Goal: Task Accomplishment & Management: Complete application form

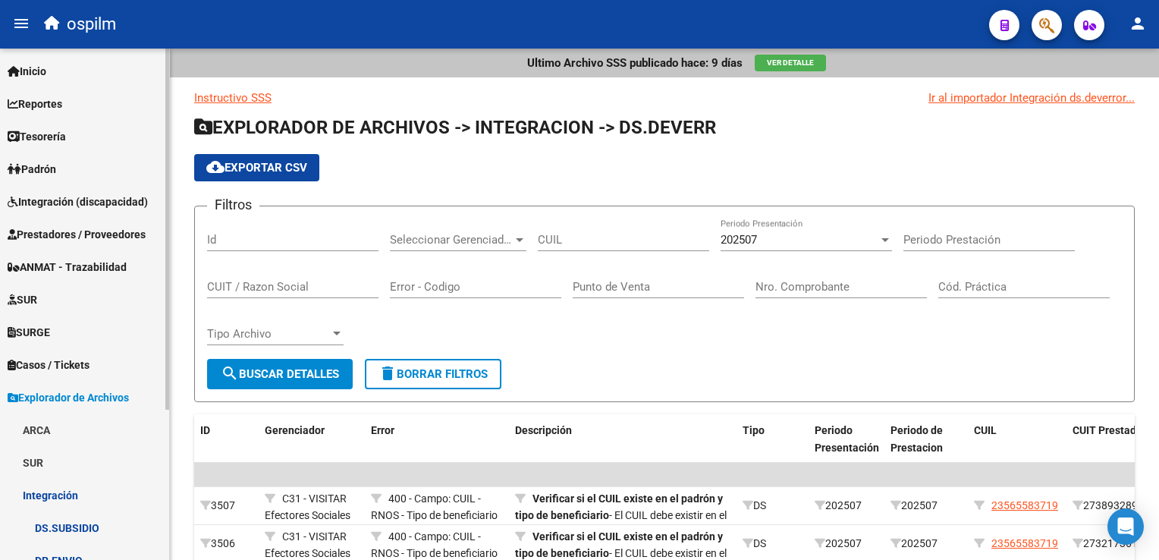
click at [62, 240] on span "Prestadores / Proveedores" at bounding box center [77, 234] width 138 height 17
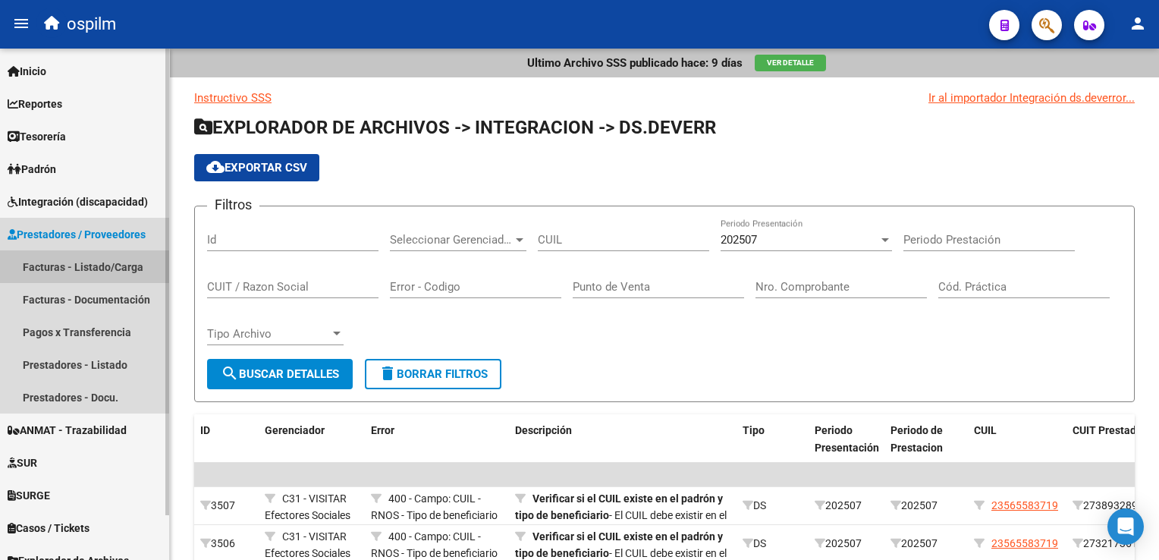
click at [58, 262] on link "Facturas - Listado/Carga" at bounding box center [84, 266] width 169 height 33
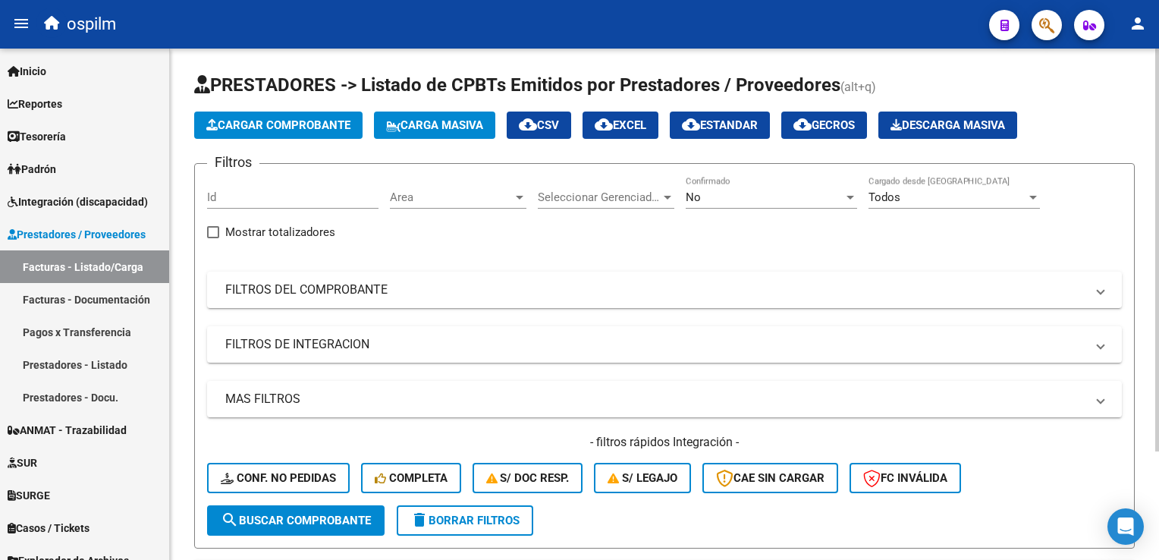
click at [282, 124] on span "Cargar Comprobante" at bounding box center [278, 125] width 144 height 14
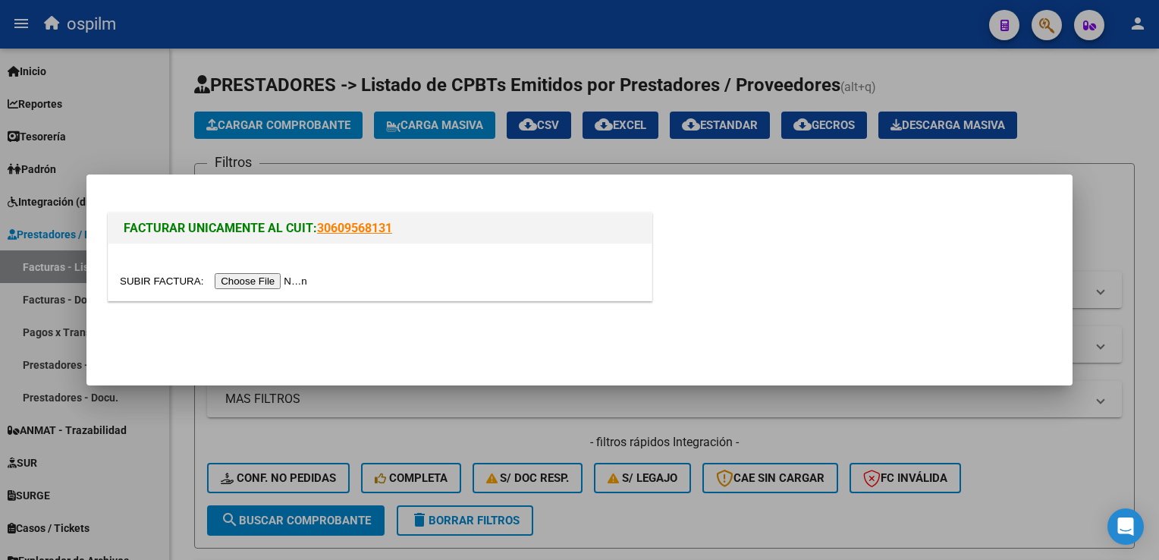
click at [243, 290] on div at bounding box center [379, 271] width 543 height 57
click at [243, 284] on input "file" at bounding box center [216, 281] width 192 height 16
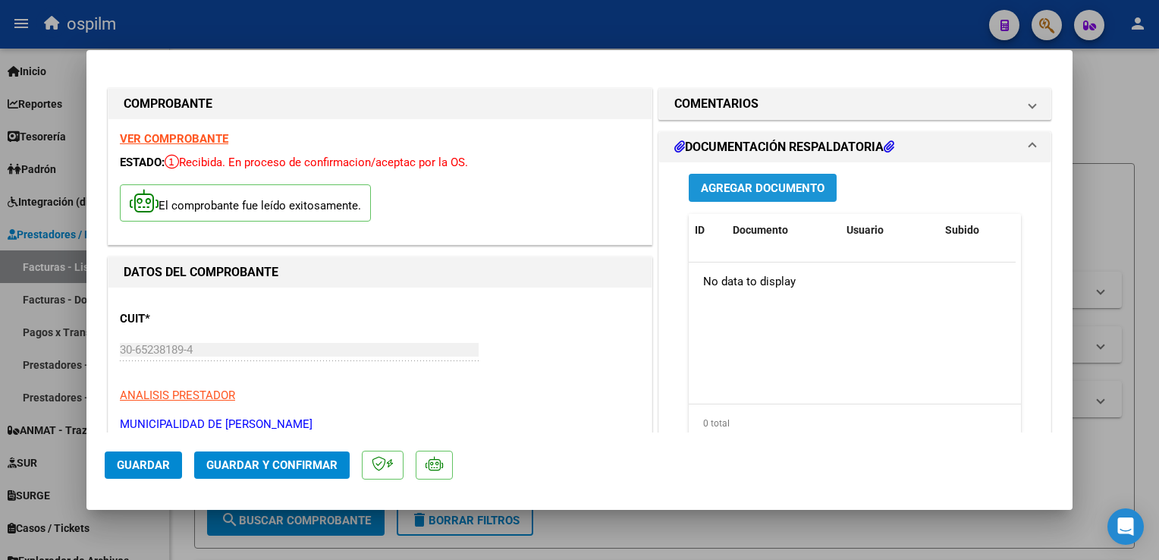
click at [741, 186] on span "Agregar Documento" at bounding box center [763, 188] width 124 height 14
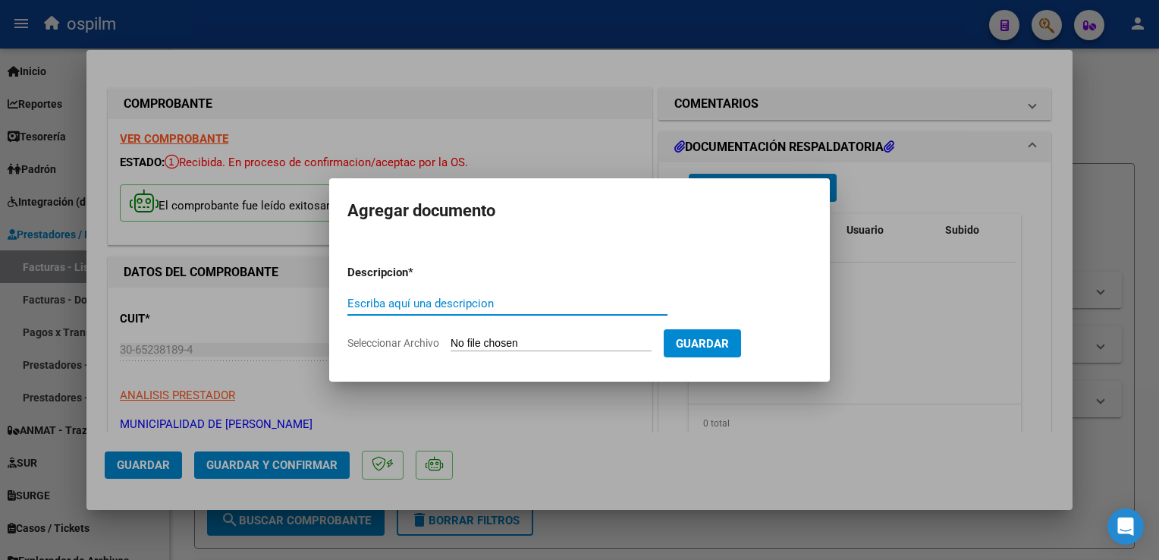
click at [470, 303] on input "Escriba aquí una descripcion" at bounding box center [507, 303] width 320 height 14
type input "Detalle"
click at [484, 338] on input "Seleccionar Archivo" at bounding box center [550, 344] width 201 height 14
type input "C:\fakepath\Anexo 18417.pdf"
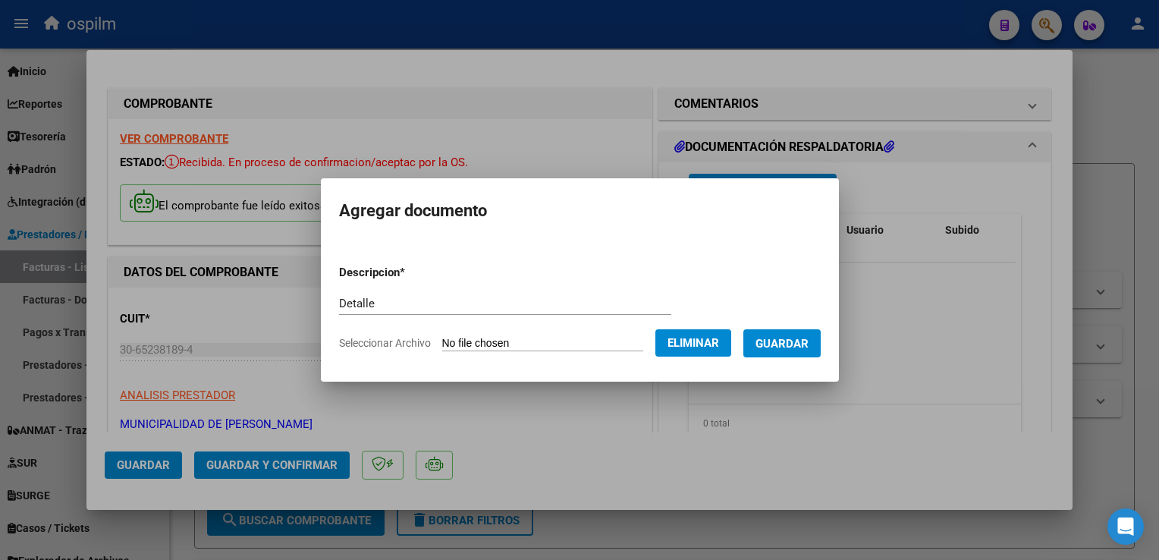
click at [801, 347] on mat-dialog-content "Descripcion * Detalle Escriba aquí una descripcion Seleccionar Archivo Eliminar…" at bounding box center [580, 301] width 518 height 123
click at [798, 350] on span "Guardar" at bounding box center [781, 344] width 53 height 14
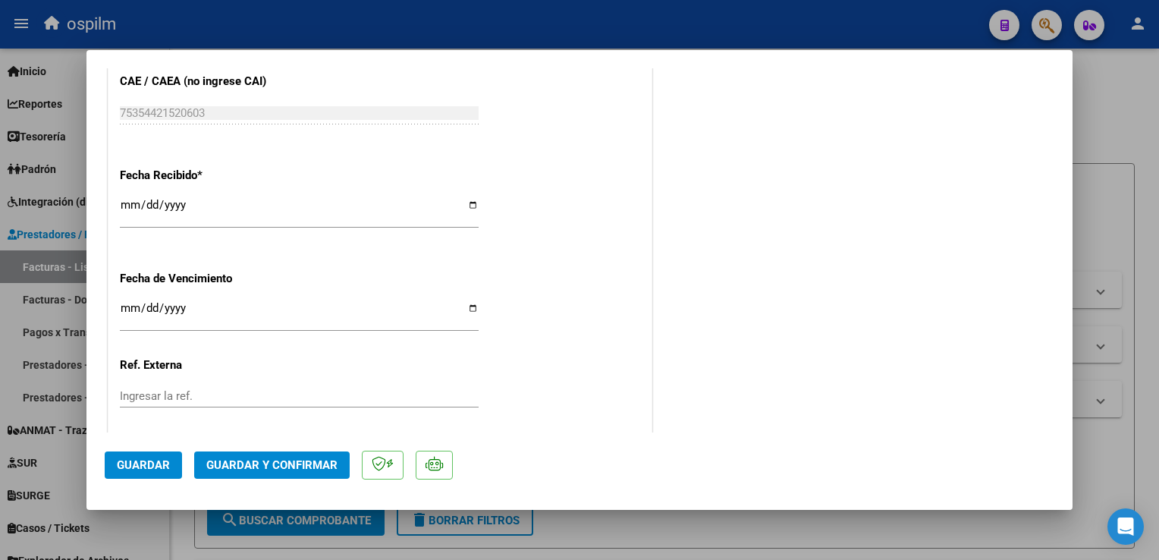
scroll to position [910, 0]
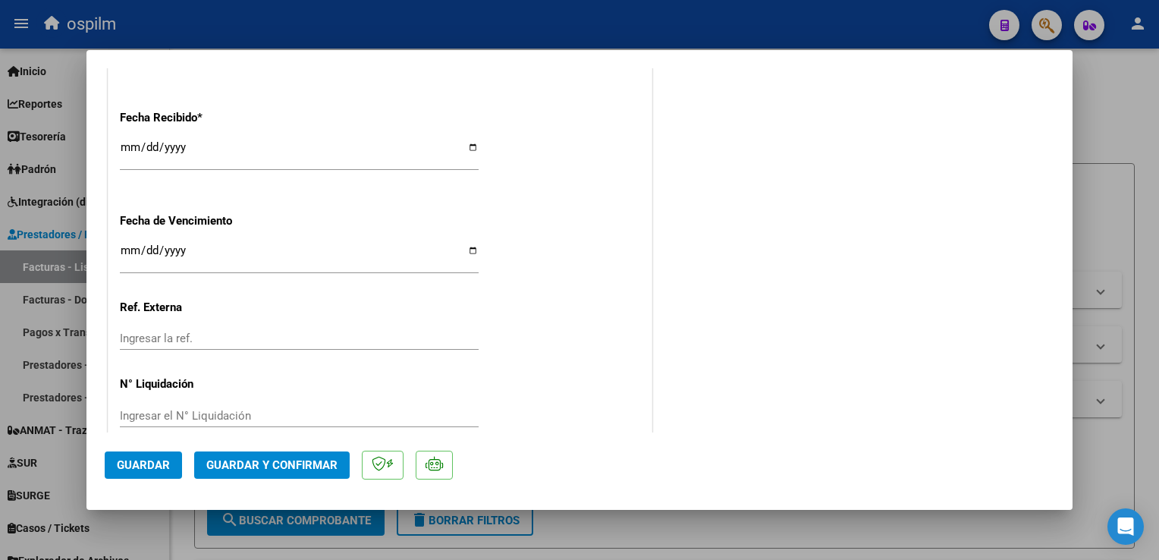
click at [298, 458] on span "Guardar y Confirmar" at bounding box center [271, 465] width 131 height 14
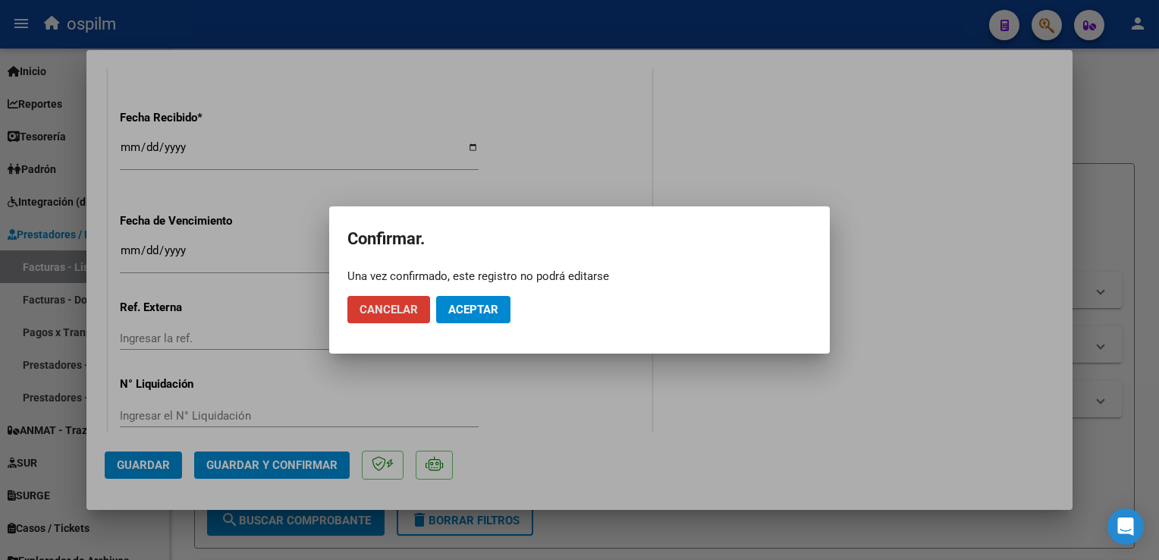
click at [484, 307] on span "Aceptar" at bounding box center [473, 310] width 50 height 14
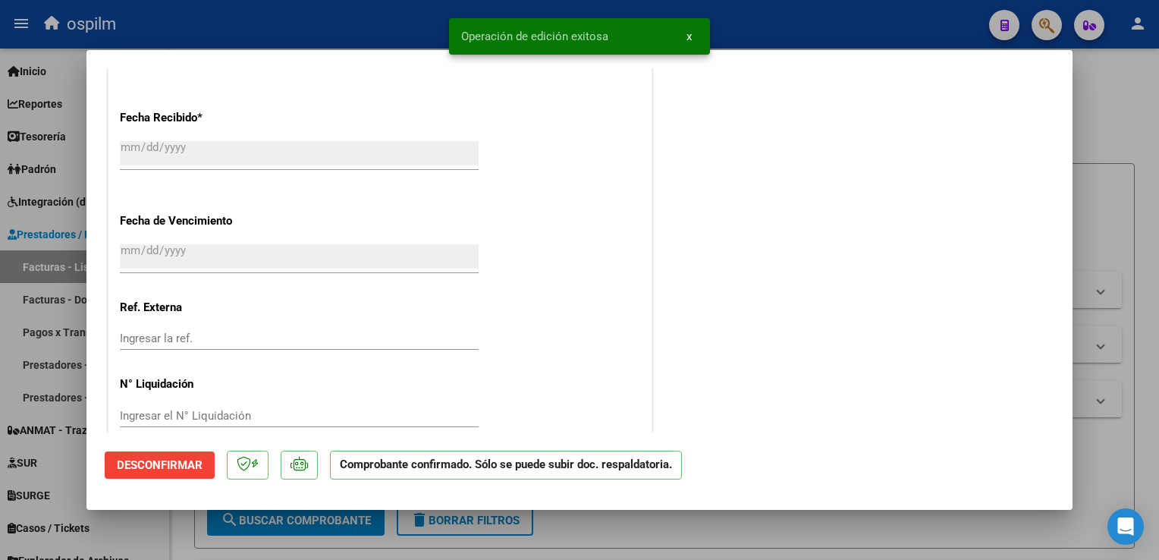
click at [1158, 193] on html "menu ospilm person Firma Express Inicio Calendario SSS Instructivos Contacto OS…" at bounding box center [579, 280] width 1159 height 560
click at [1137, 199] on div at bounding box center [579, 280] width 1159 height 560
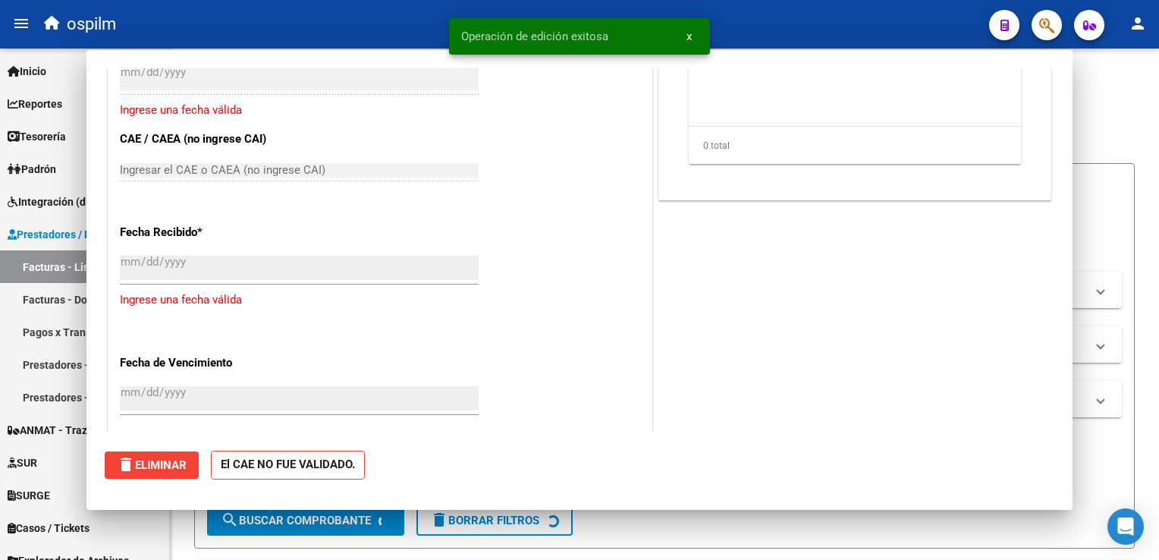
scroll to position [0, 0]
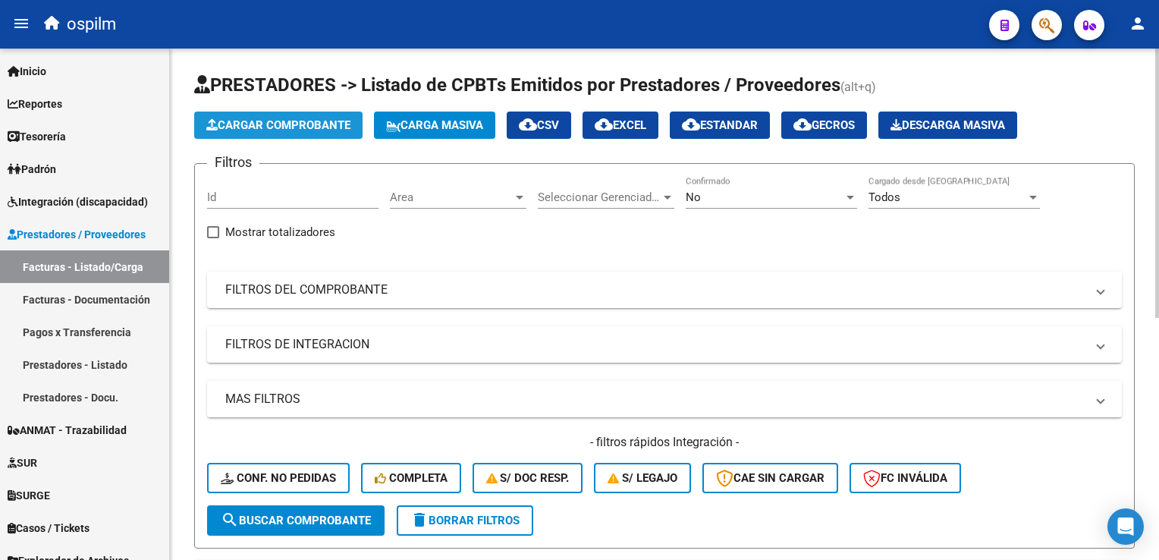
click at [248, 127] on span "Cargar Comprobante" at bounding box center [278, 125] width 144 height 14
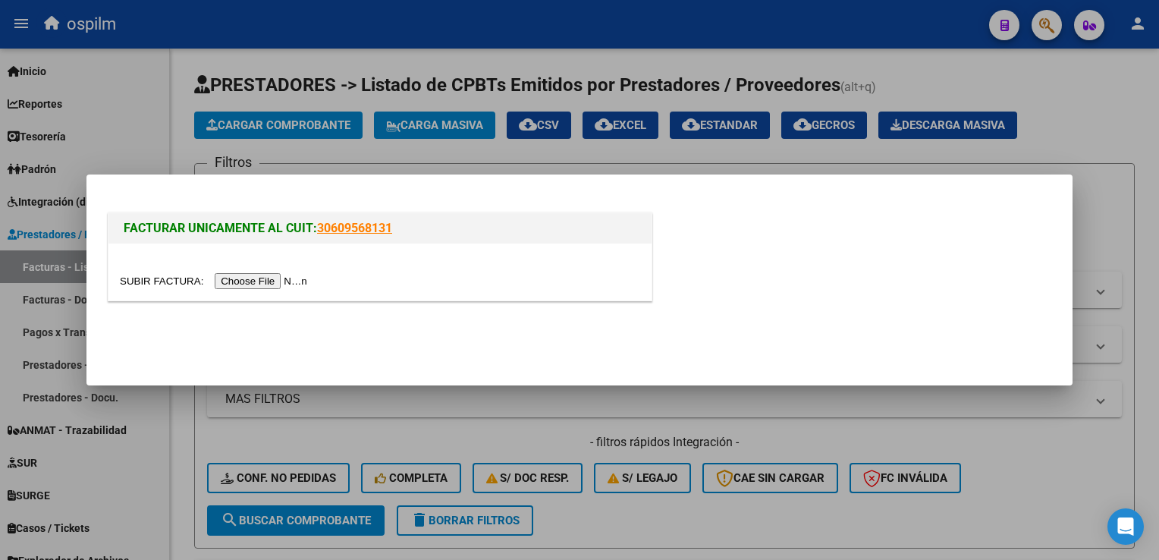
click at [237, 285] on input "file" at bounding box center [216, 281] width 192 height 16
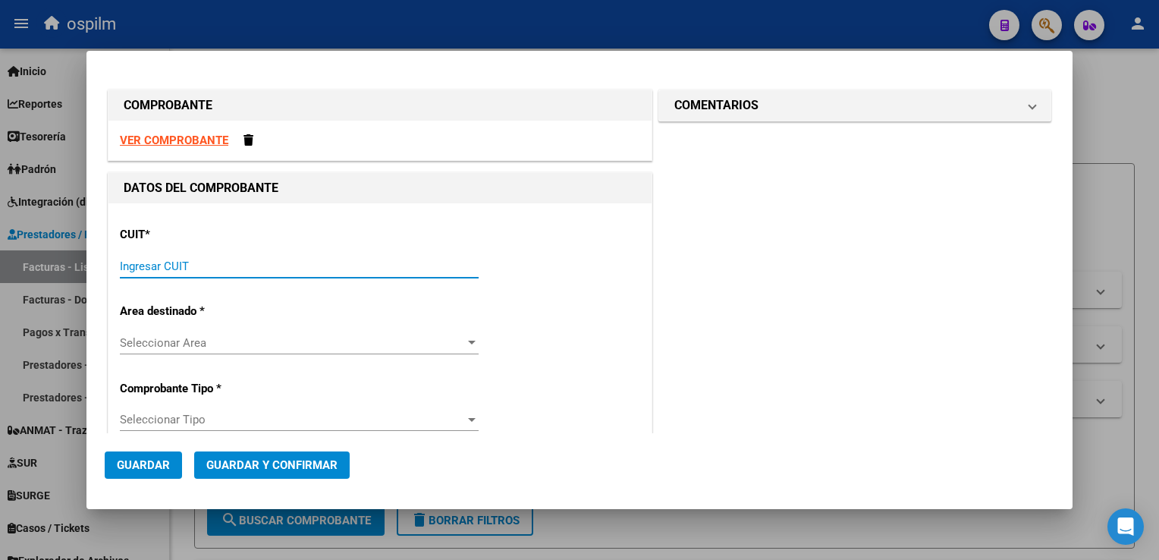
click at [237, 259] on input "Ingresar CUIT" at bounding box center [299, 266] width 359 height 14
click at [197, 130] on div "VER COMPROBANTE" at bounding box center [379, 141] width 543 height 40
click at [197, 136] on strong "VER COMPROBANTE" at bounding box center [174, 140] width 108 height 14
click at [187, 256] on div "Ingresar CUIT" at bounding box center [299, 266] width 359 height 23
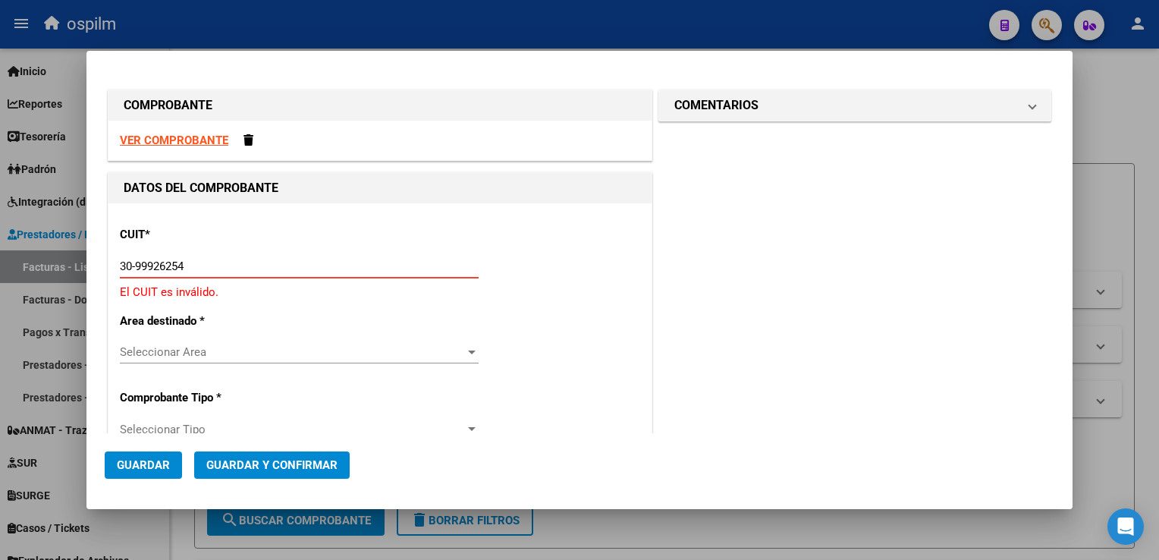
type input "30-99926254-2"
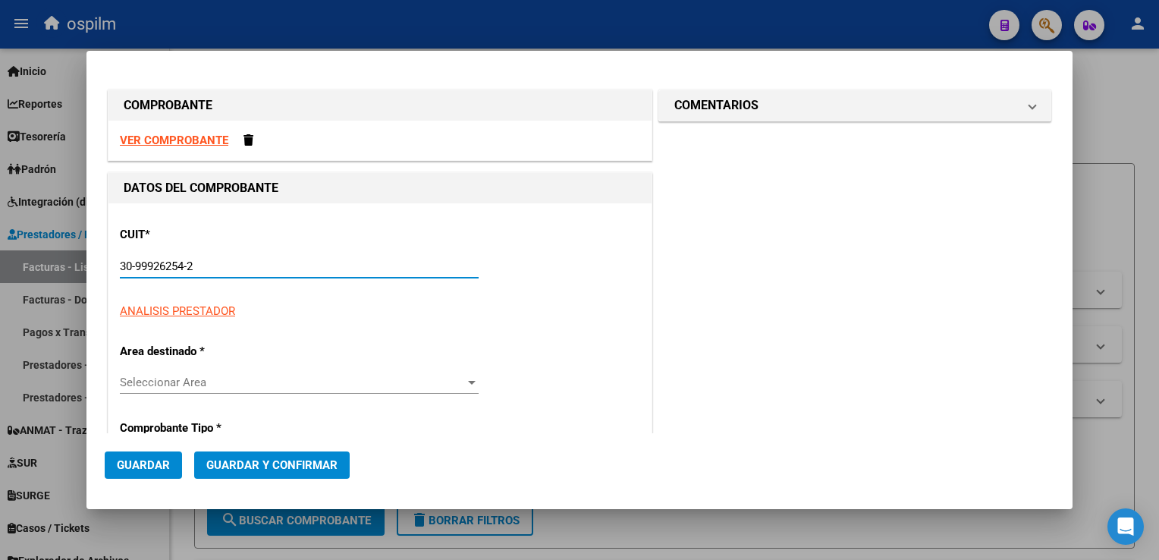
type input "2"
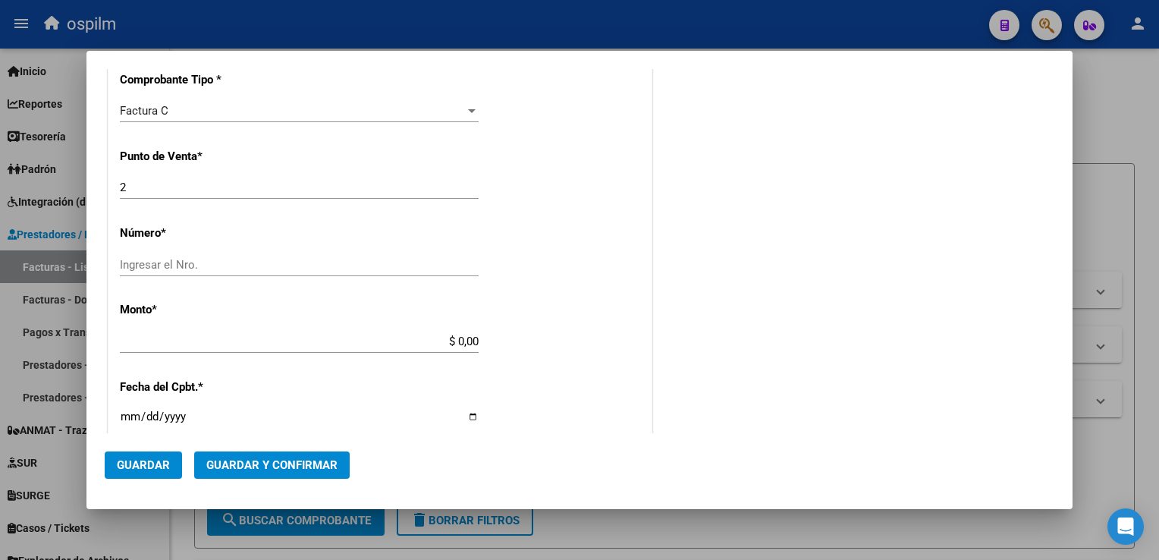
scroll to position [379, 0]
type input "30-99926254-2"
click at [191, 261] on input "Ingresar el Nro." at bounding box center [299, 263] width 359 height 14
type input "00108153"
click at [220, 335] on input "$ 0,00" at bounding box center [299, 339] width 359 height 14
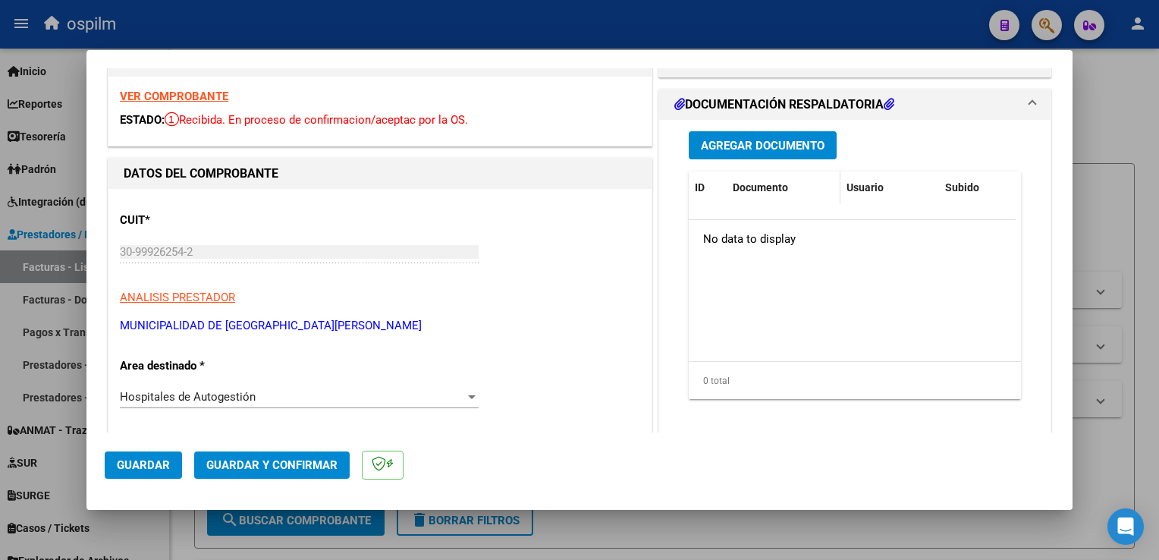
scroll to position [0, 0]
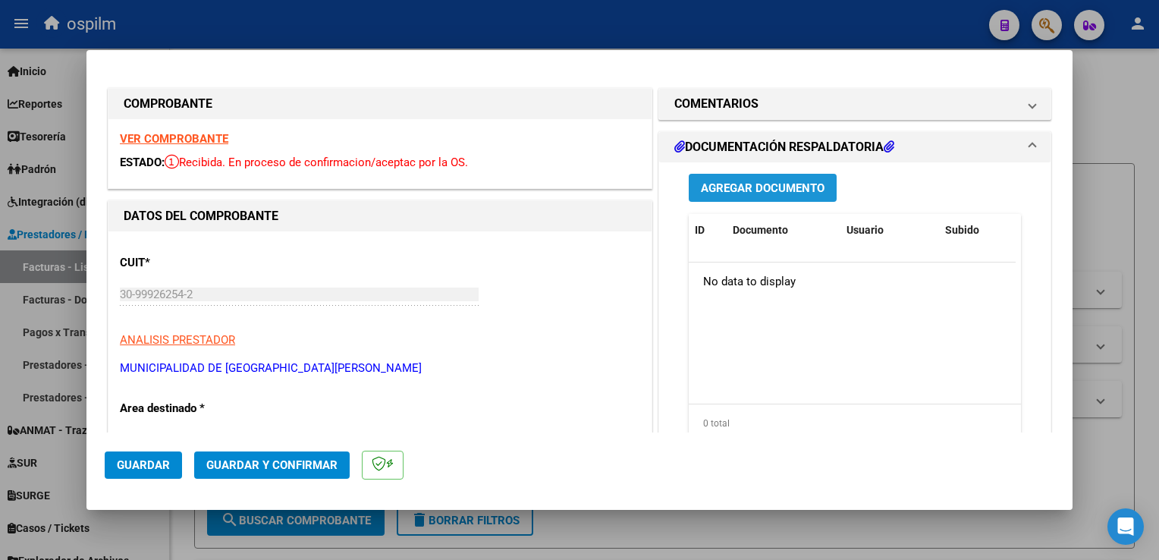
click at [772, 190] on span "Agregar Documento" at bounding box center [763, 188] width 124 height 14
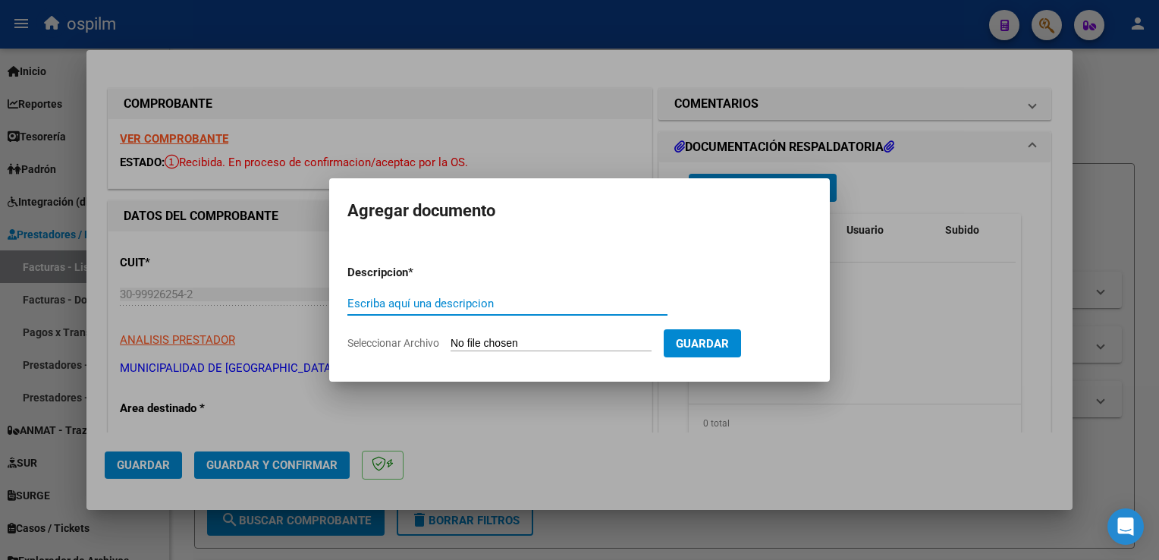
click at [437, 300] on input "Escriba aquí una descripcion" at bounding box center [507, 303] width 320 height 14
type input "Detalle"
click at [513, 345] on input "Seleccionar Archivo" at bounding box center [550, 344] width 201 height 14
type input "C:\fakepath\img11092025_0004.pdf"
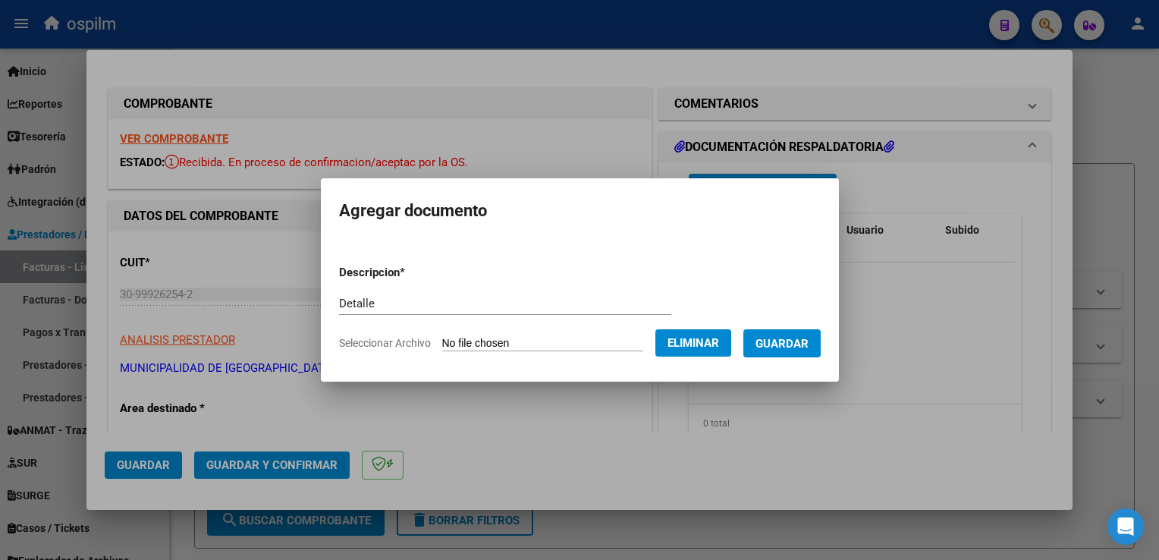
click at [804, 353] on button "Guardar" at bounding box center [781, 343] width 77 height 28
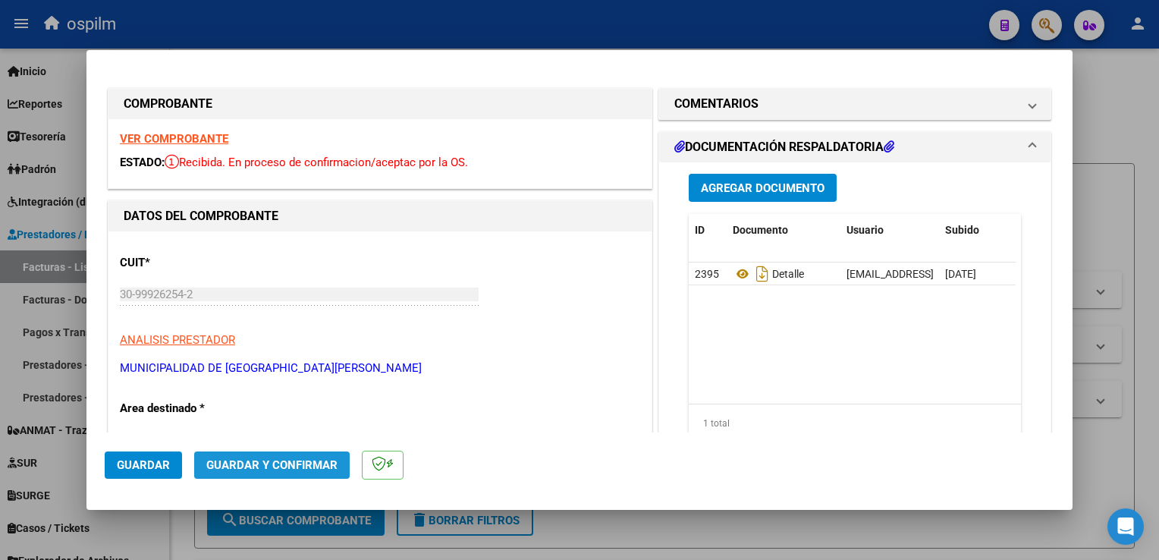
click at [306, 470] on span "Guardar y Confirmar" at bounding box center [271, 465] width 131 height 14
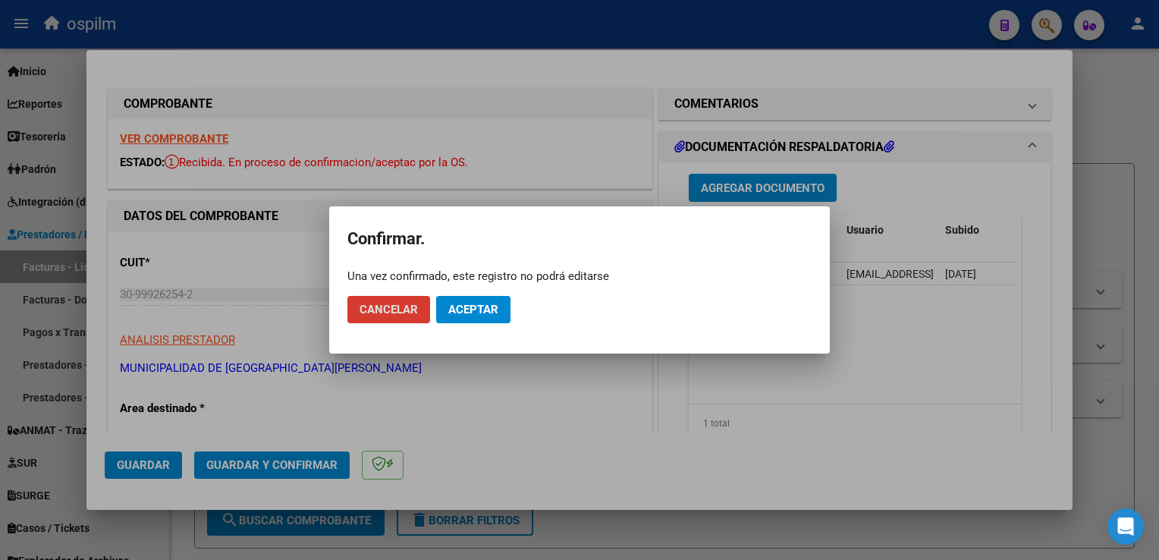
click at [486, 320] on button "Aceptar" at bounding box center [473, 309] width 74 height 27
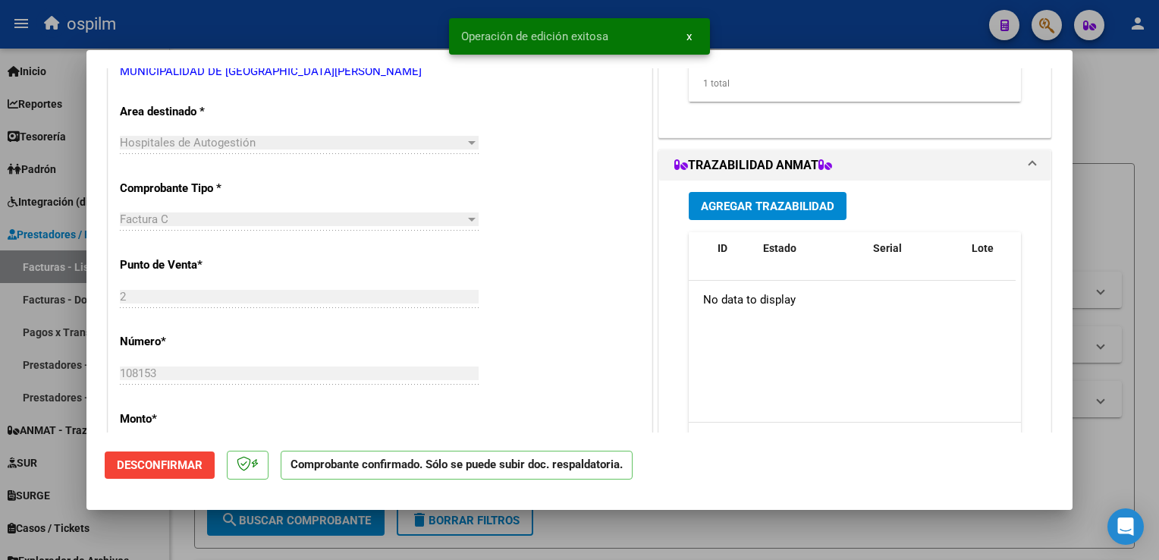
scroll to position [379, 0]
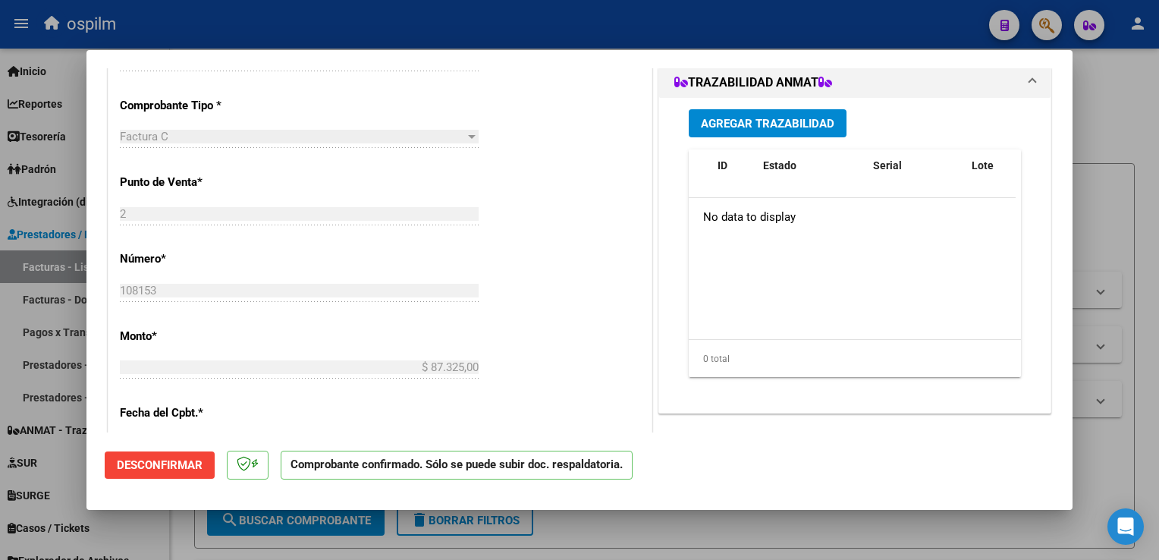
click at [1138, 202] on div at bounding box center [579, 280] width 1159 height 560
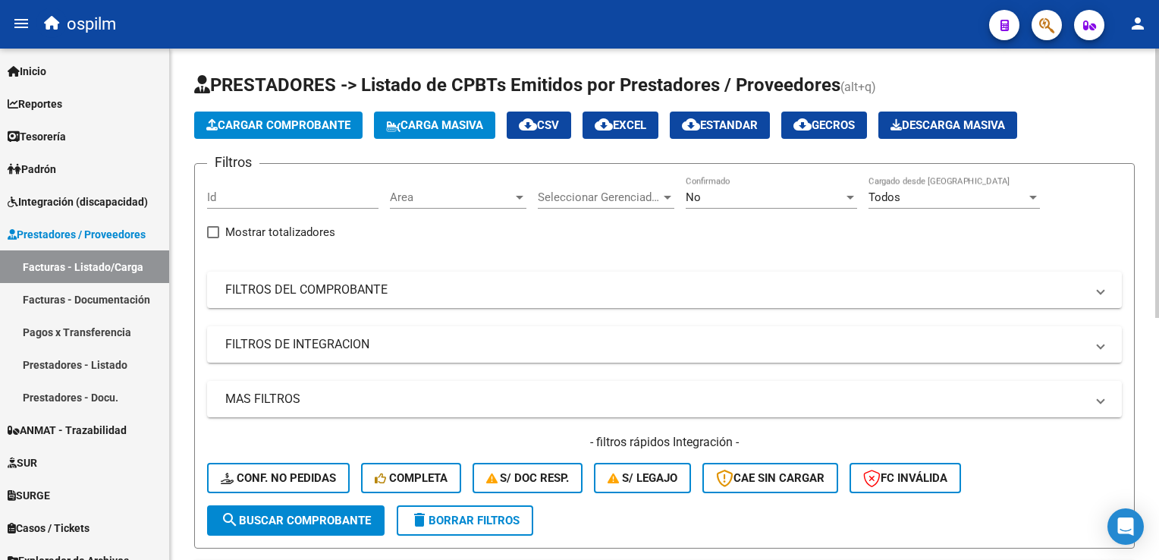
click at [245, 127] on span "Cargar Comprobante" at bounding box center [278, 125] width 144 height 14
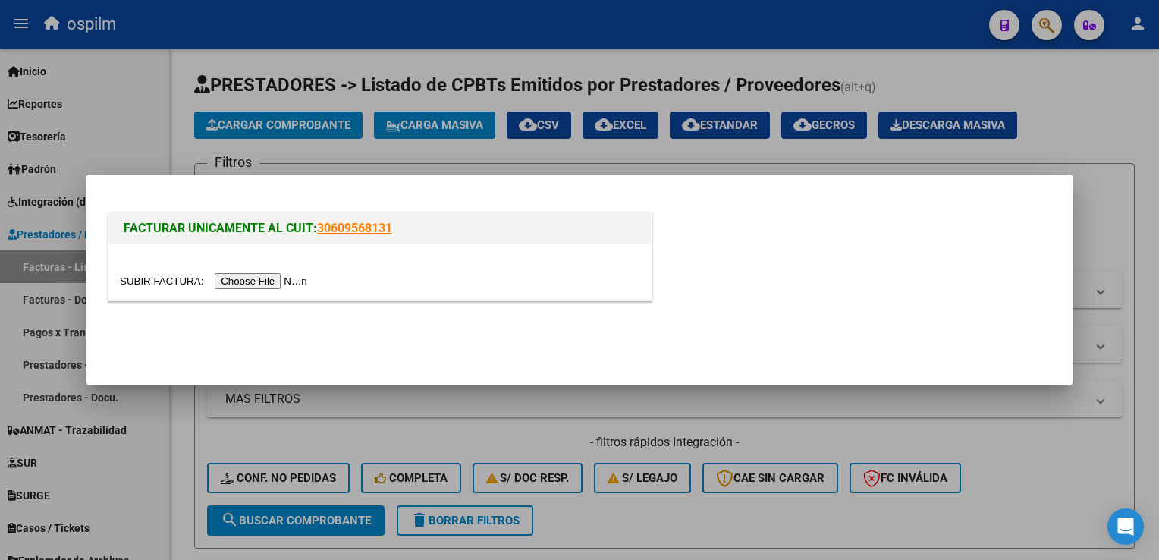
click at [271, 283] on input "file" at bounding box center [216, 281] width 192 height 16
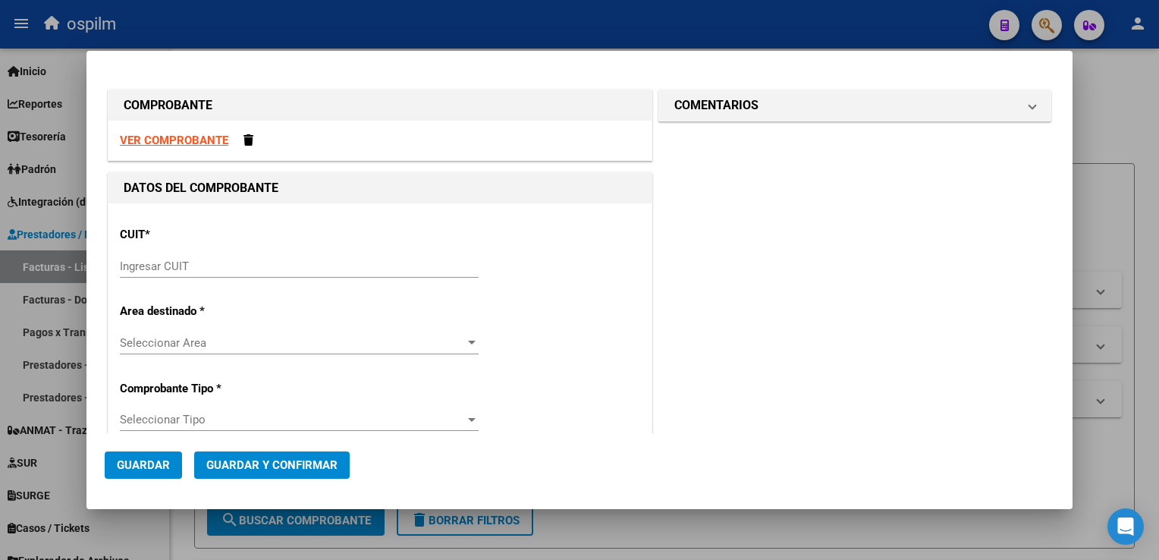
click at [212, 266] on input "Ingresar CUIT" at bounding box center [299, 266] width 359 height 14
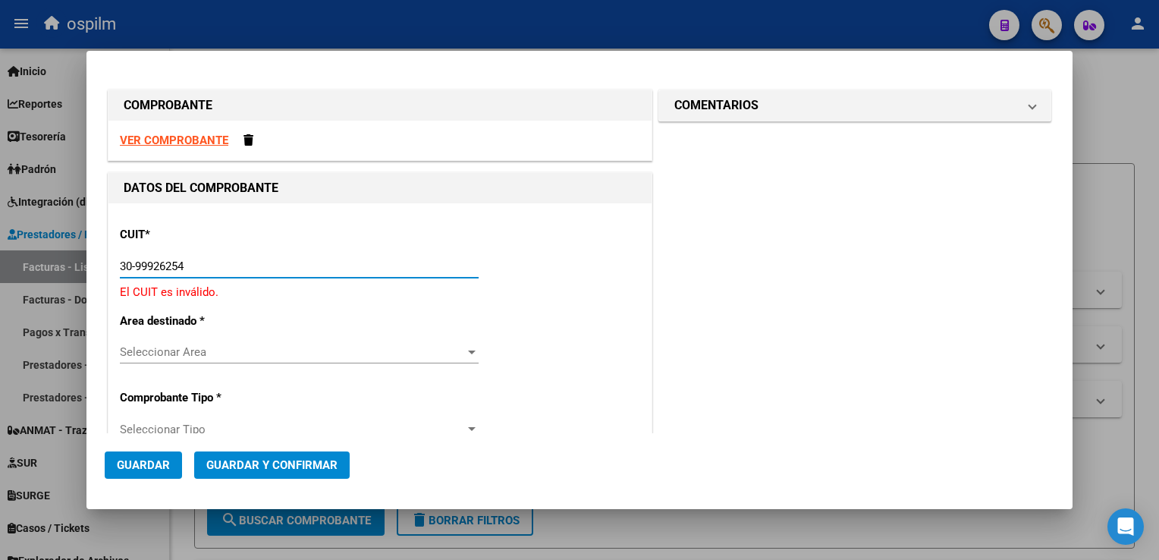
type input "30-99926254-2"
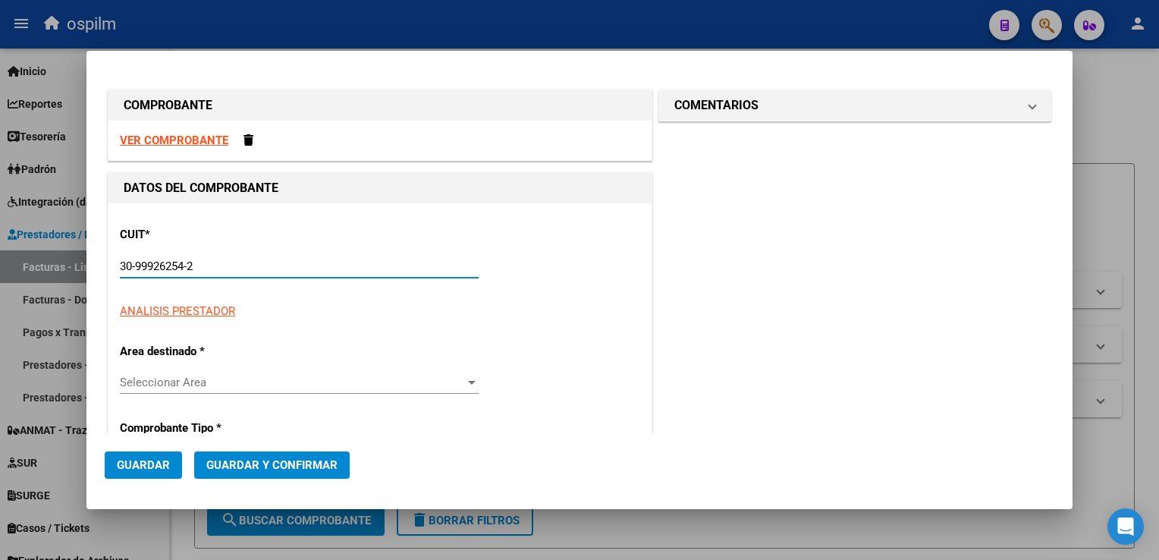
type input "2"
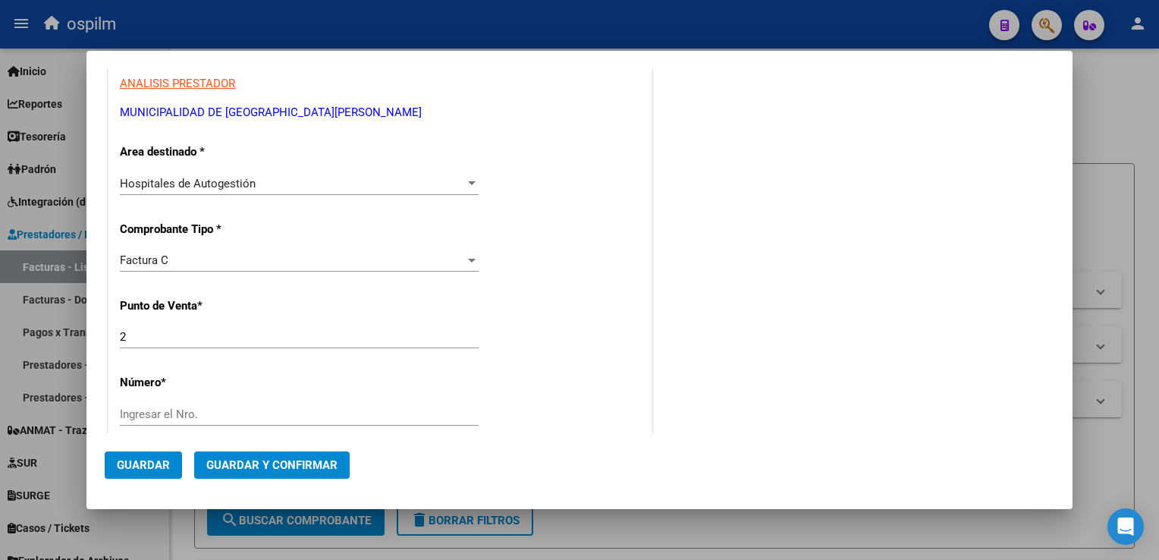
scroll to position [303, 0]
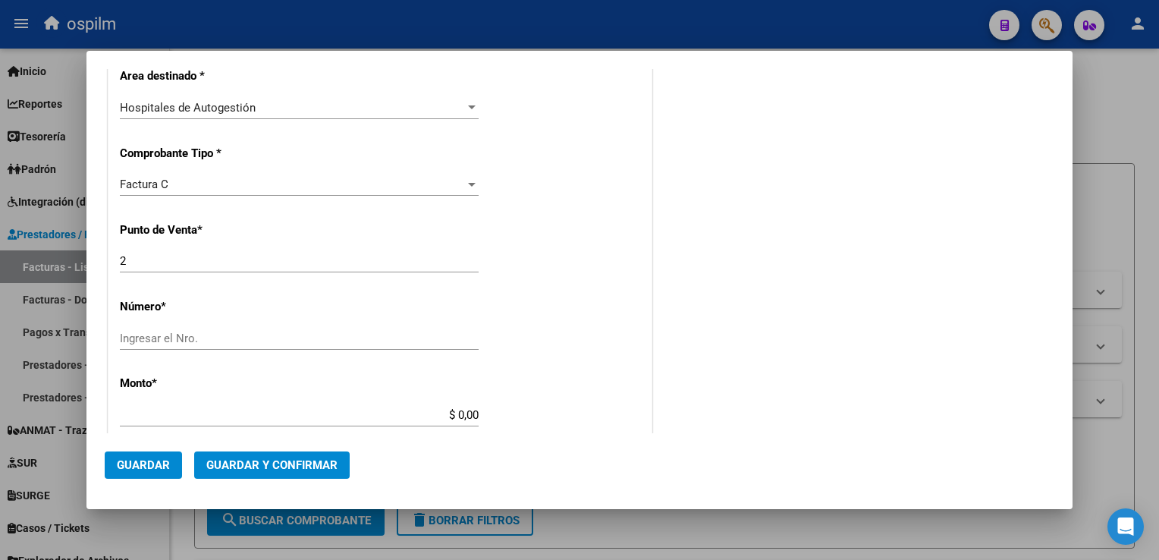
type input "30-99926254-2"
click at [225, 343] on input "Ingresar el Nro." at bounding box center [299, 338] width 359 height 14
type input "108154"
click at [435, 311] on div "CUIT * 30-99926254-2 Ingresar CUIT ANALISIS PRESTADOR MUNICIPALIDAD DE [GEOGRAP…" at bounding box center [379, 437] width 543 height 1075
type input "$ 654,00"
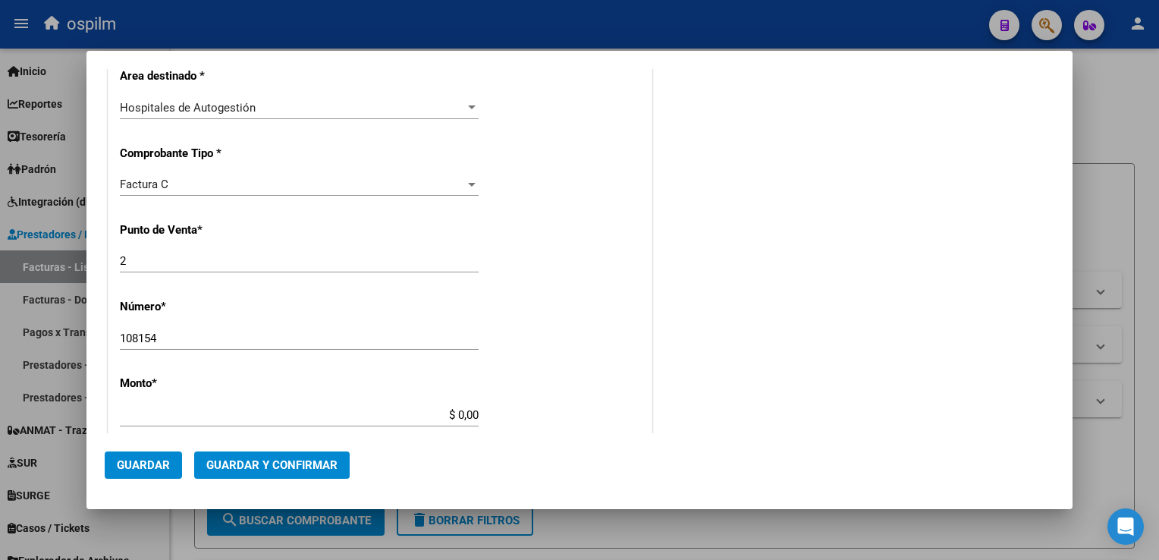
type input "[DATE]"
type input "75352989886799"
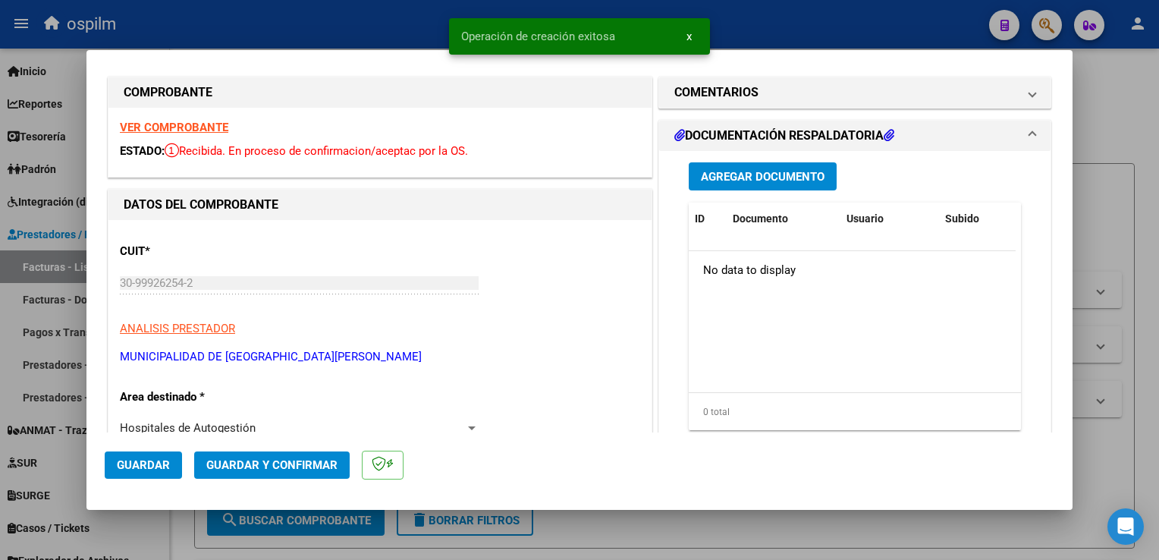
scroll to position [0, 0]
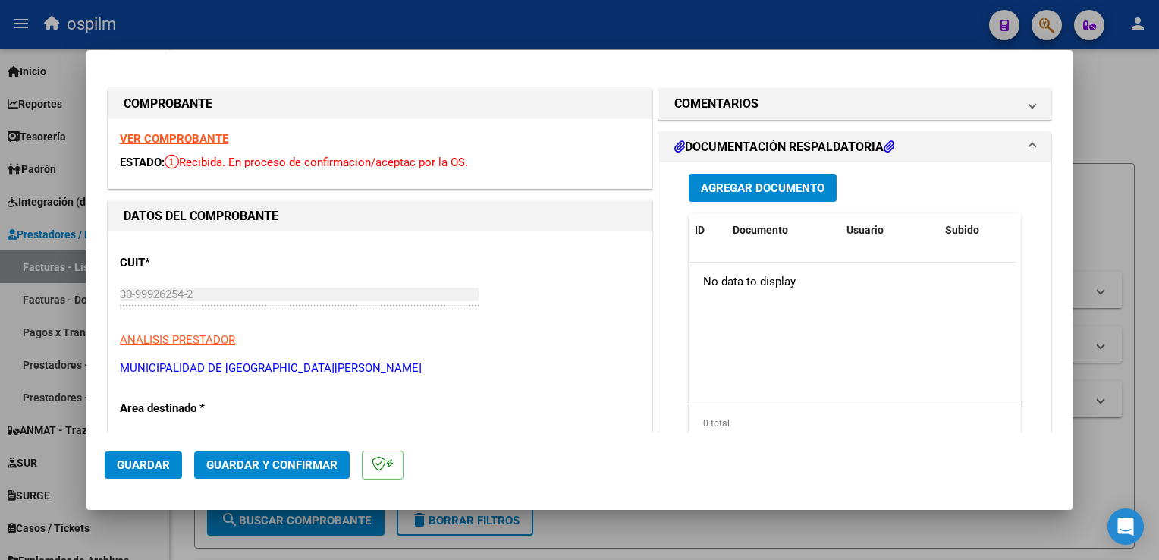
click at [737, 188] on span "Agregar Documento" at bounding box center [763, 188] width 124 height 14
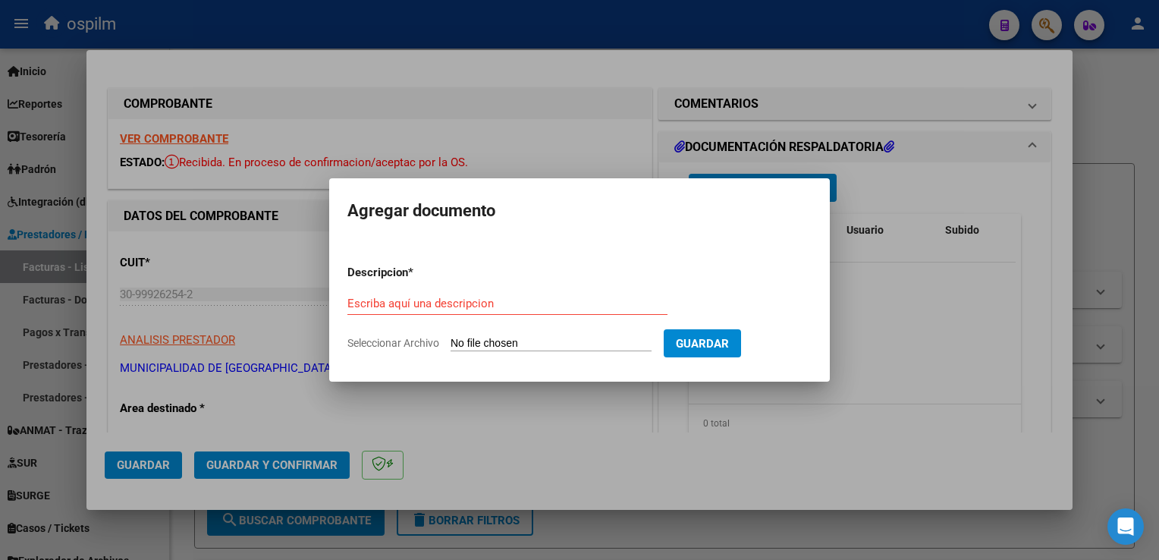
click at [443, 293] on div "Escriba aquí una descripcion" at bounding box center [507, 303] width 320 height 23
type input "Detalle"
click at [576, 341] on input "Seleccionar Archivo" at bounding box center [550, 344] width 201 height 14
type input "C:\fakepath\img11092025_0006.pdf"
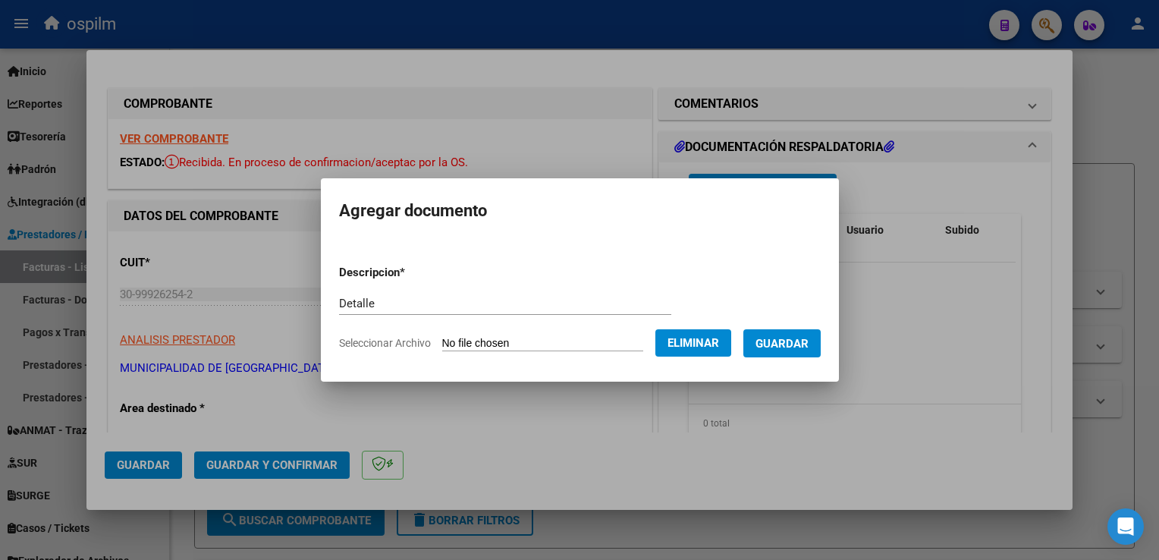
click at [778, 340] on span "Guardar" at bounding box center [781, 344] width 53 height 14
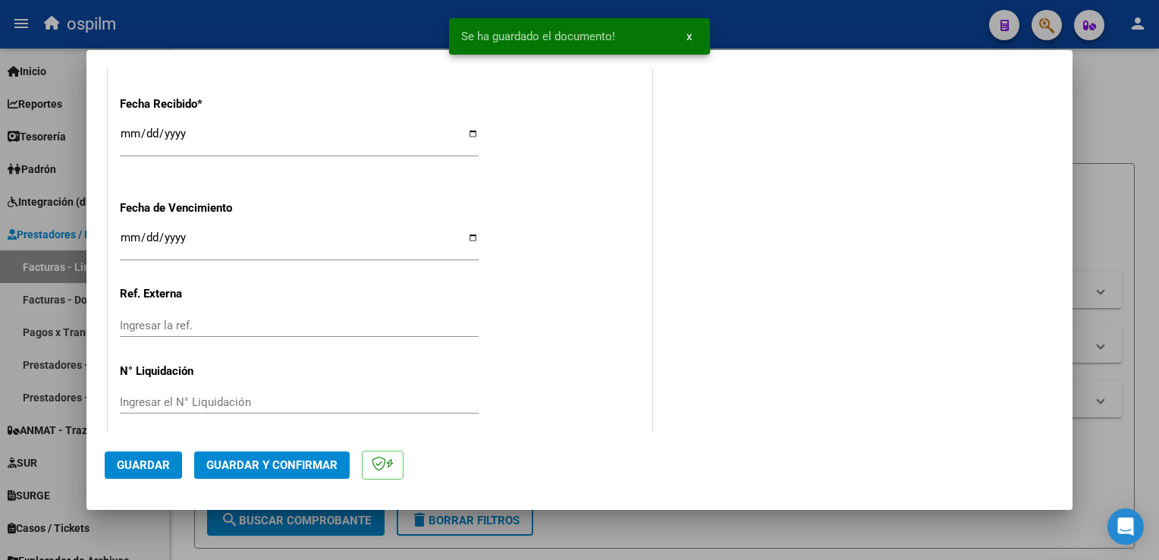
scroll to position [877, 0]
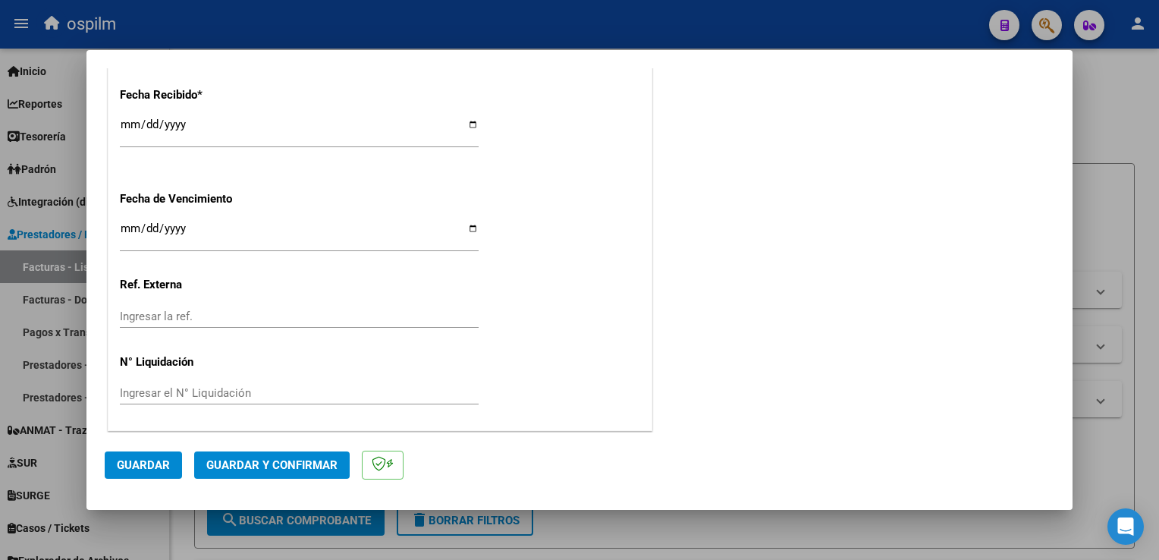
click at [316, 469] on span "Guardar y Confirmar" at bounding box center [271, 465] width 131 height 14
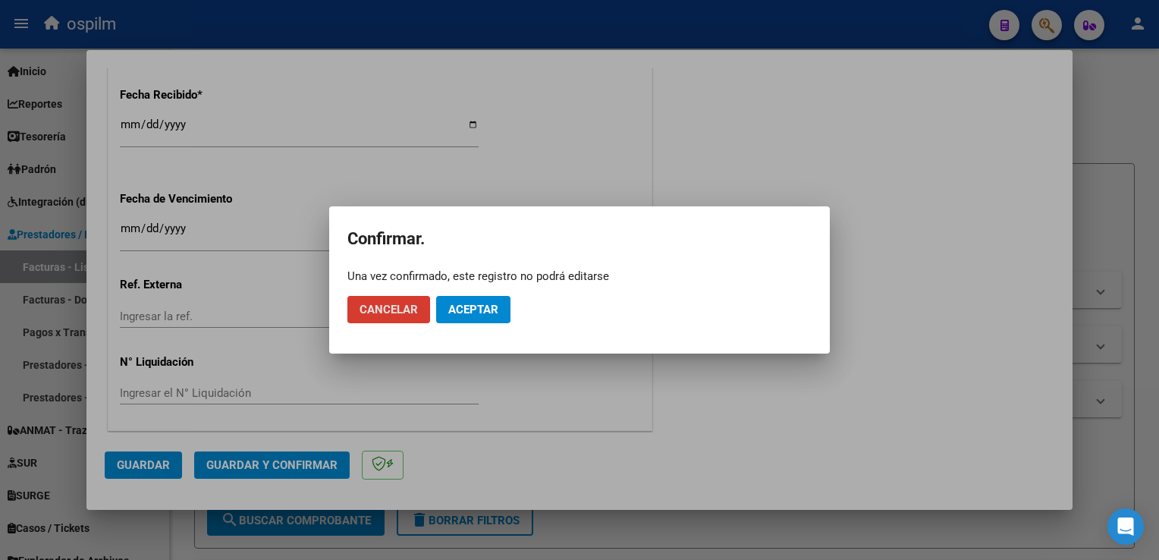
click at [479, 314] on span "Aceptar" at bounding box center [473, 310] width 50 height 14
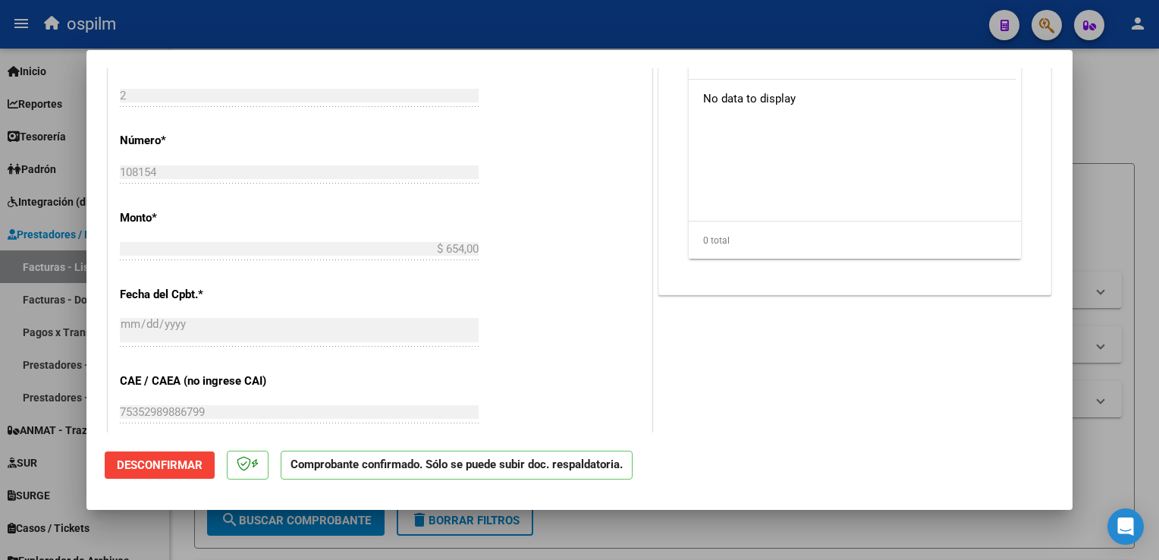
scroll to position [42, 0]
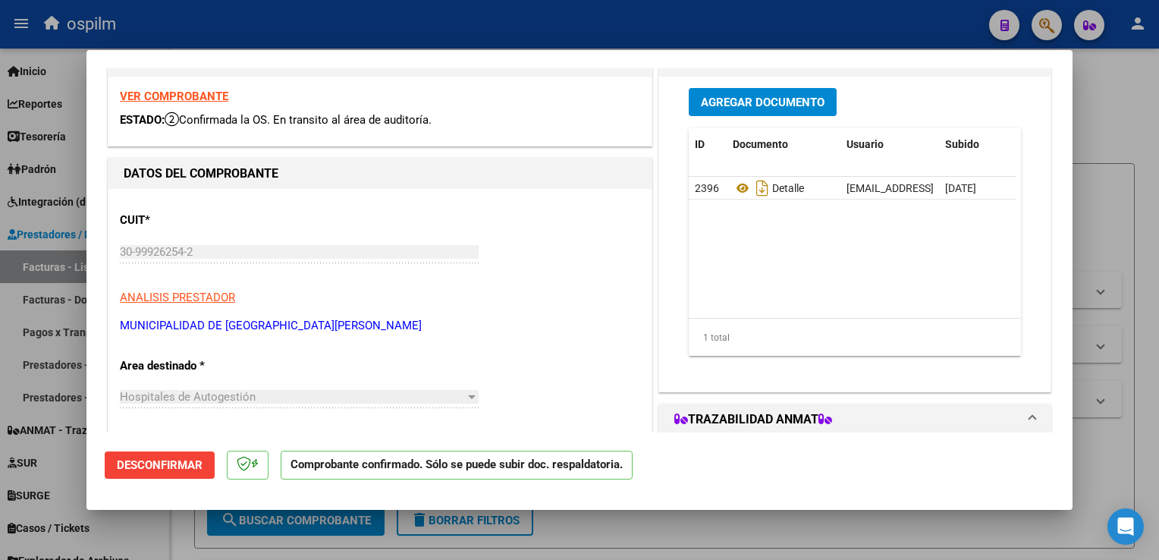
click at [1158, 212] on html "menu ospilm person Firma Express Inicio Calendario SSS Instructivos Contacto OS…" at bounding box center [579, 280] width 1159 height 560
click at [1113, 320] on div at bounding box center [579, 280] width 1159 height 560
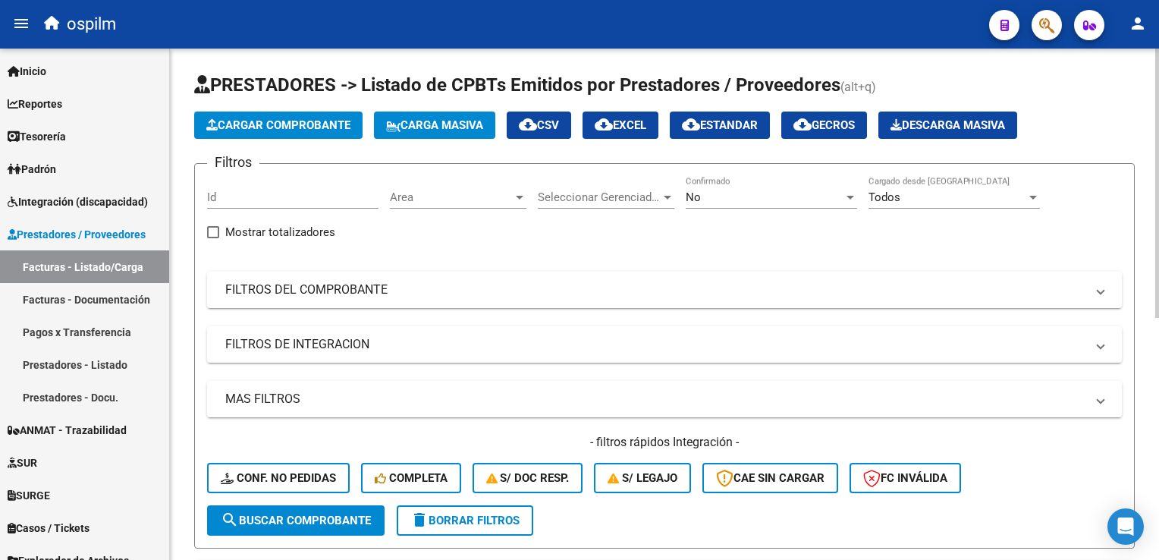
click at [254, 132] on button "Cargar Comprobante" at bounding box center [278, 124] width 168 height 27
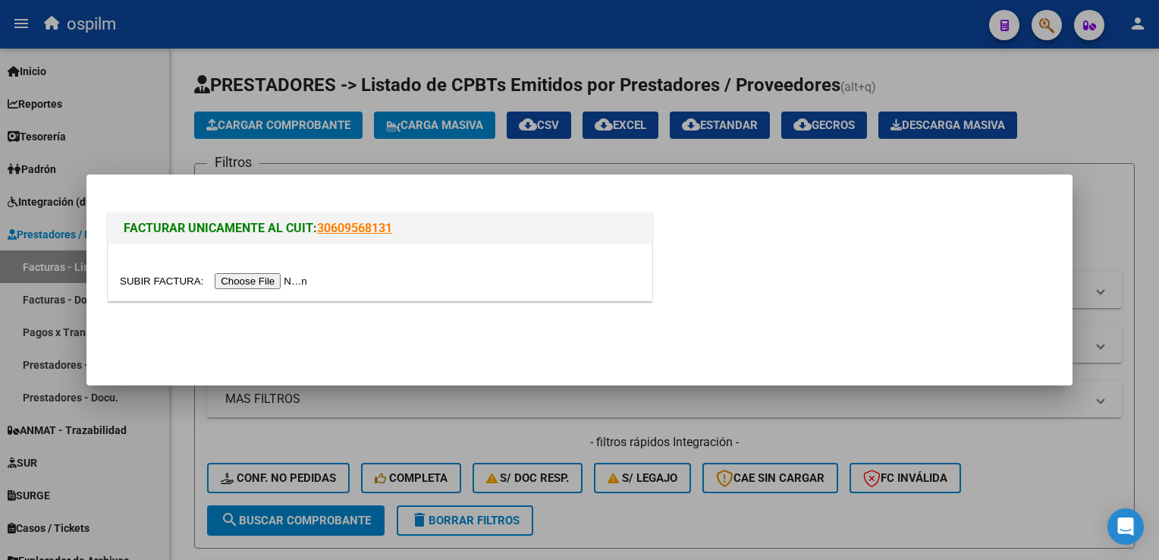
click at [242, 286] on input "file" at bounding box center [216, 281] width 192 height 16
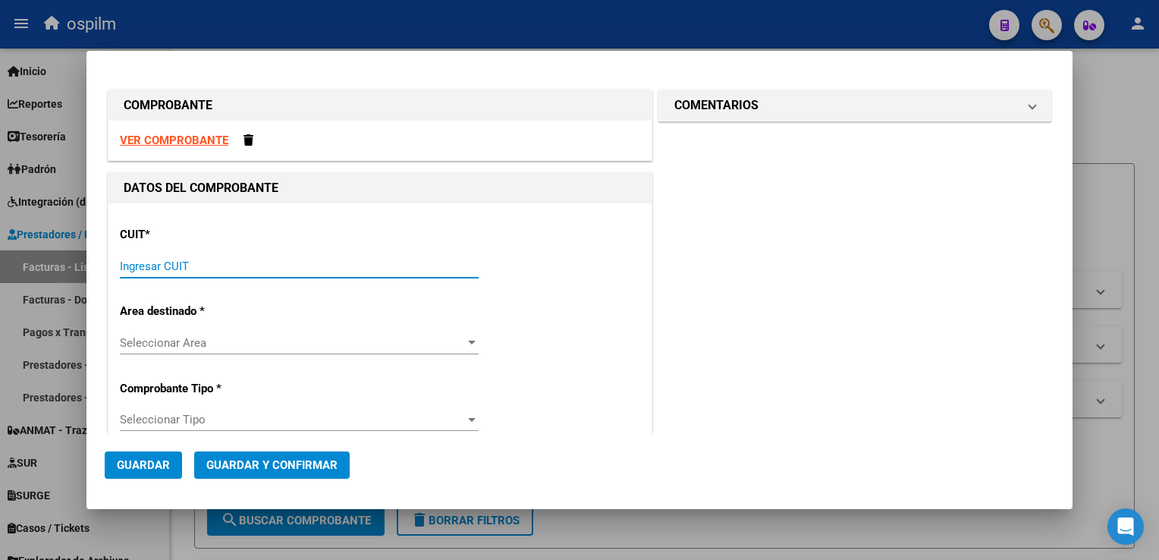
click at [270, 264] on input "Ingresar CUIT" at bounding box center [299, 266] width 359 height 14
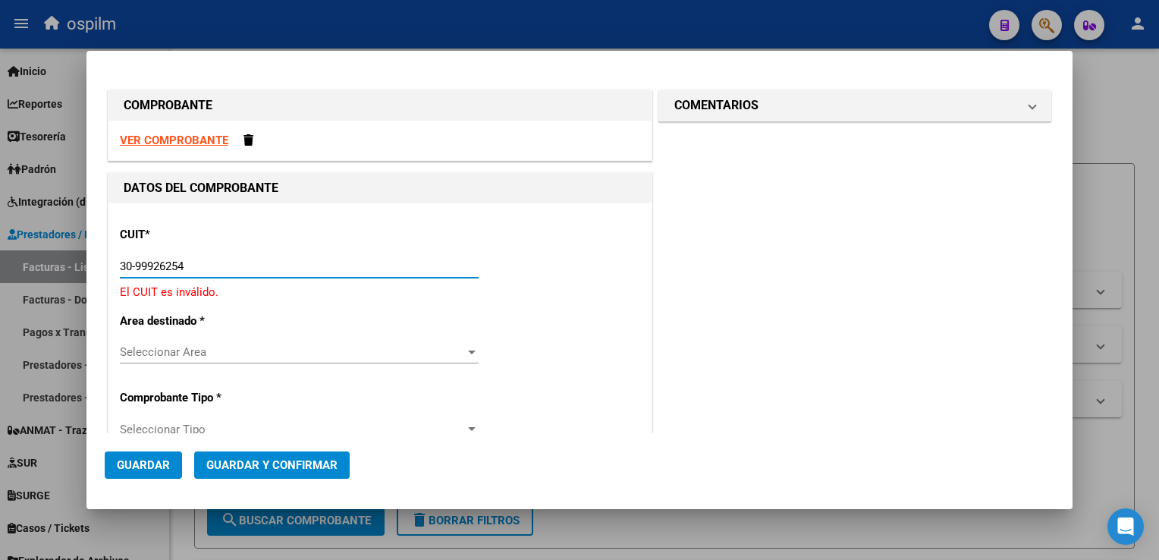
type input "30-99926254-2"
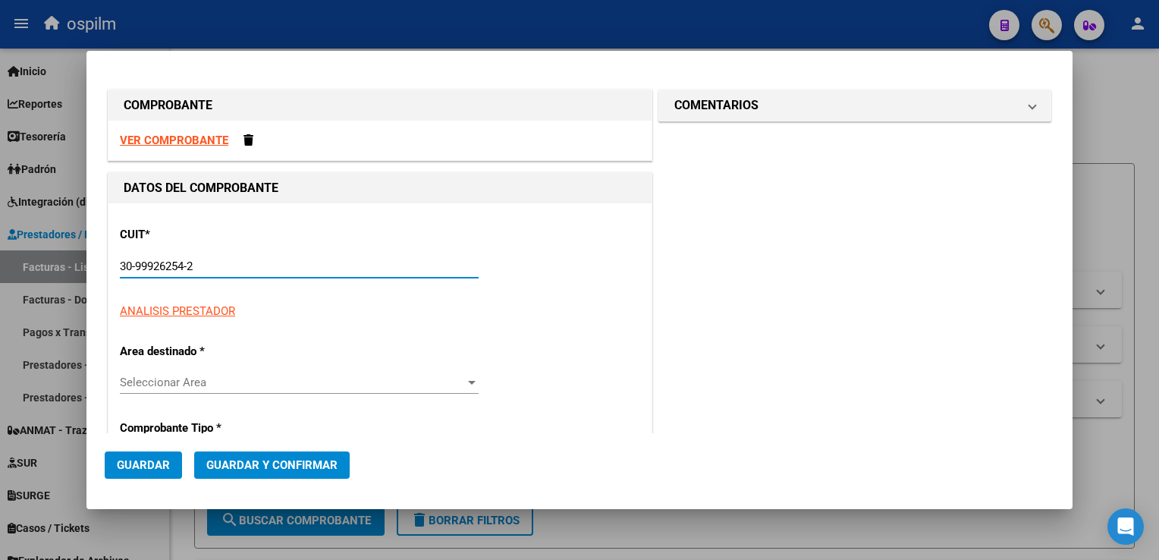
type input "2"
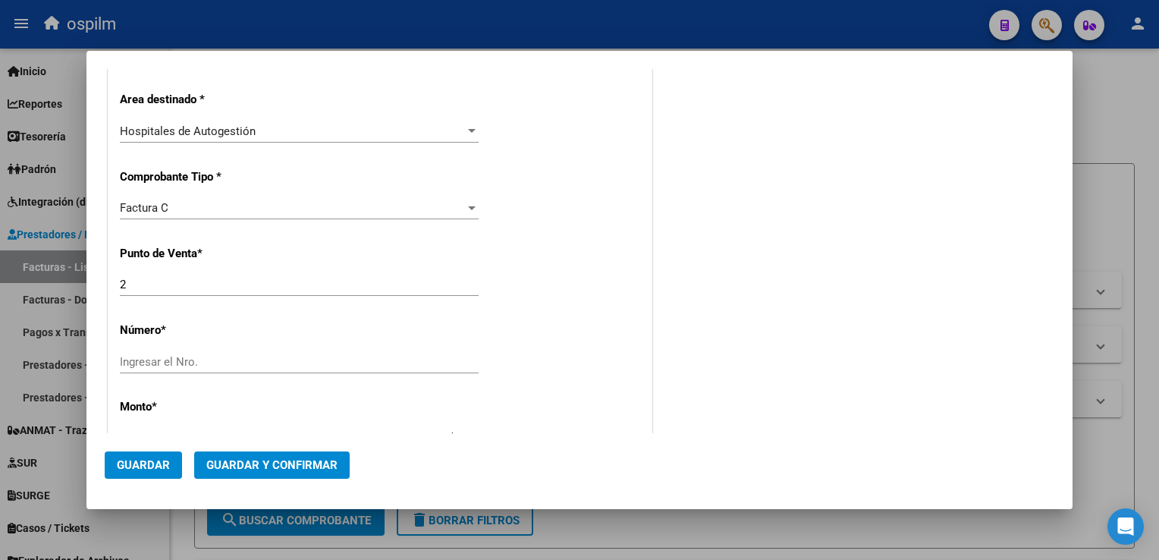
scroll to position [303, 0]
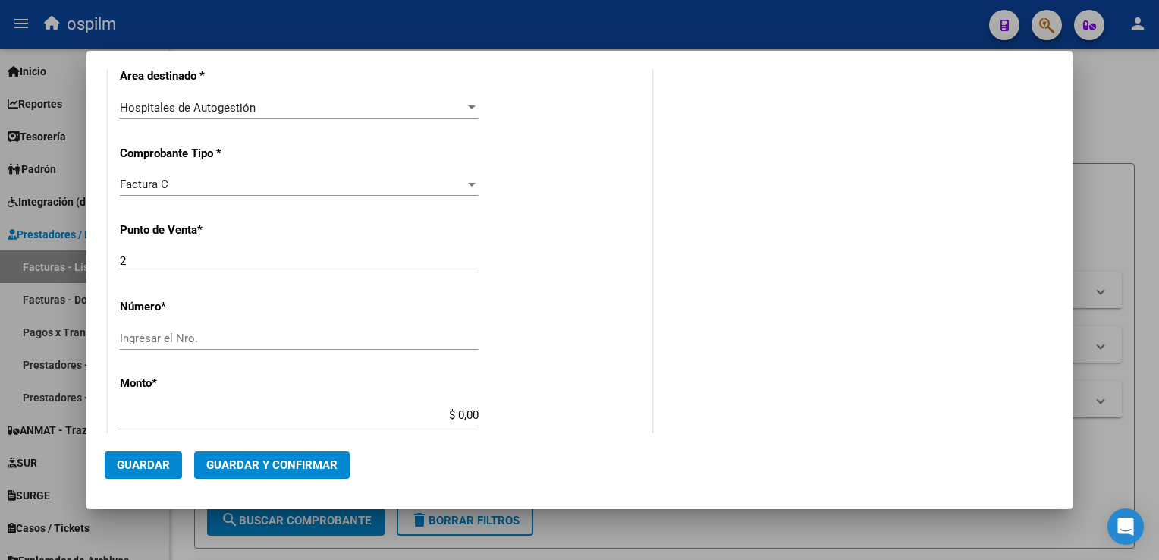
type input "30-99926254-2"
click at [331, 331] on input "Ingresar el Nro." at bounding box center [299, 338] width 359 height 14
type input "108155"
click at [379, 395] on div "CUIT * 30-99926254-2 Ingresar CUIT ANALISIS PRESTADOR MUNICIPALIDAD DE [GEOGRAP…" at bounding box center [379, 437] width 543 height 1075
type input "$ 6.080,00"
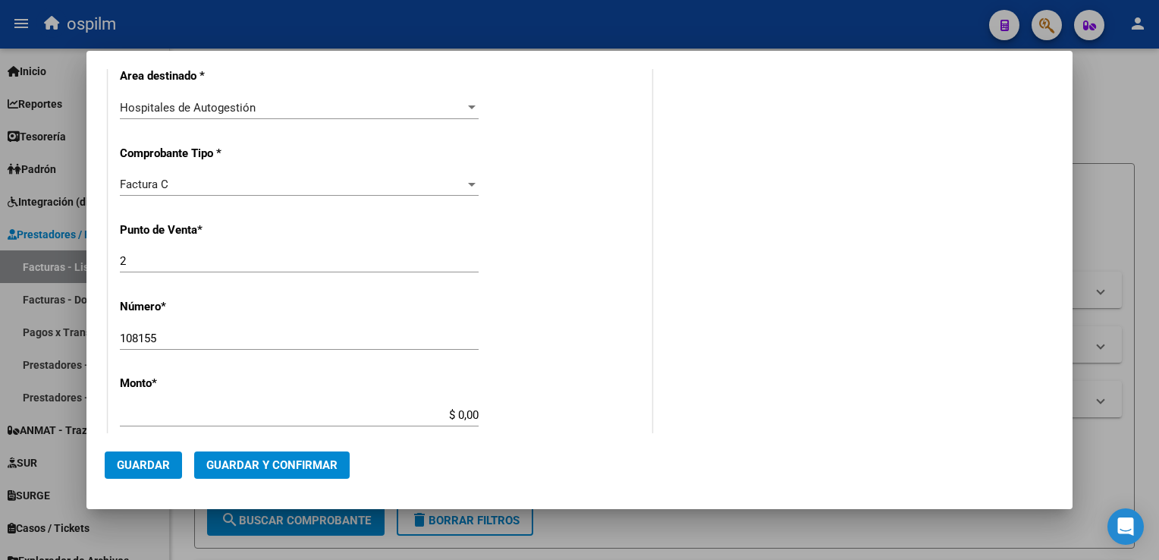
type input "[DATE]"
type input "75352989887245"
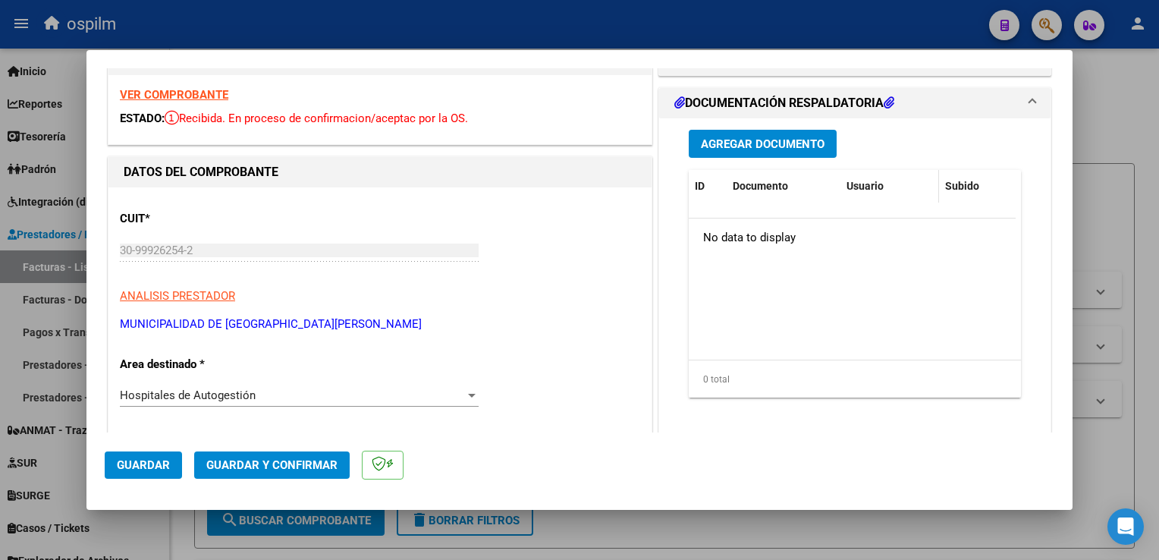
scroll to position [0, 0]
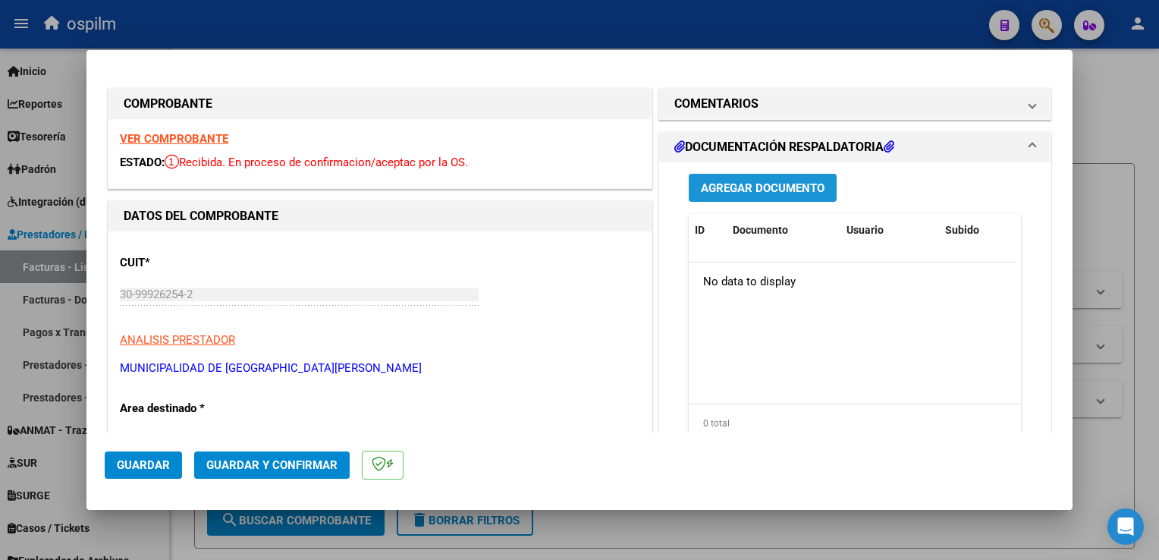
click at [783, 196] on button "Agregar Documento" at bounding box center [763, 188] width 148 height 28
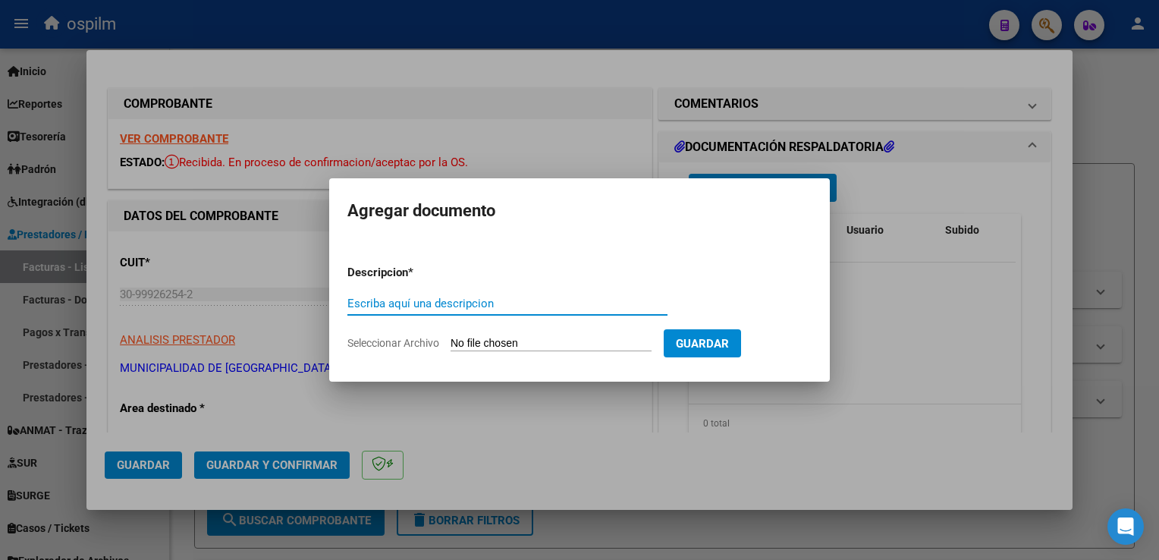
click at [394, 305] on input "Escriba aquí una descripcion" at bounding box center [507, 303] width 320 height 14
type input "Detalle"
click at [608, 337] on input "Seleccionar Archivo" at bounding box center [550, 344] width 201 height 14
type input "C:\fakepath\img11092025_0007.pdf"
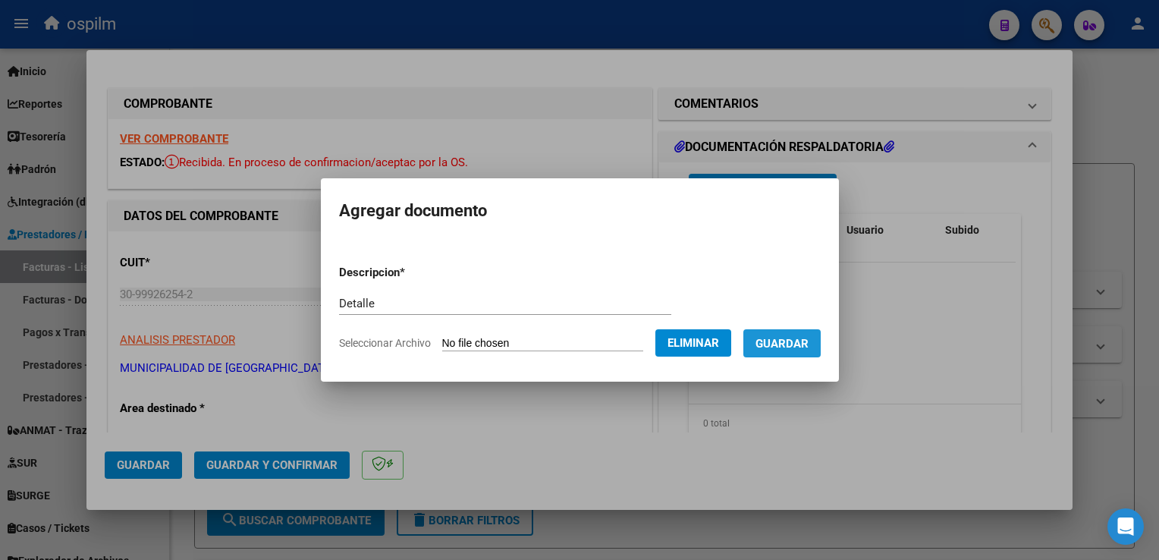
click at [801, 350] on span "Guardar" at bounding box center [781, 344] width 53 height 14
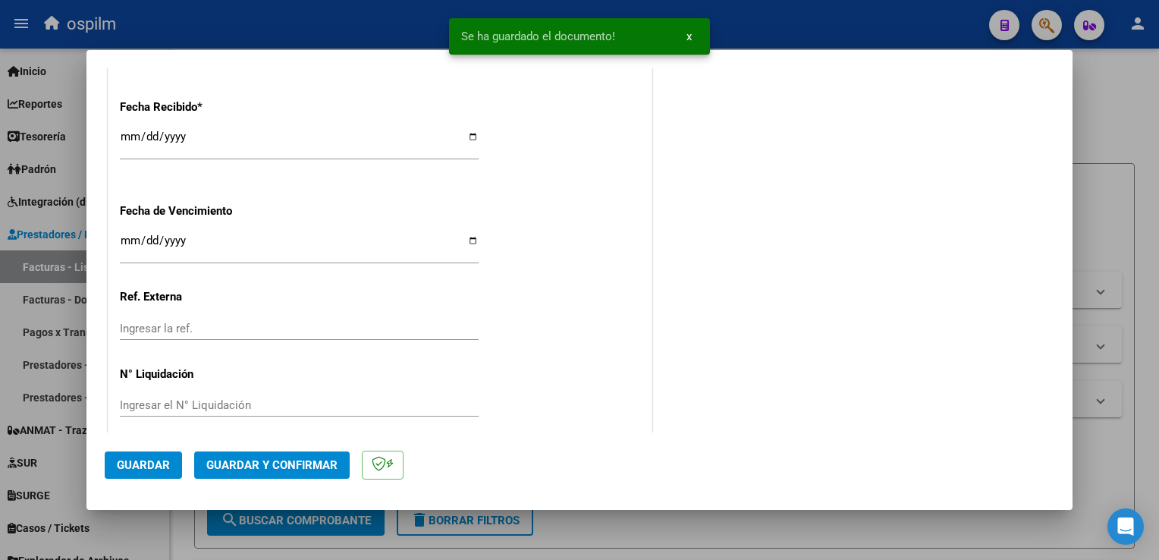
scroll to position [877, 0]
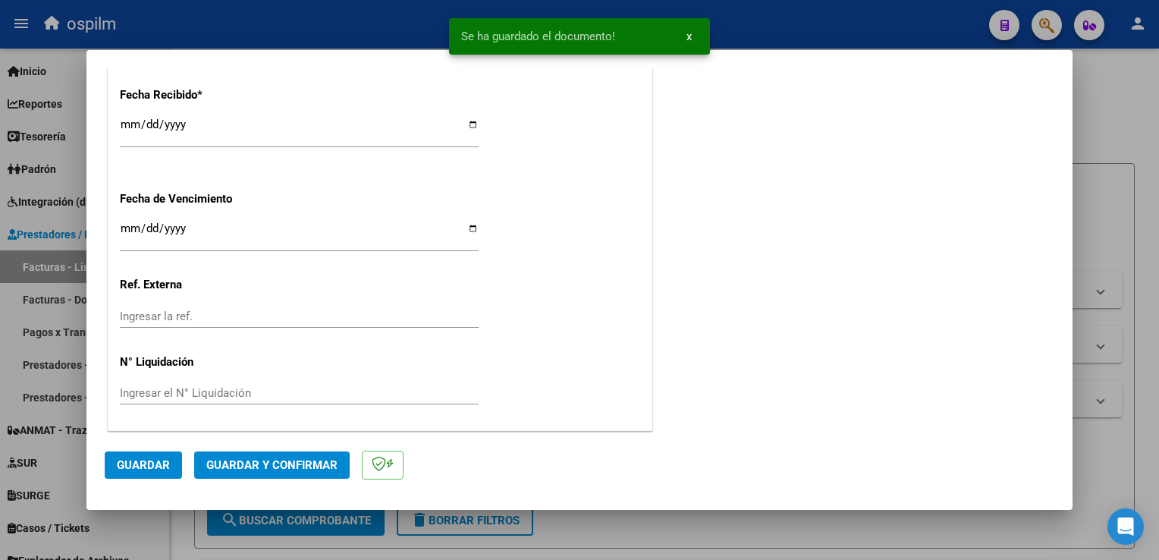
click at [278, 468] on span "Guardar y Confirmar" at bounding box center [271, 465] width 131 height 14
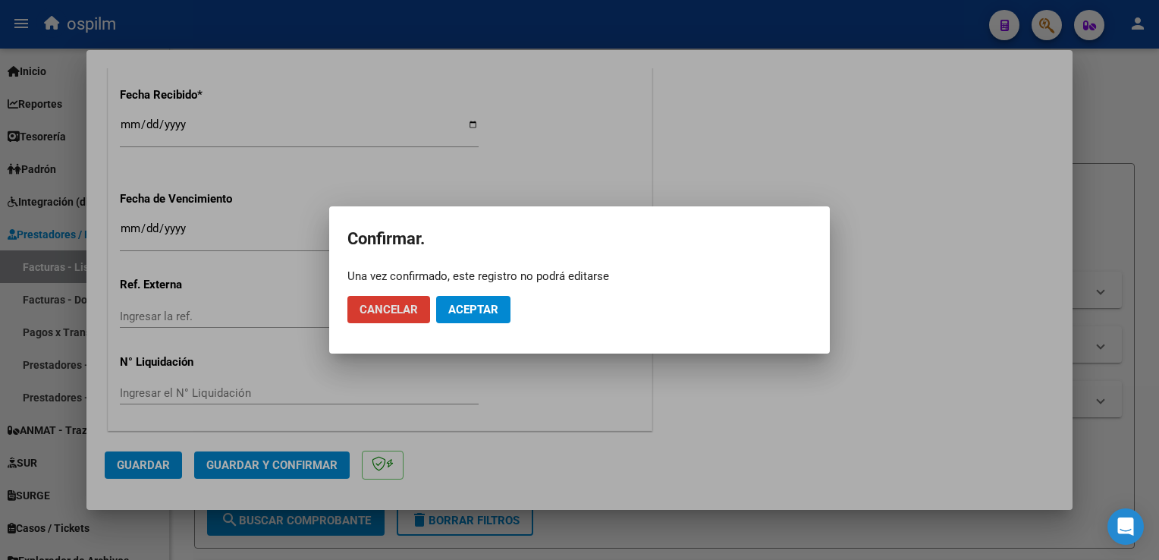
click at [461, 309] on span "Aceptar" at bounding box center [473, 310] width 50 height 14
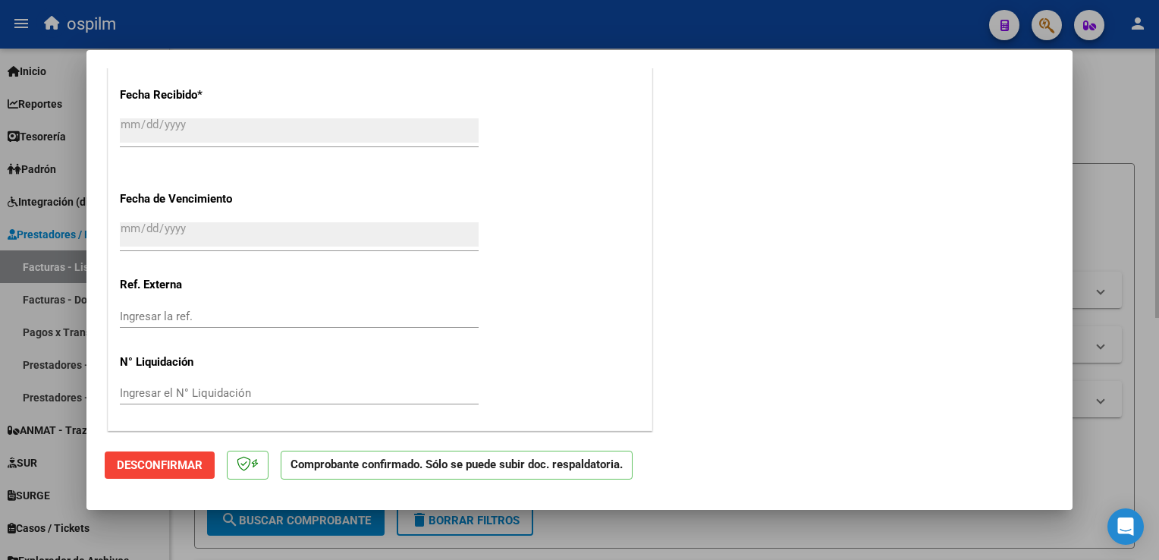
drag, startPoint x: 1129, startPoint y: 149, endPoint x: 1032, endPoint y: 544, distance: 406.8
click at [1131, 156] on div at bounding box center [579, 280] width 1159 height 560
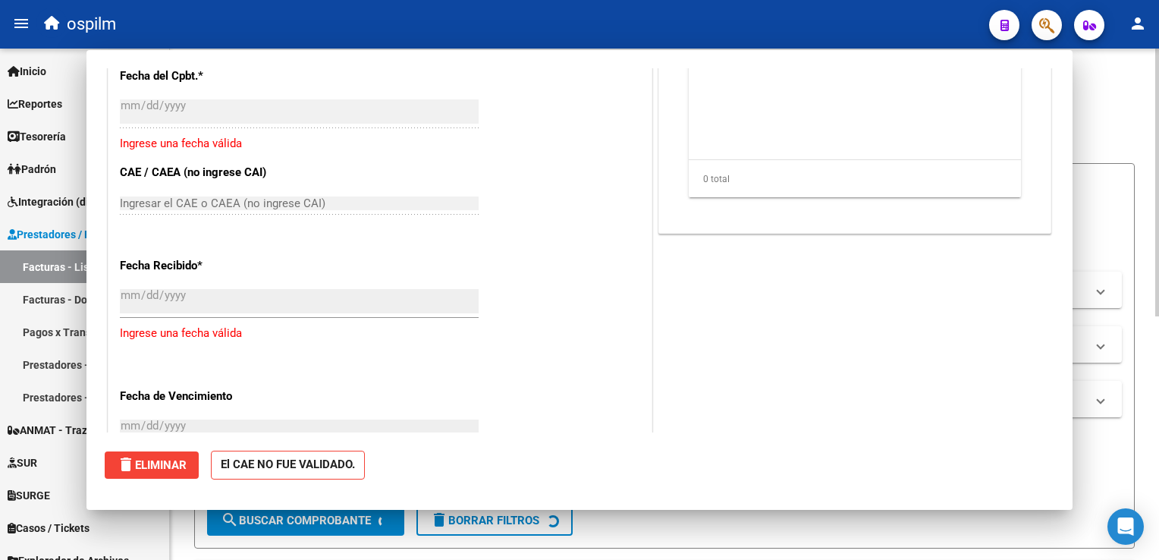
scroll to position [0, 0]
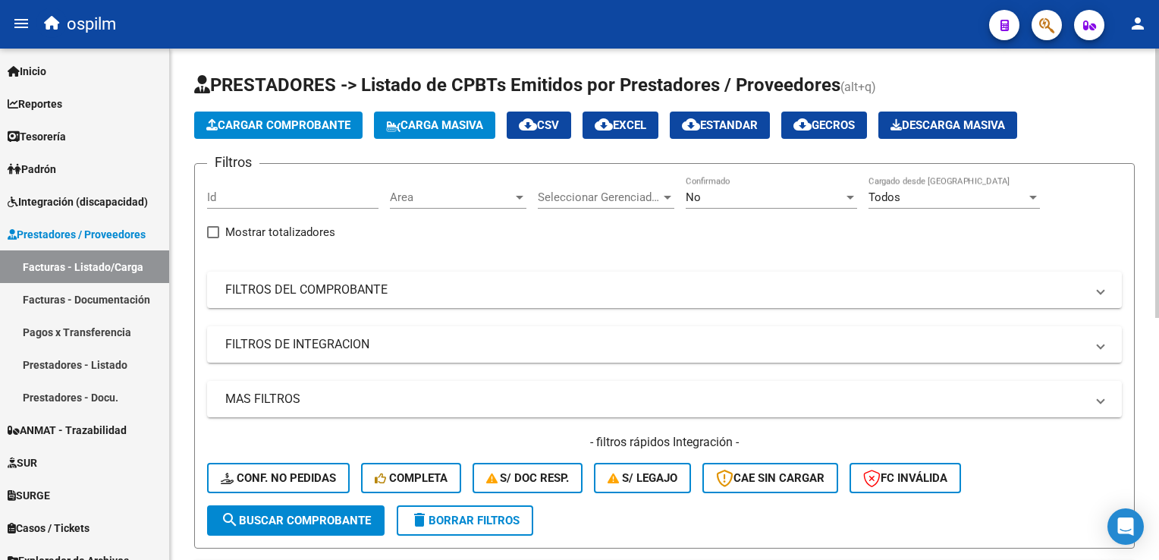
drag, startPoint x: 280, startPoint y: 144, endPoint x: 284, endPoint y: 128, distance: 16.4
click at [279, 141] on app-list-header "PRESTADORES -> Listado de CPBTs Emitidos por Prestadores / Proveedores (alt+q) …" at bounding box center [664, 310] width 940 height 475
click at [284, 127] on span "Cargar Comprobante" at bounding box center [278, 125] width 144 height 14
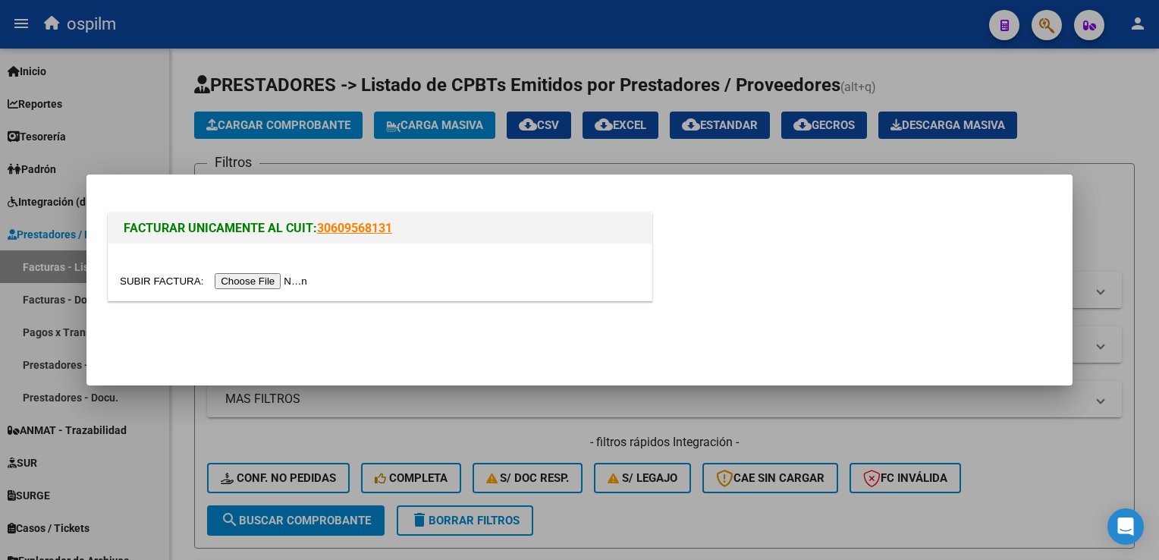
click at [255, 274] on input "file" at bounding box center [216, 281] width 192 height 16
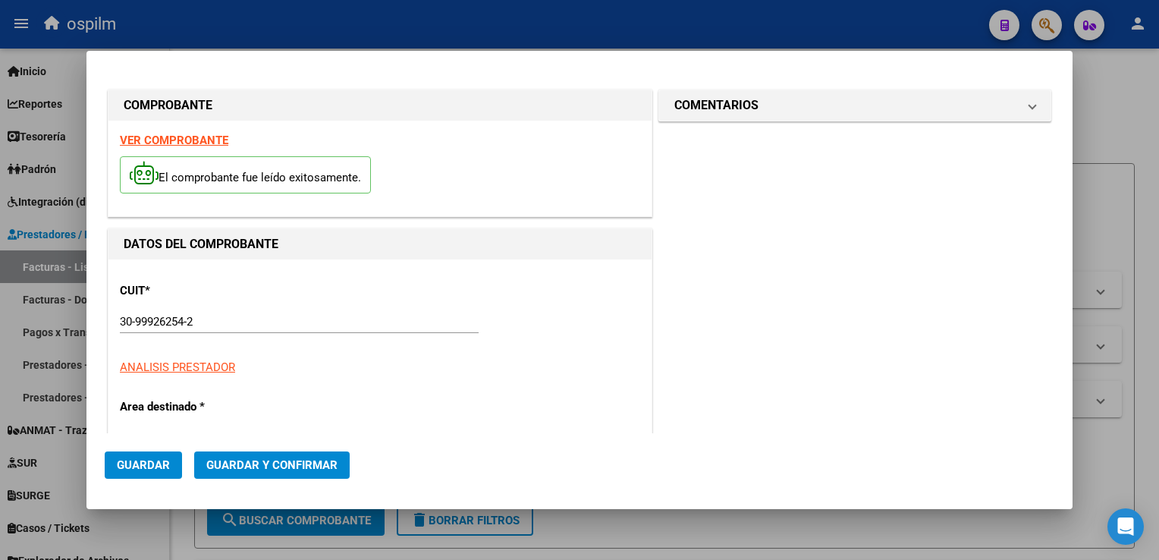
type input "108156"
type input "$ 1.267,00"
type input "[DATE]"
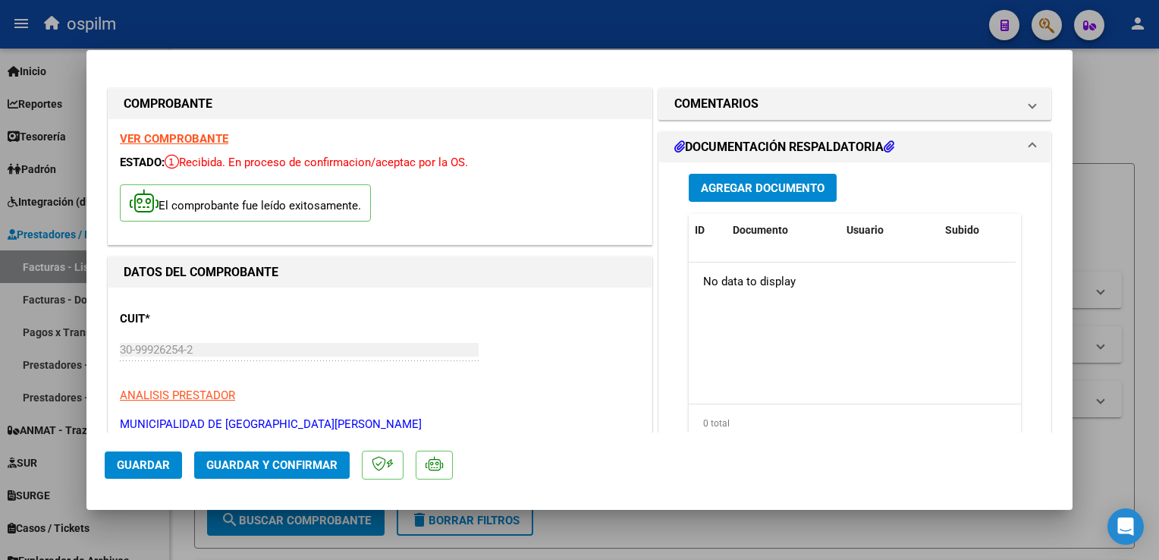
click at [773, 189] on span "Agregar Documento" at bounding box center [763, 188] width 124 height 14
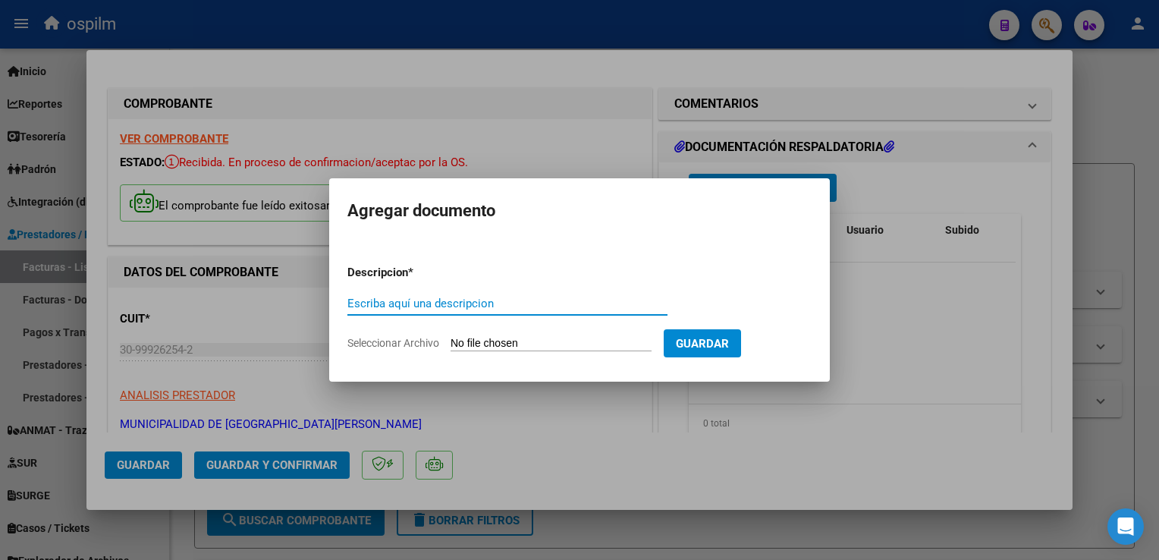
click at [471, 303] on input "Escriba aquí una descripcion" at bounding box center [507, 303] width 320 height 14
type input "Detalle"
click at [529, 343] on input "Seleccionar Archivo" at bounding box center [550, 344] width 201 height 14
type input "C:\fakepath\img11092025_0010.pdf"
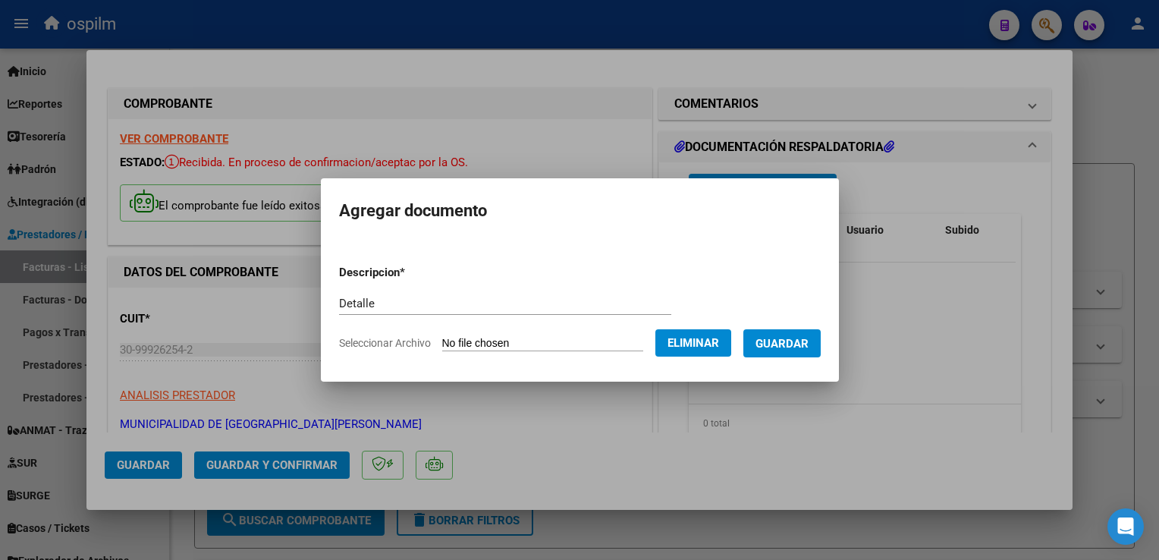
click at [776, 350] on span "Guardar" at bounding box center [781, 344] width 53 height 14
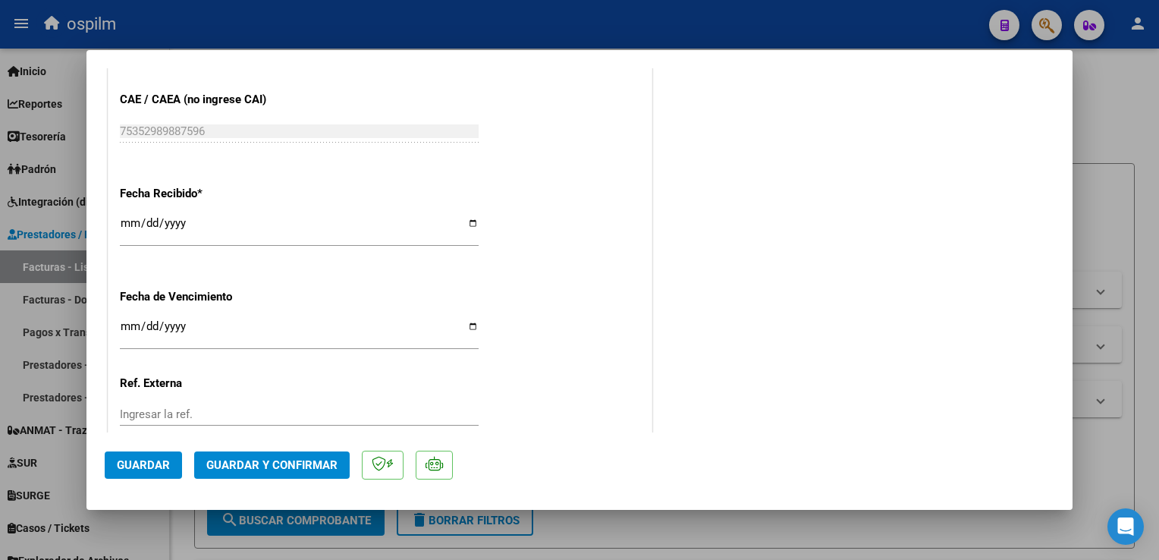
scroll to position [910, 0]
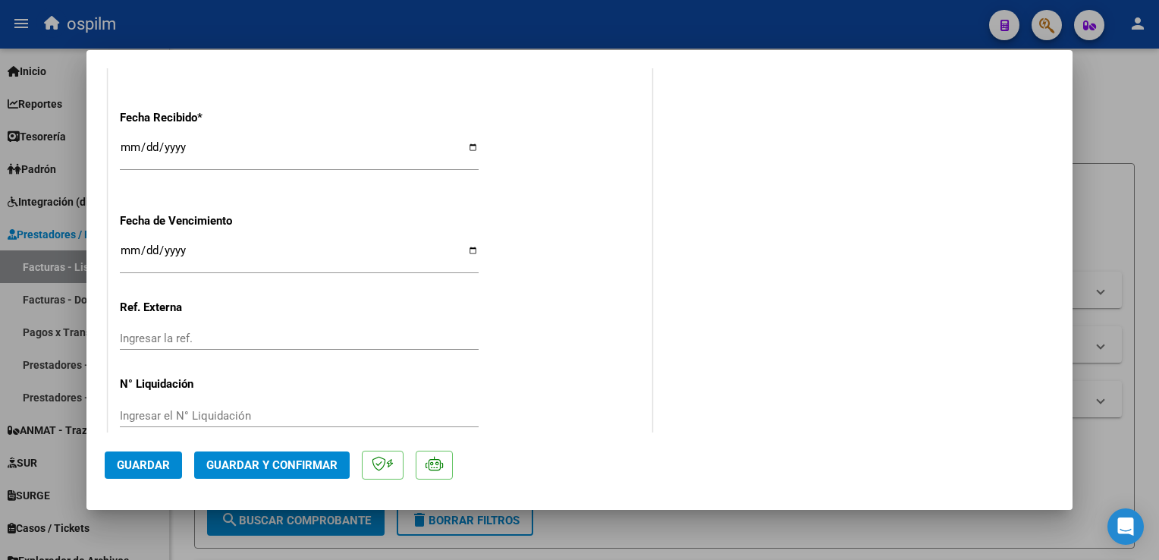
click at [286, 463] on span "Guardar y Confirmar" at bounding box center [271, 465] width 131 height 14
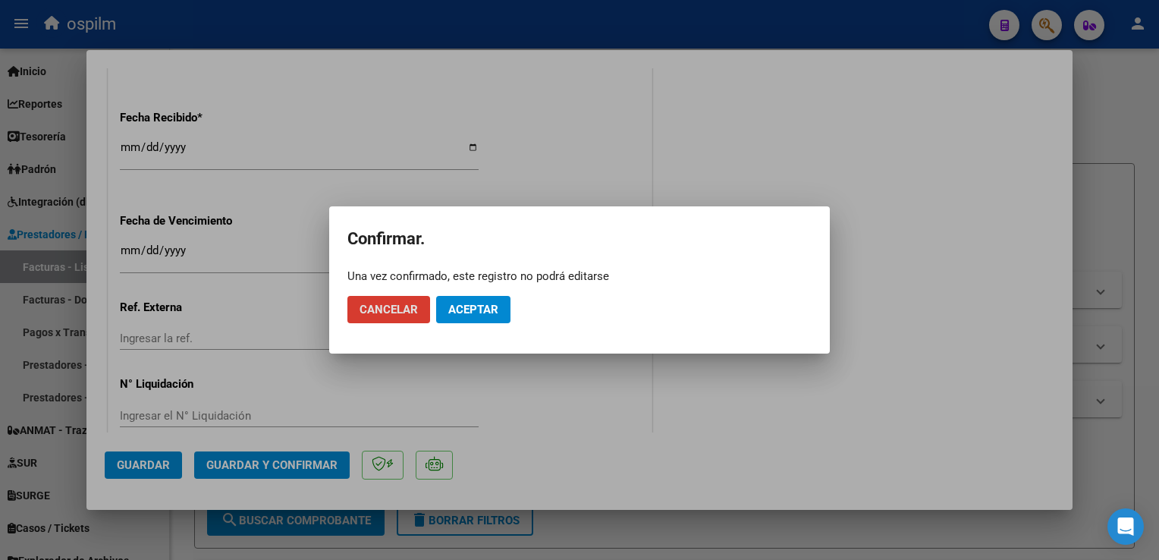
click at [485, 303] on span "Aceptar" at bounding box center [473, 310] width 50 height 14
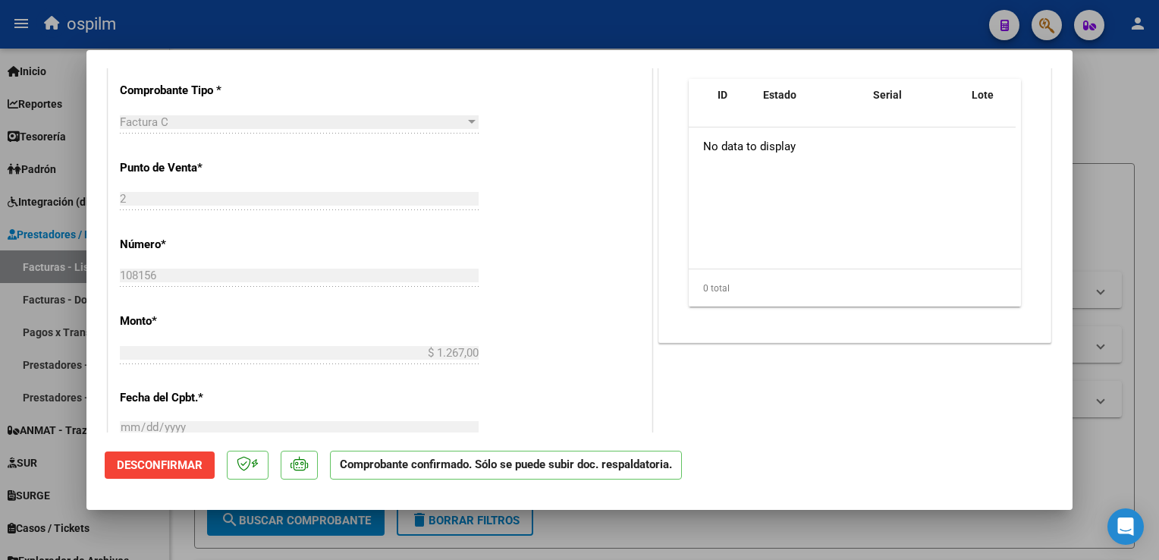
scroll to position [531, 0]
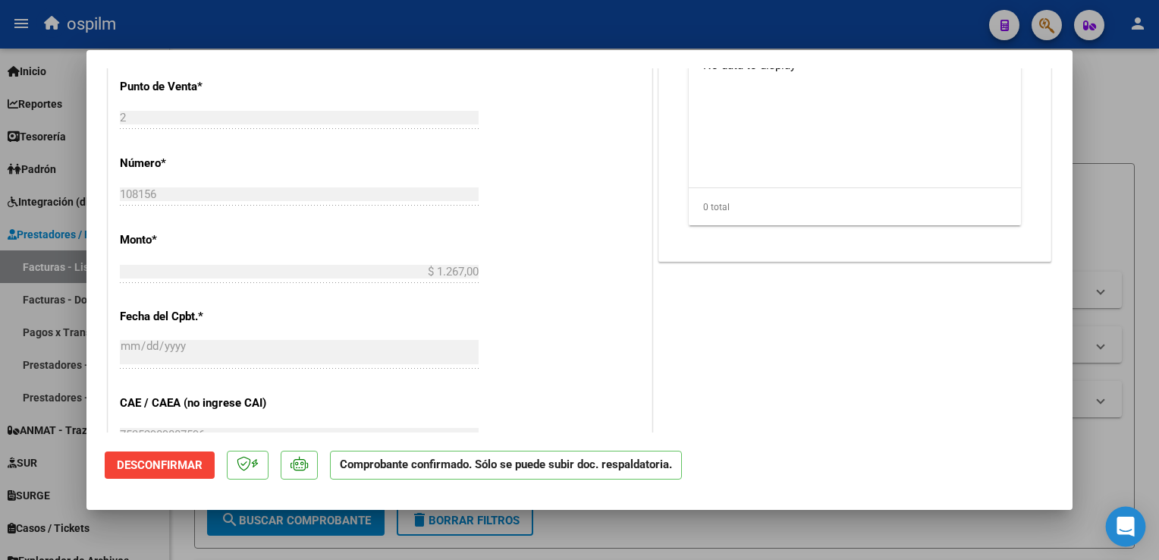
click at [1134, 511] on div "Open Intercom Messenger" at bounding box center [1126, 527] width 40 height 40
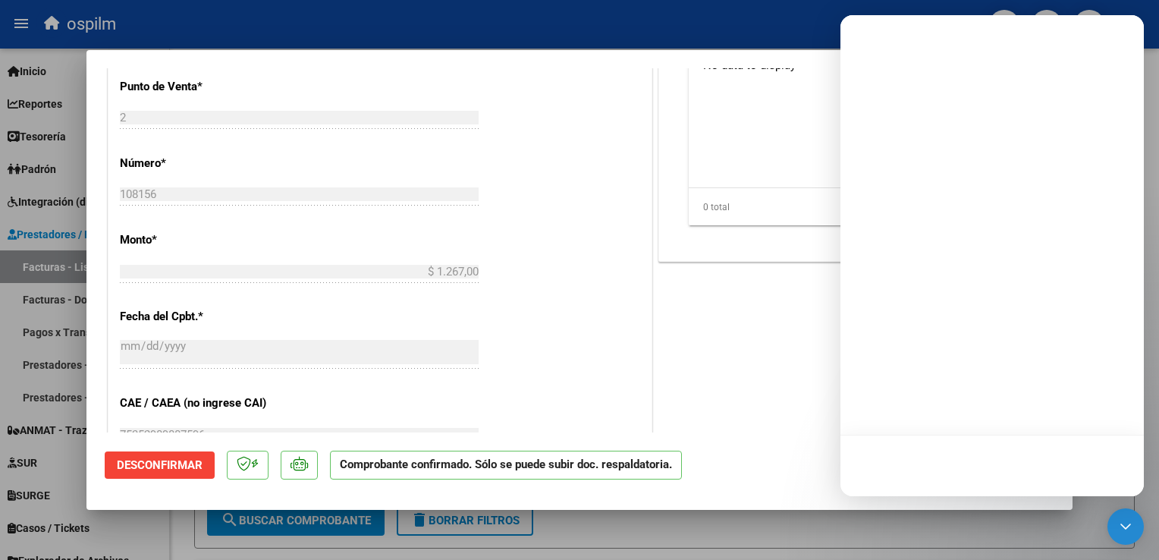
click at [1067, 541] on div at bounding box center [579, 280] width 1159 height 560
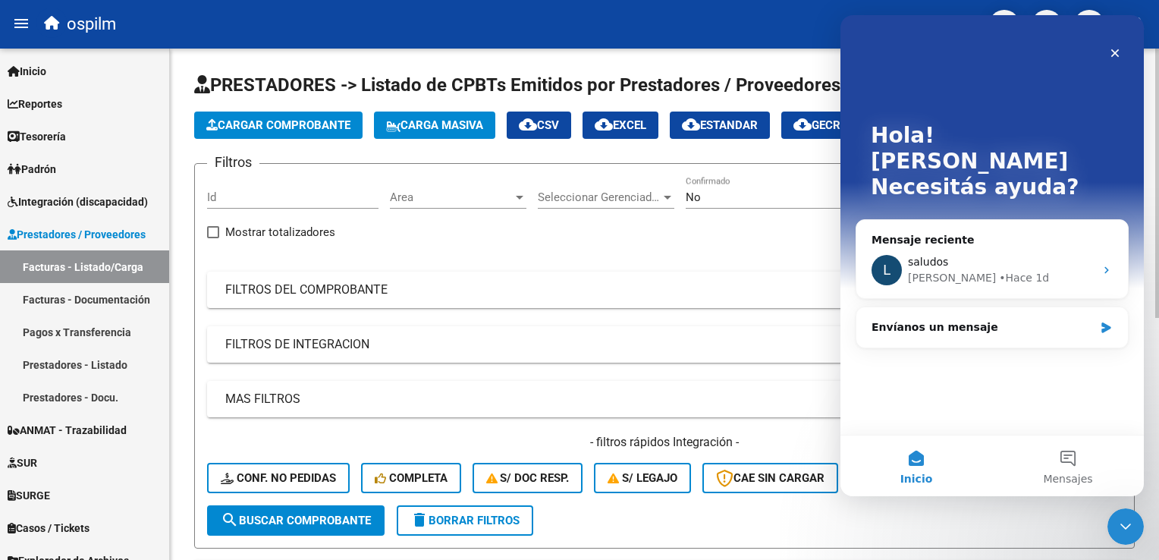
scroll to position [0, 0]
click at [252, 122] on span "Cargar Comprobante" at bounding box center [278, 125] width 144 height 14
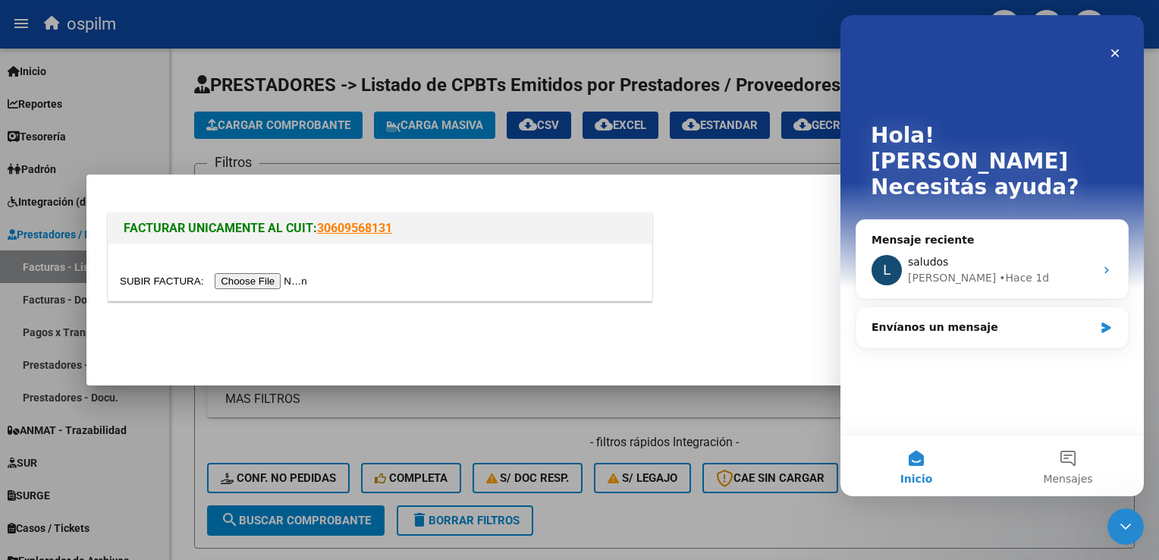
click at [265, 285] on input "file" at bounding box center [216, 281] width 192 height 16
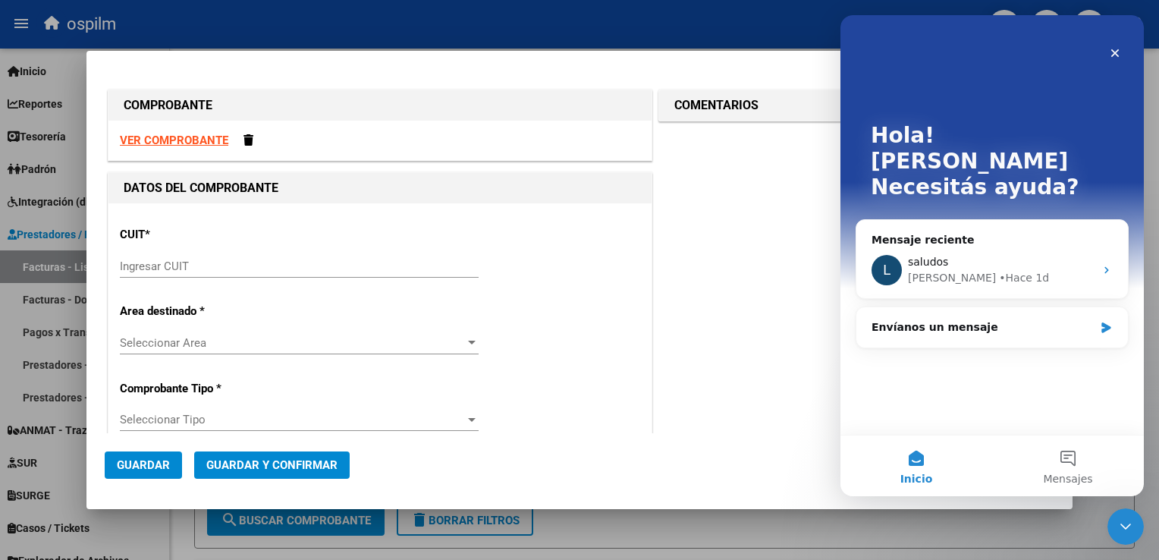
click at [214, 265] on input "Ingresar CUIT" at bounding box center [299, 266] width 359 height 14
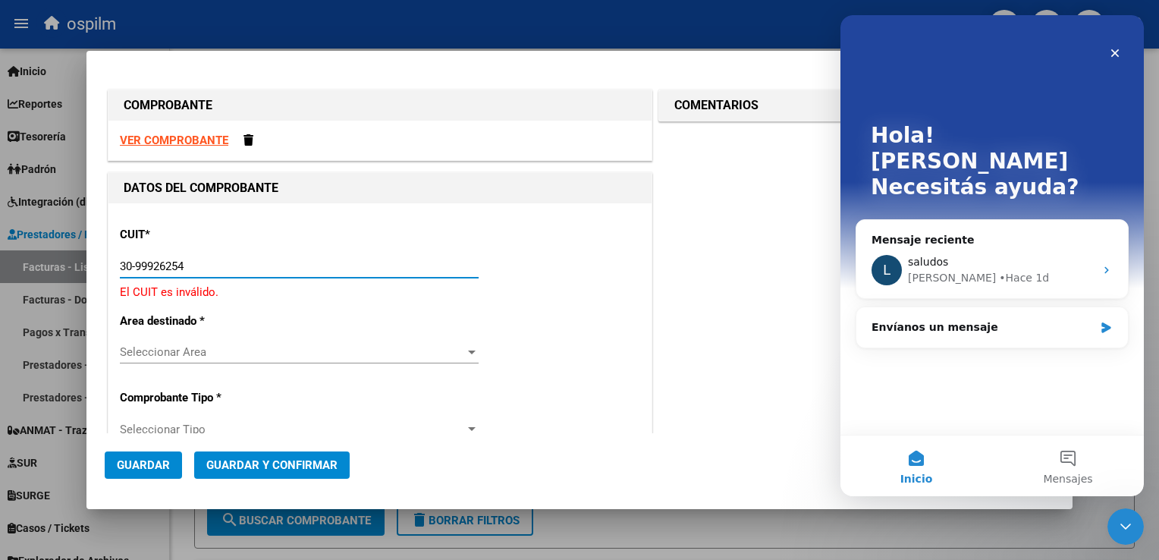
type input "30-99926254-2"
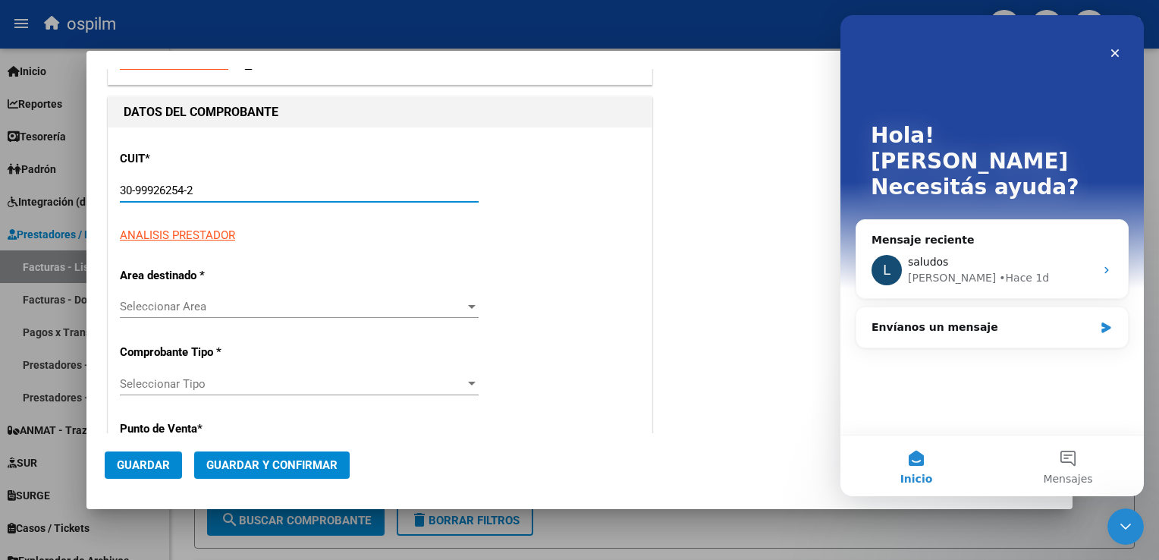
type input "2"
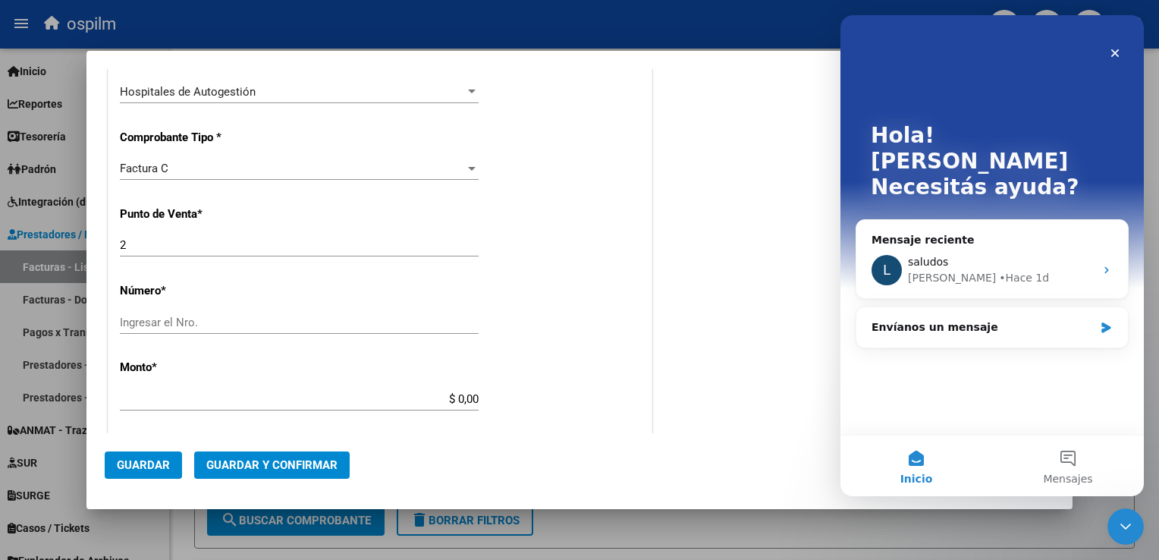
scroll to position [379, 0]
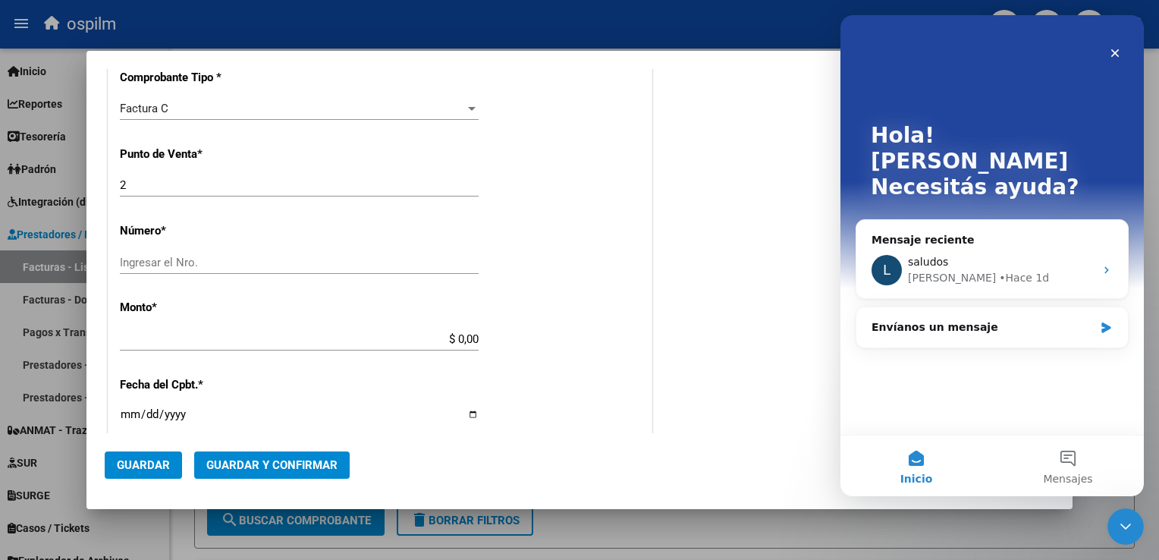
type input "30-99926254-2"
click at [218, 249] on div "CUIT * 30-99926254-2 Ingresar CUIT ANALISIS PRESTADOR MUNICIPALIDAD DE [GEOGRAP…" at bounding box center [379, 361] width 543 height 1075
click at [215, 265] on input "Ingresar el Nro." at bounding box center [299, 263] width 359 height 14
type input "108158"
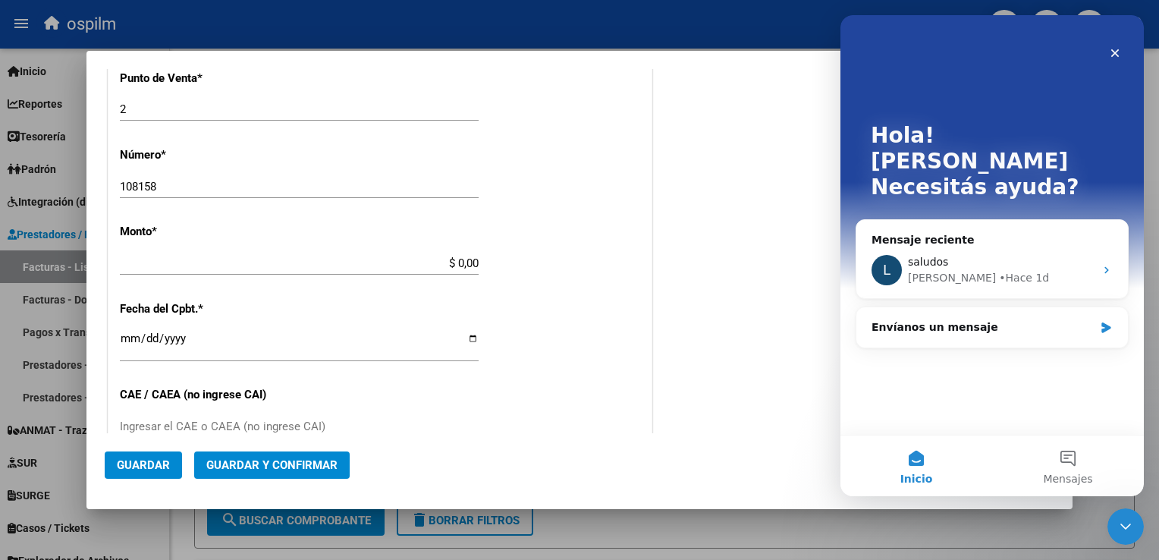
type input "$ 7.996,00"
type input "[DATE]"
type input "75352989888262"
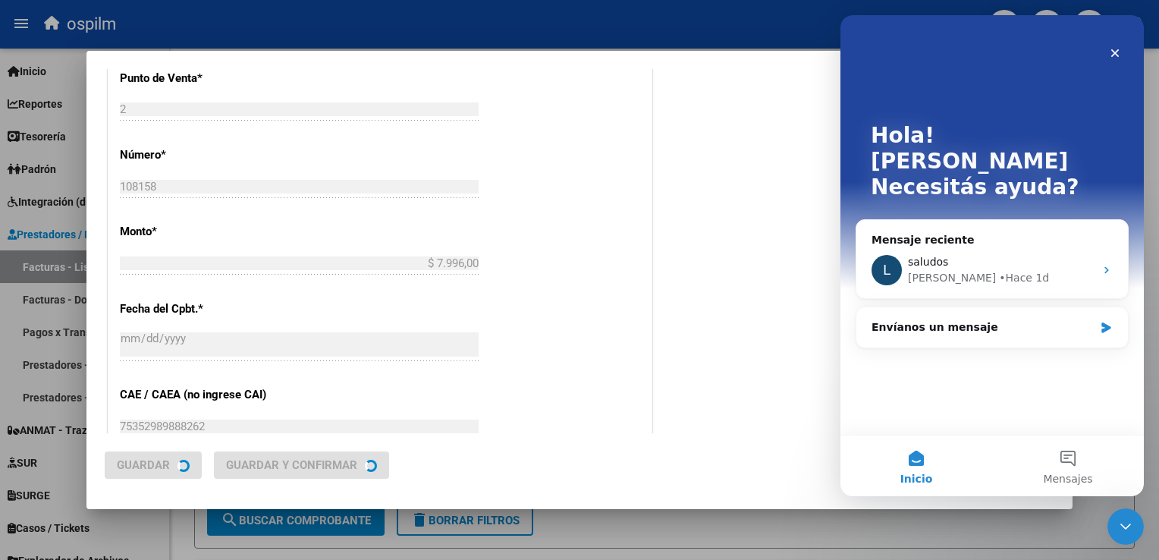
click at [306, 316] on div "CUIT * 30-99926254-2 Ingresar CUIT ANALISIS PRESTADOR MUNICIPALIDAD DE [GEOGRAP…" at bounding box center [379, 285] width 543 height 1075
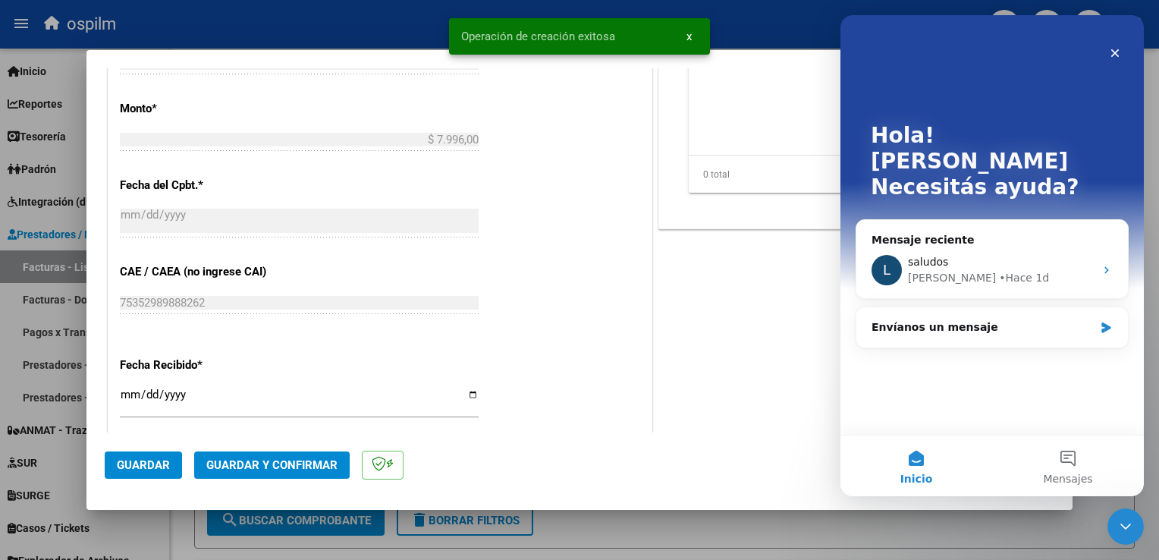
scroll to position [834, 0]
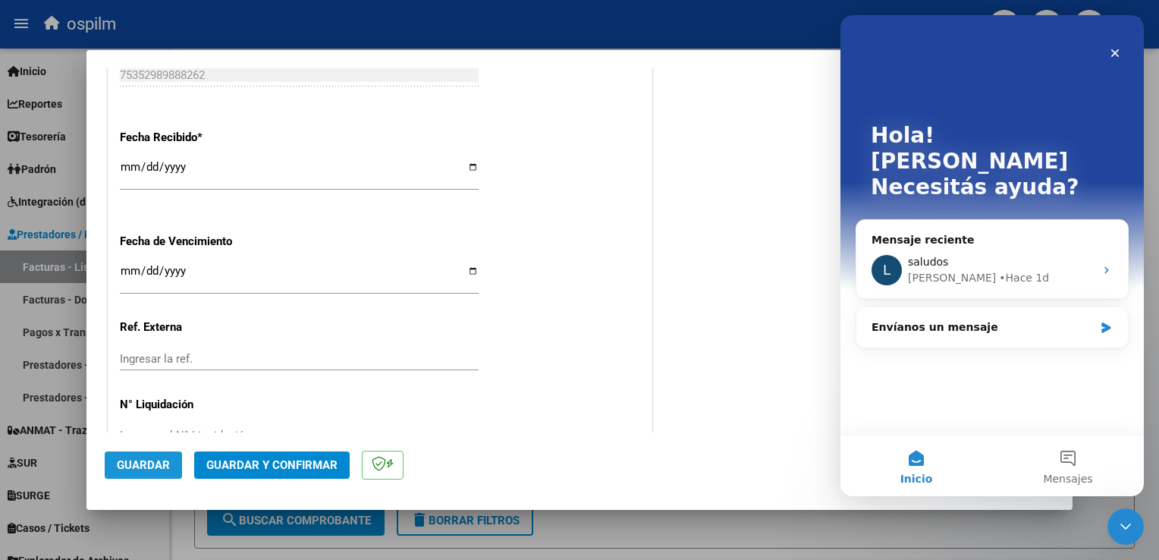
click at [123, 466] on span "Guardar" at bounding box center [143, 465] width 53 height 14
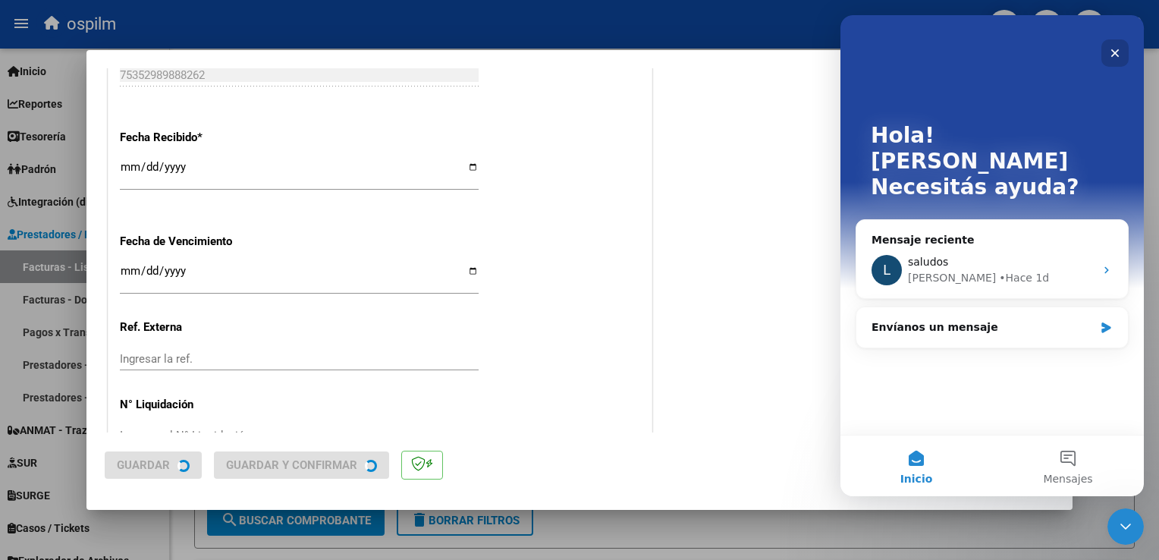
click at [1121, 53] on div "Cerrar" at bounding box center [1114, 52] width 27 height 27
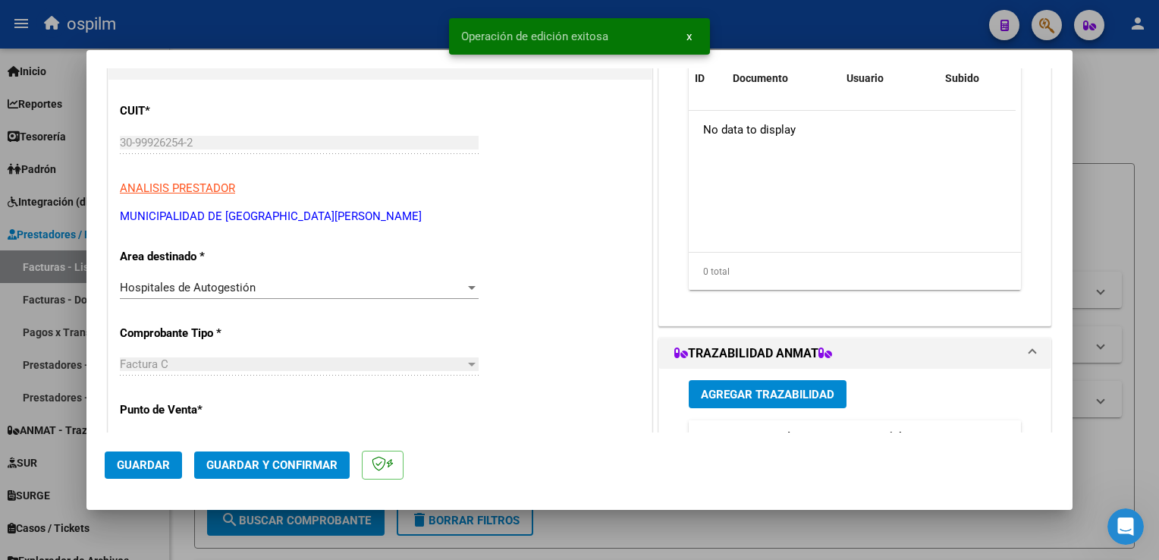
scroll to position [0, 0]
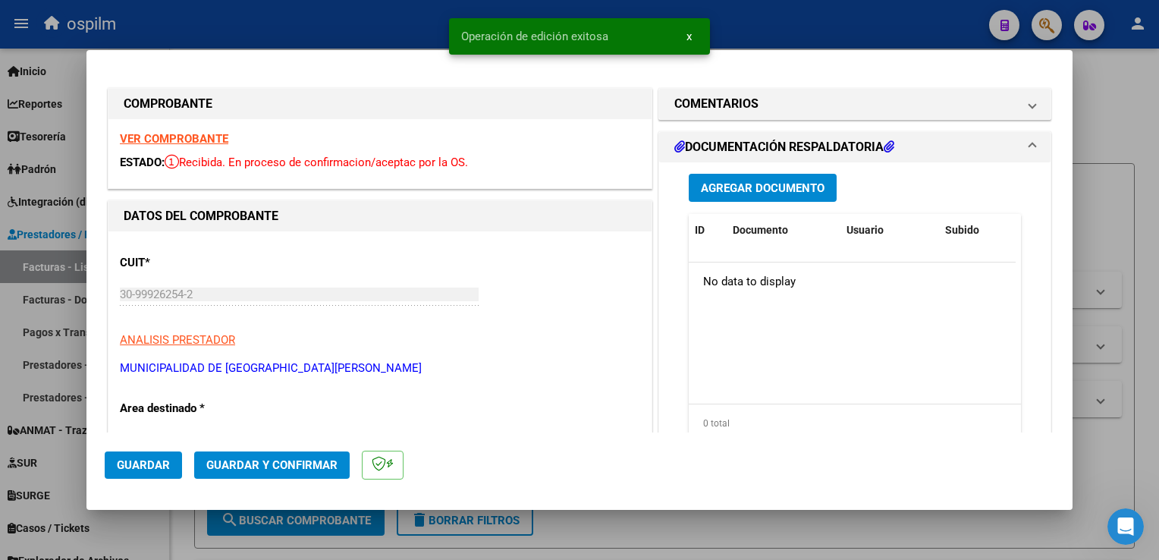
click at [776, 187] on span "Agregar Documento" at bounding box center [763, 188] width 124 height 14
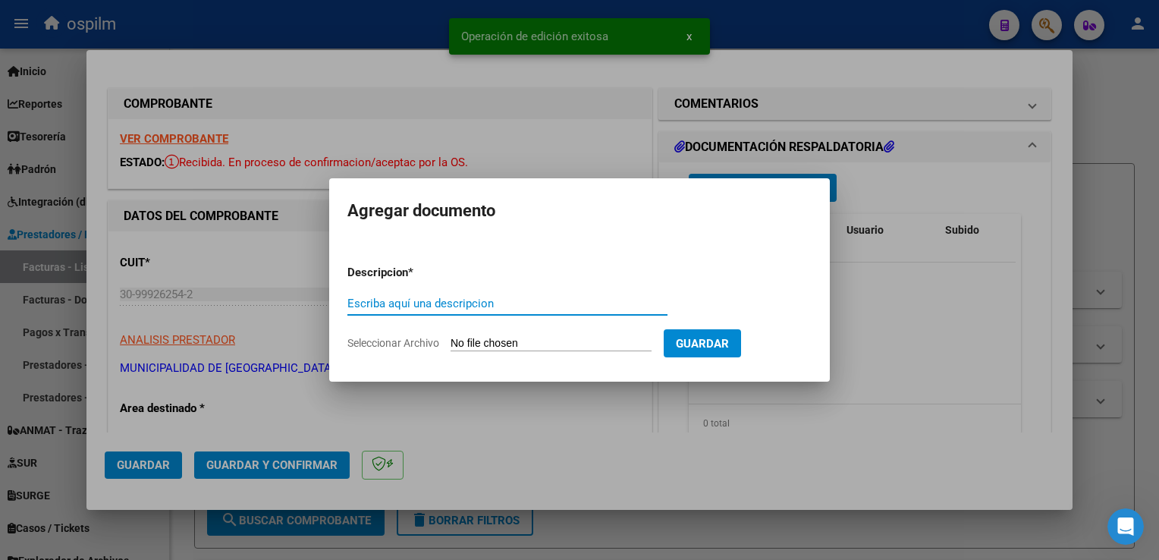
click at [456, 306] on input "Escriba aquí una descripcion" at bounding box center [507, 303] width 320 height 14
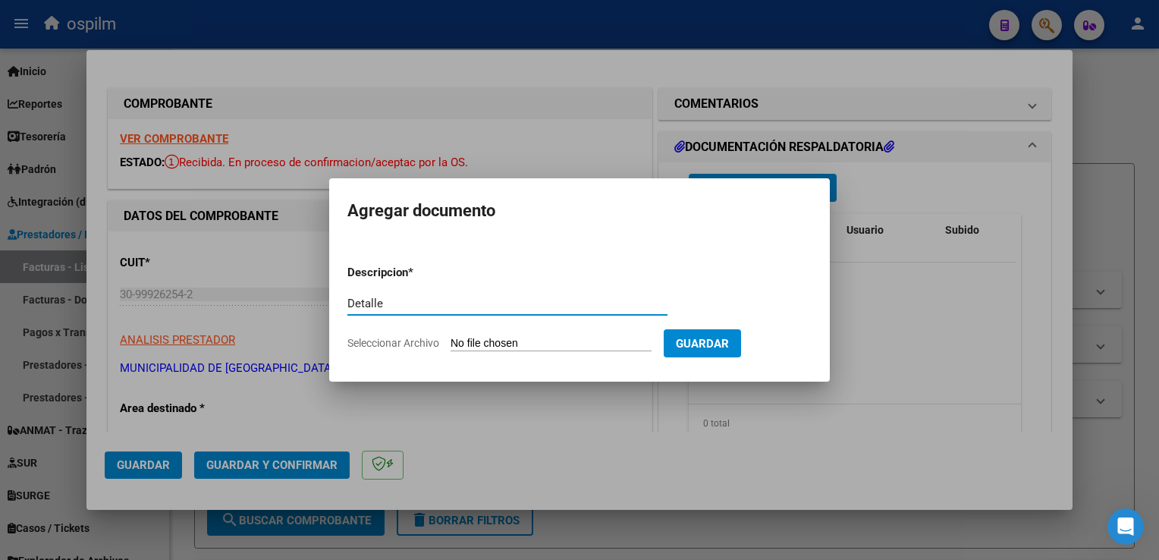
type input "Detalle"
click at [490, 323] on div "Detalle Escriba aquí una descripcion" at bounding box center [507, 310] width 320 height 37
click at [503, 337] on input "Seleccionar Archivo" at bounding box center [550, 344] width 201 height 14
type input "C:\fakepath\img11092025_0012.pdf"
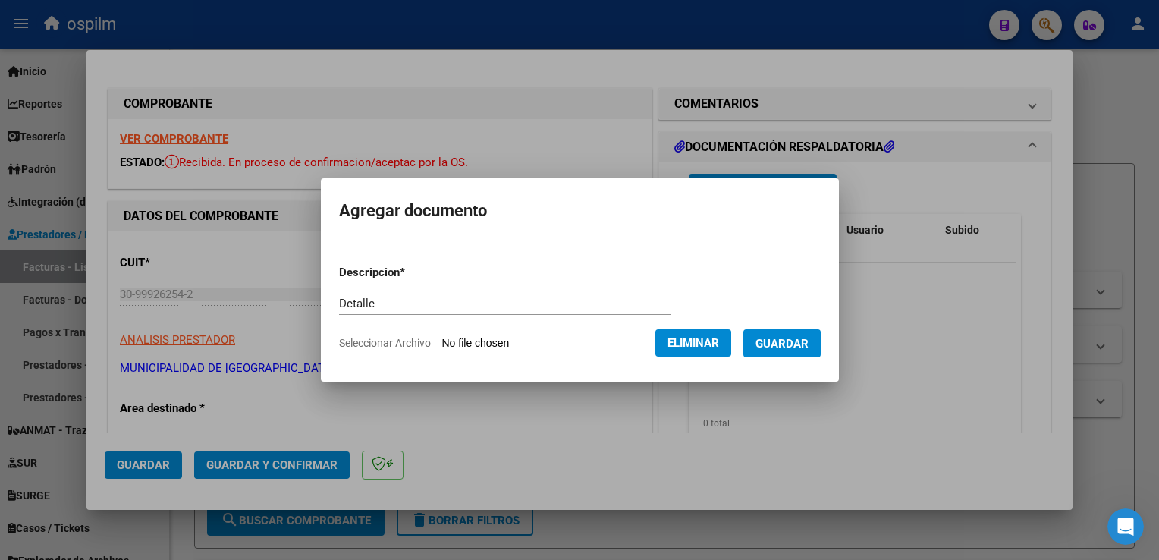
click at [813, 345] on button "Guardar" at bounding box center [781, 343] width 77 height 28
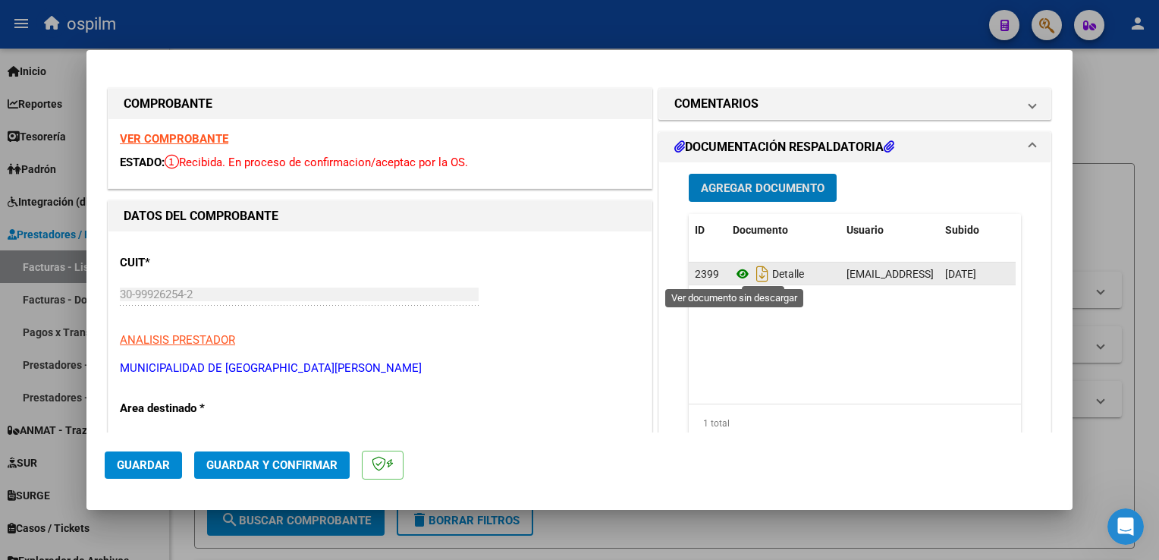
click at [732, 268] on icon at bounding box center [742, 274] width 20 height 18
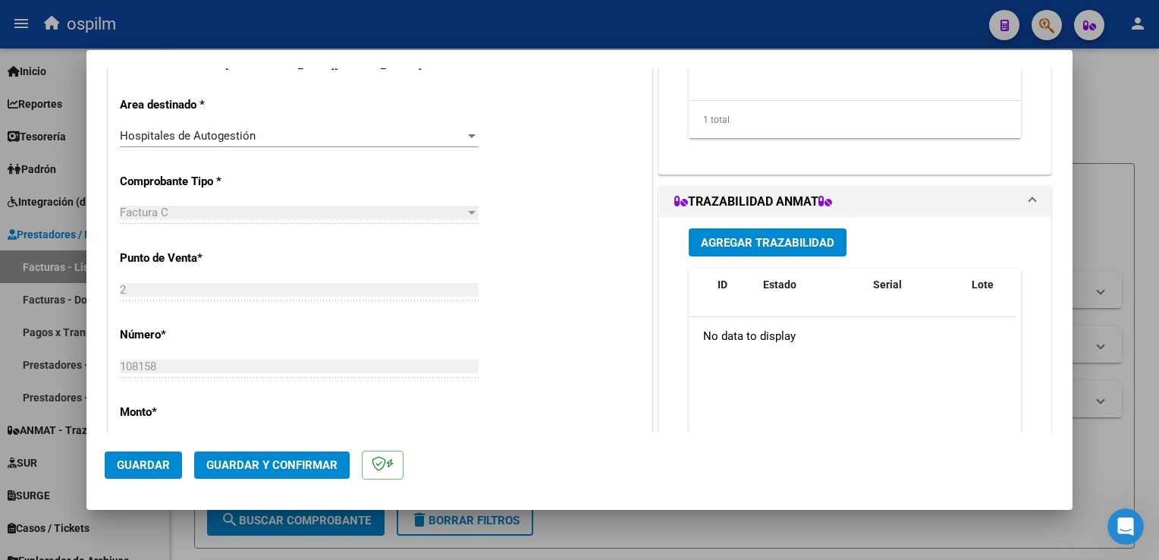
scroll to position [682, 0]
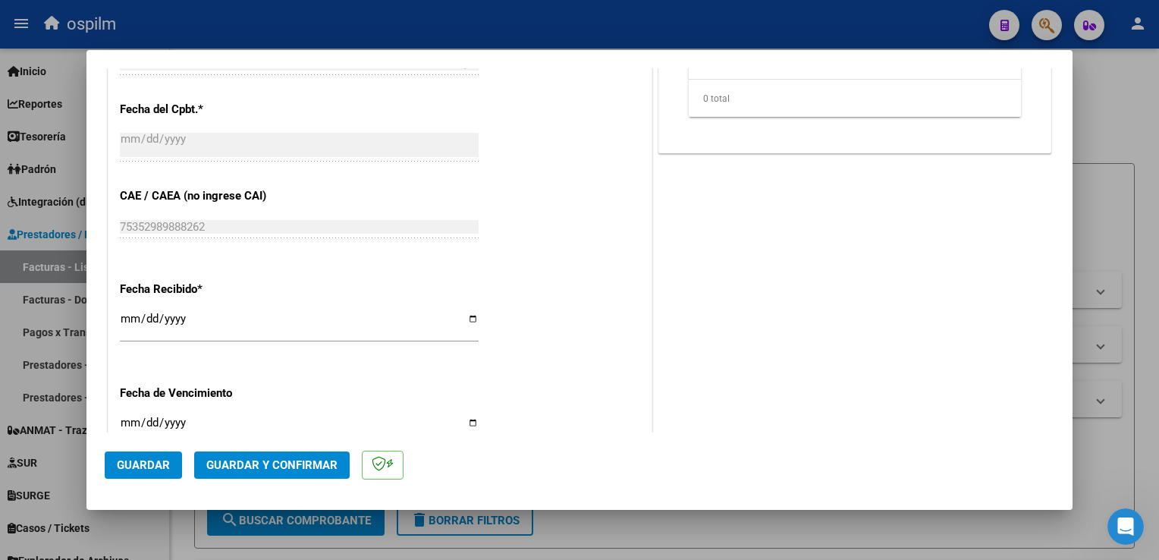
click at [265, 463] on span "Guardar y Confirmar" at bounding box center [271, 465] width 131 height 14
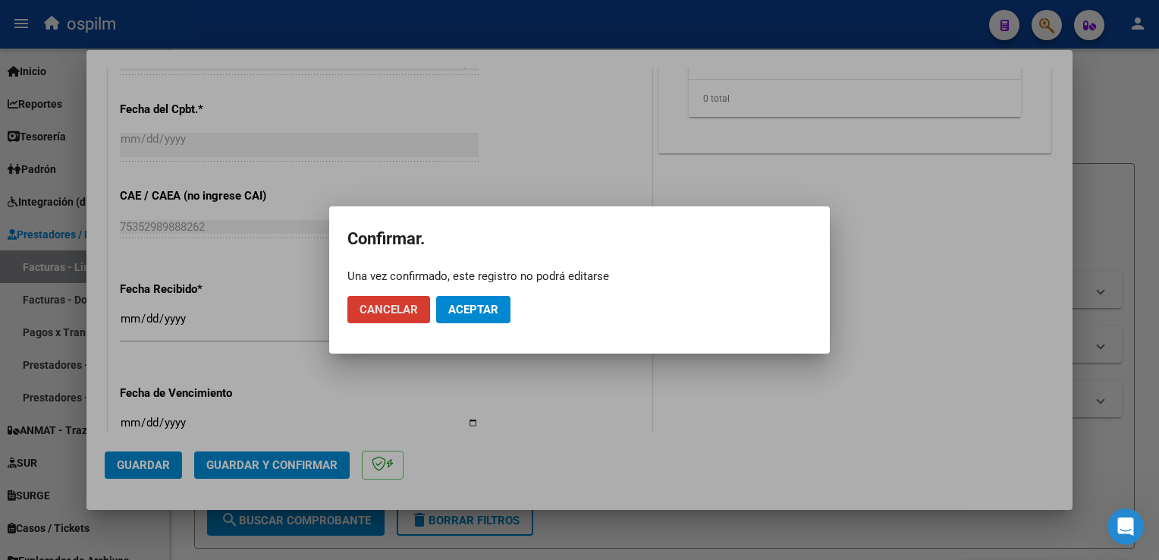
click at [493, 304] on span "Aceptar" at bounding box center [473, 310] width 50 height 14
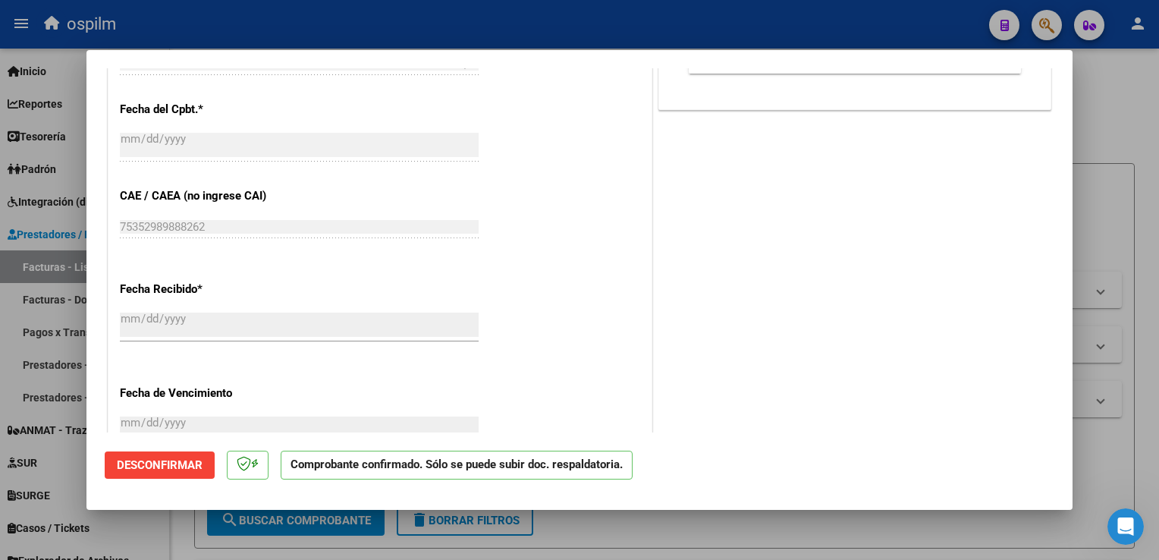
click at [1122, 221] on div at bounding box center [579, 280] width 1159 height 560
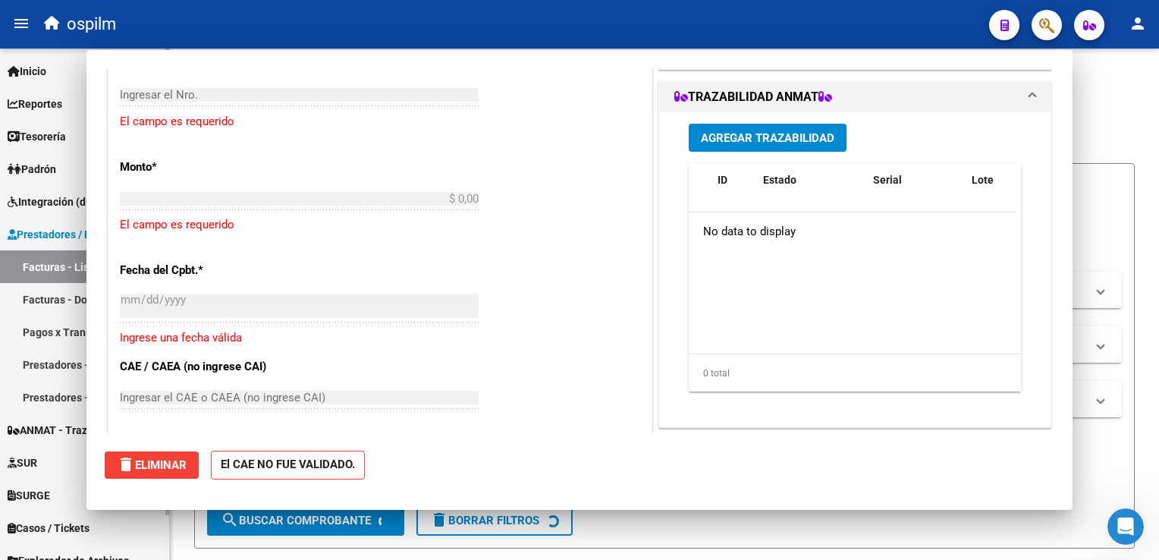
scroll to position [0, 0]
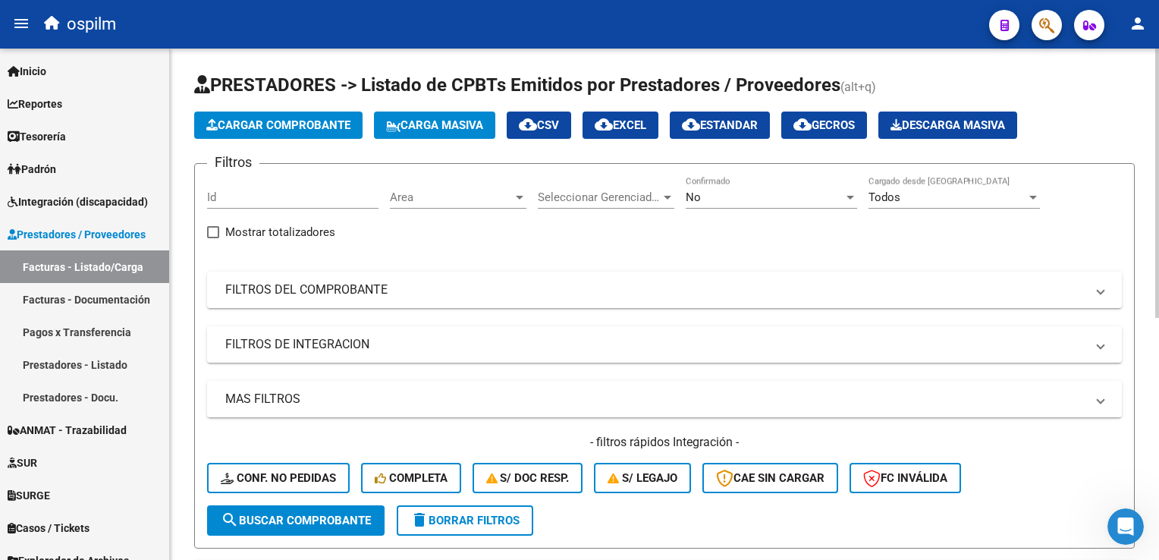
click at [272, 114] on button "Cargar Comprobante" at bounding box center [278, 124] width 168 height 27
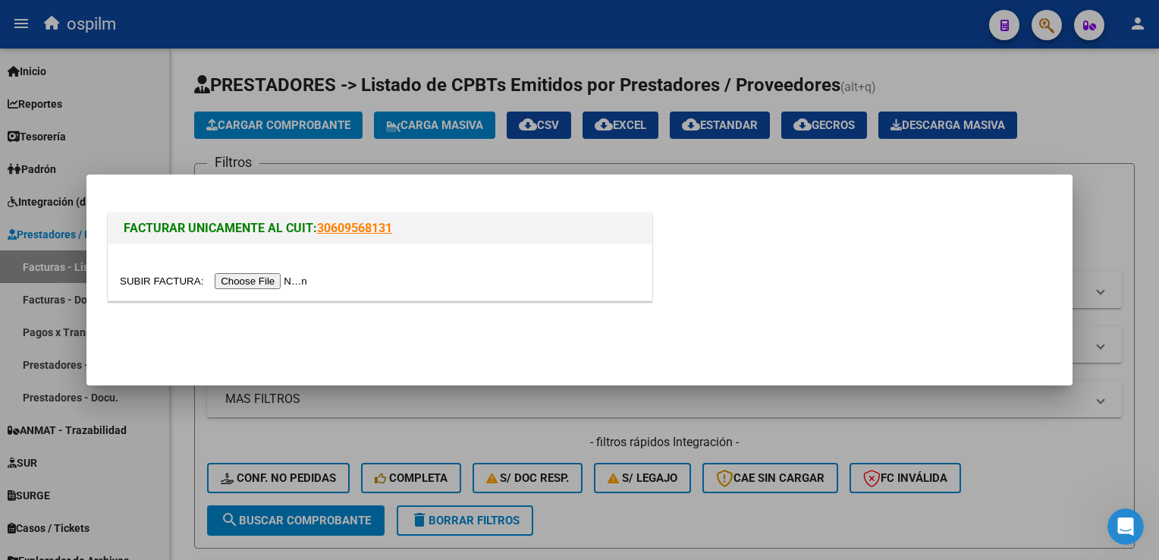
click at [266, 287] on input "file" at bounding box center [216, 281] width 192 height 16
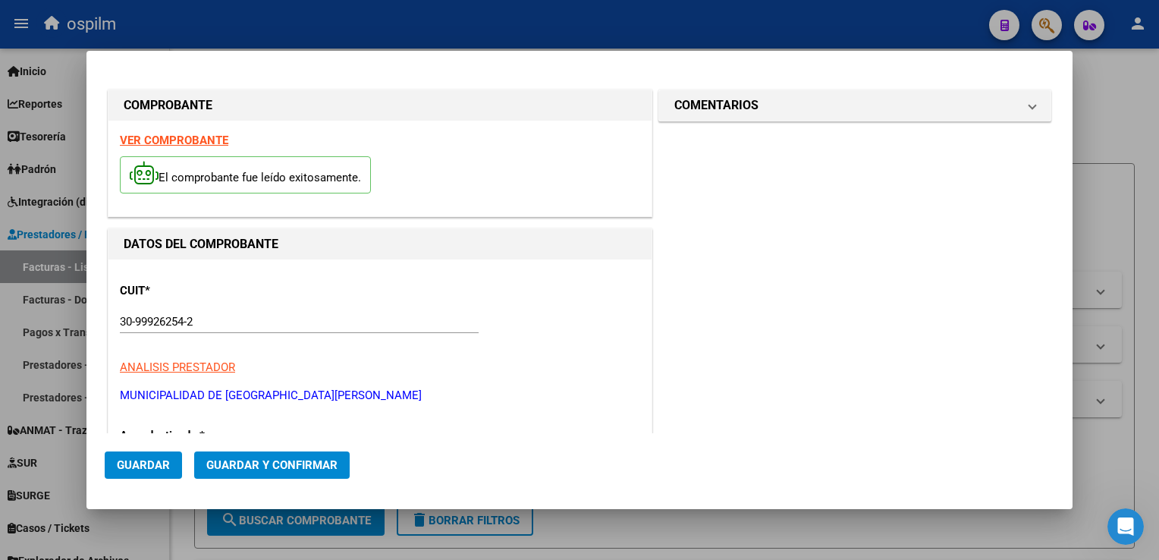
type input "108157"
type input "$ 3.998,00"
type input "[DATE]"
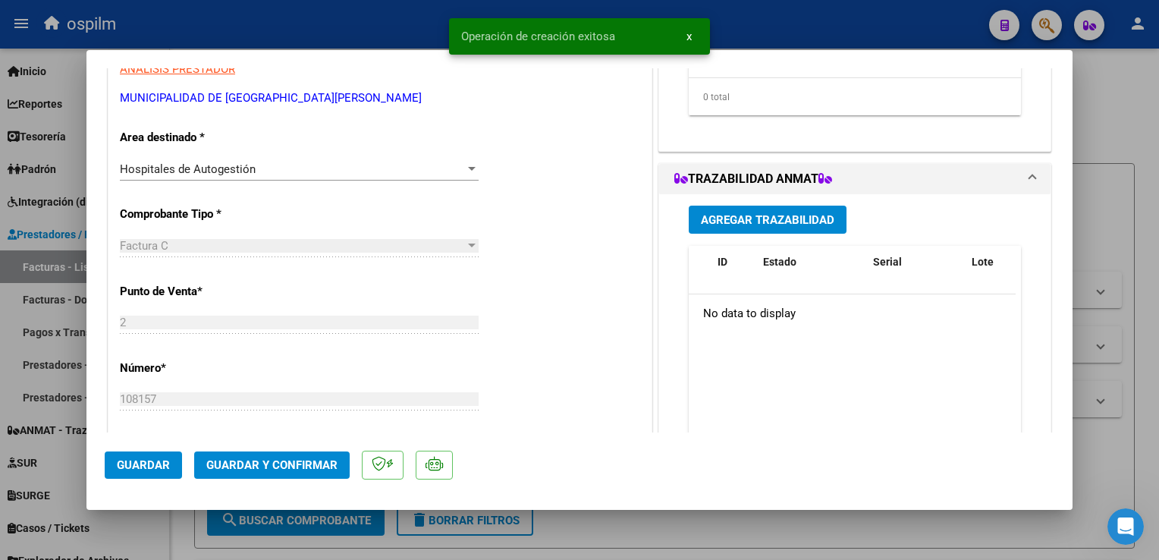
scroll to position [99, 0]
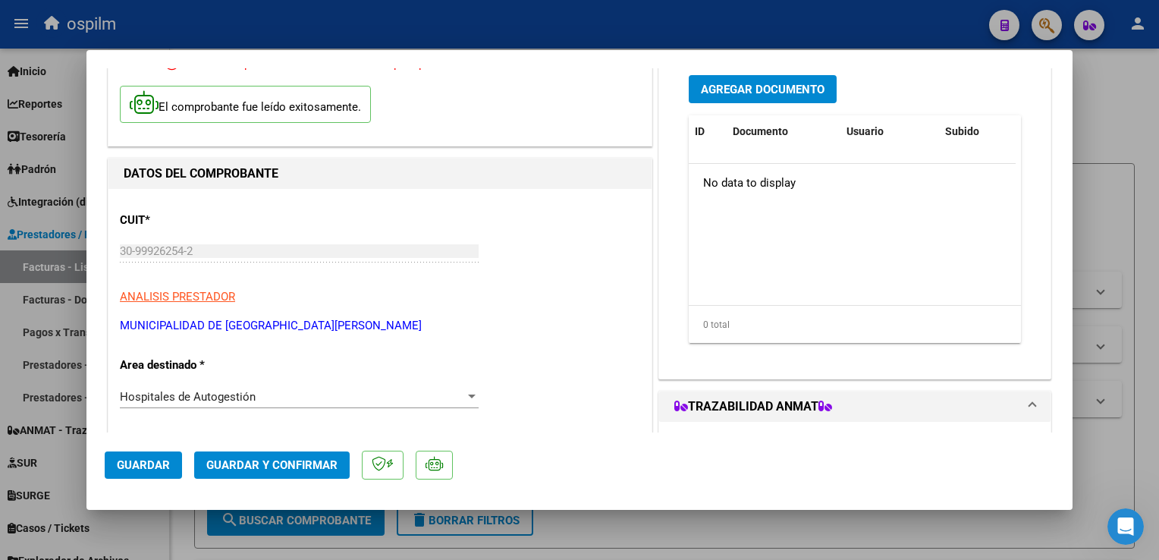
click at [737, 89] on span "Agregar Documento" at bounding box center [763, 90] width 124 height 14
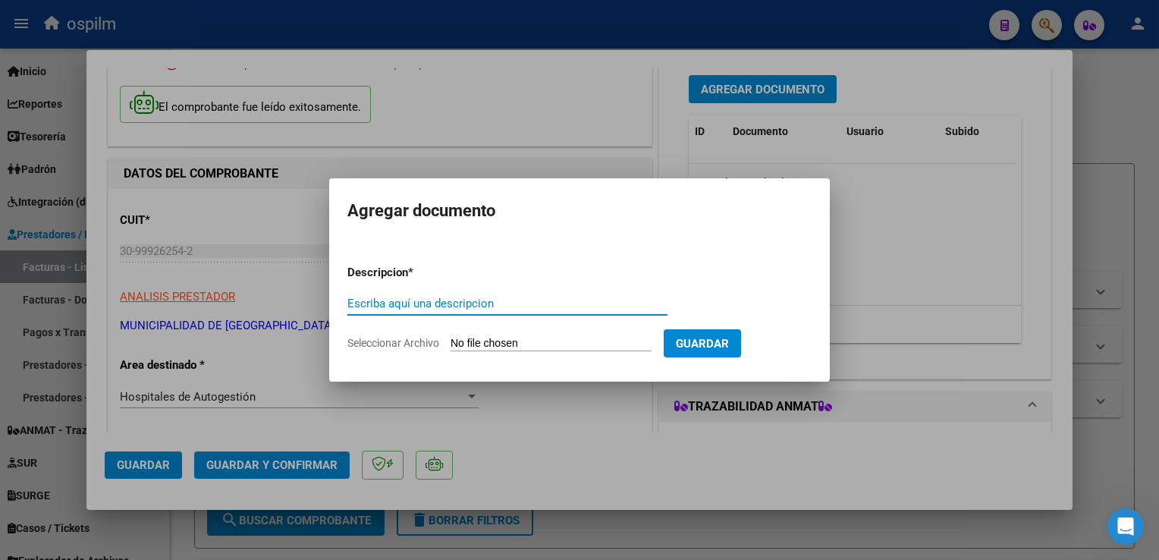
click at [463, 299] on input "Escriba aquí una descripcion" at bounding box center [507, 303] width 320 height 14
type input "Detalle"
click at [508, 337] on input "Seleccionar Archivo" at bounding box center [550, 344] width 201 height 14
type input "C:\fakepath\img11092025_0014.pdf"
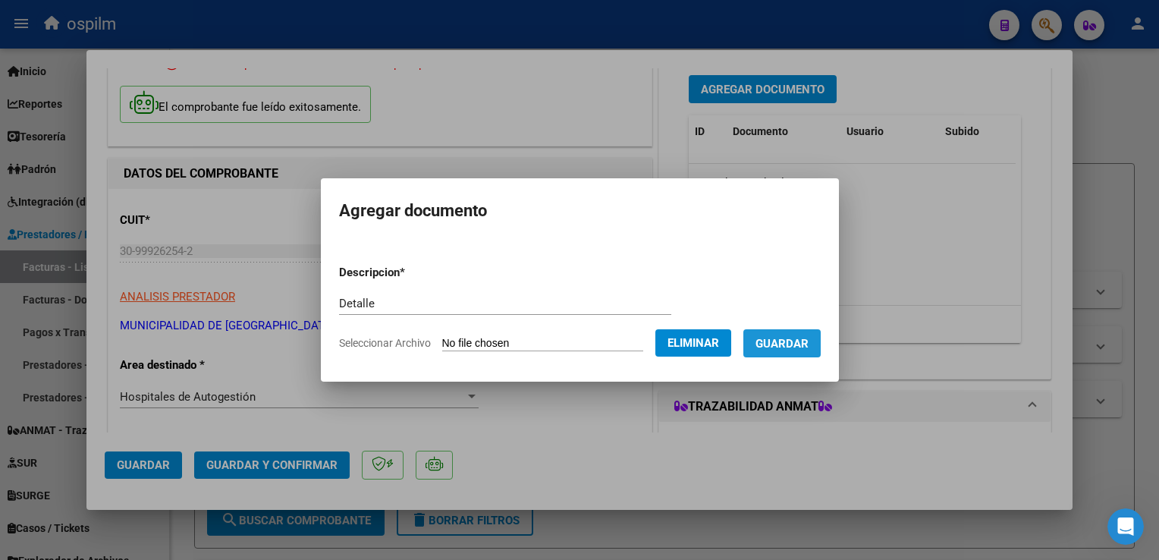
click at [775, 350] on span "Guardar" at bounding box center [781, 344] width 53 height 14
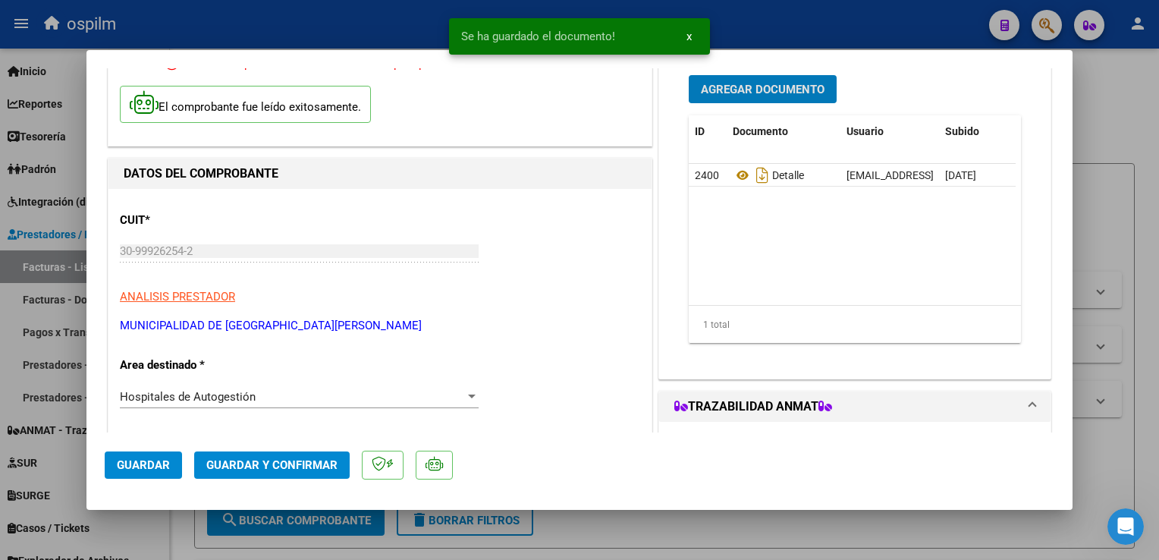
click at [245, 461] on span "Guardar y Confirmar" at bounding box center [271, 465] width 131 height 14
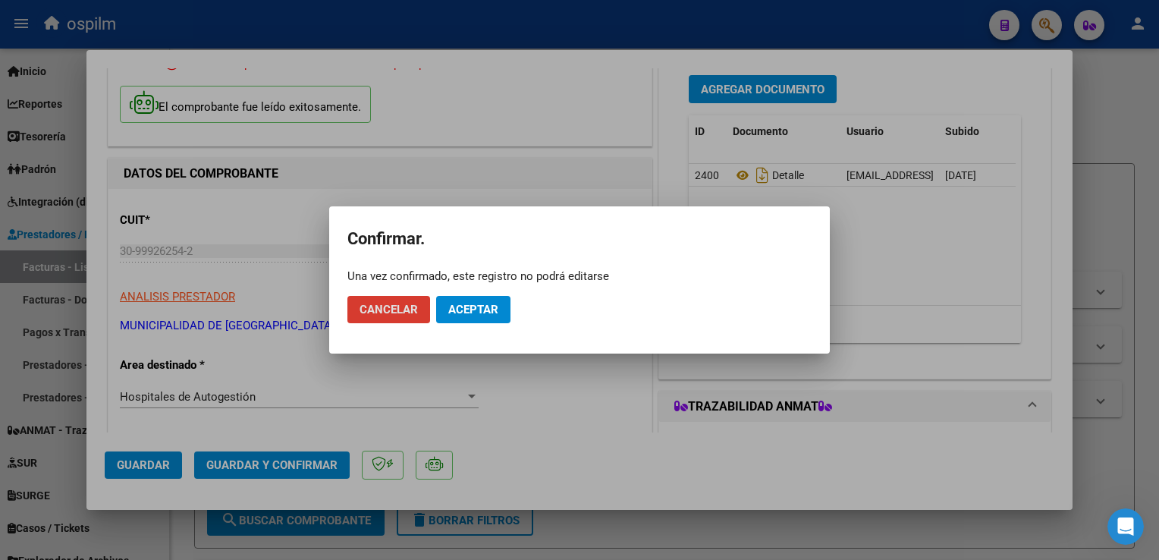
click at [450, 314] on span "Aceptar" at bounding box center [473, 310] width 50 height 14
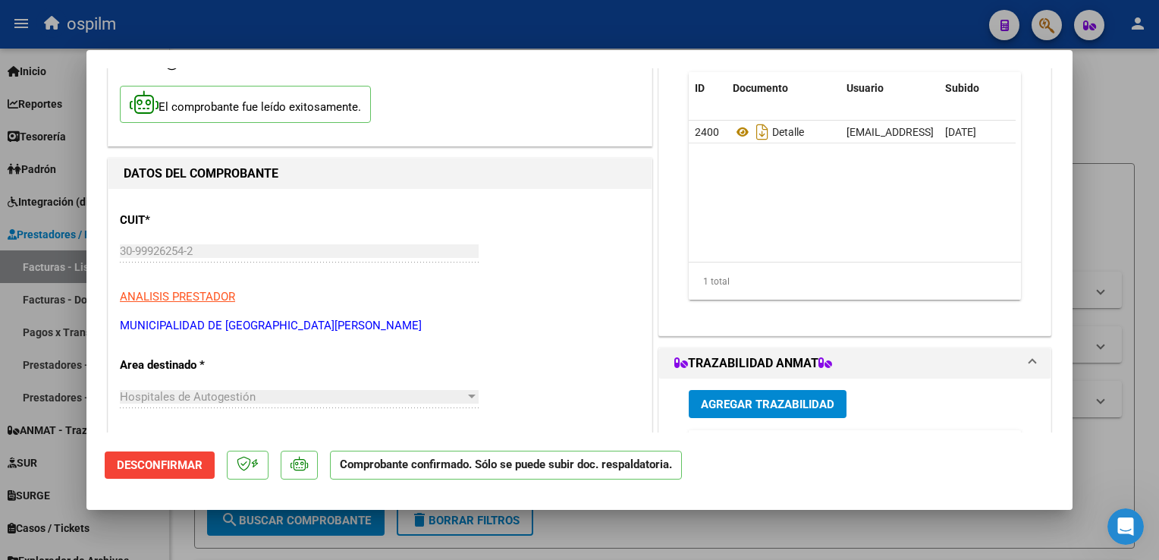
click at [1158, 384] on div at bounding box center [579, 280] width 1159 height 560
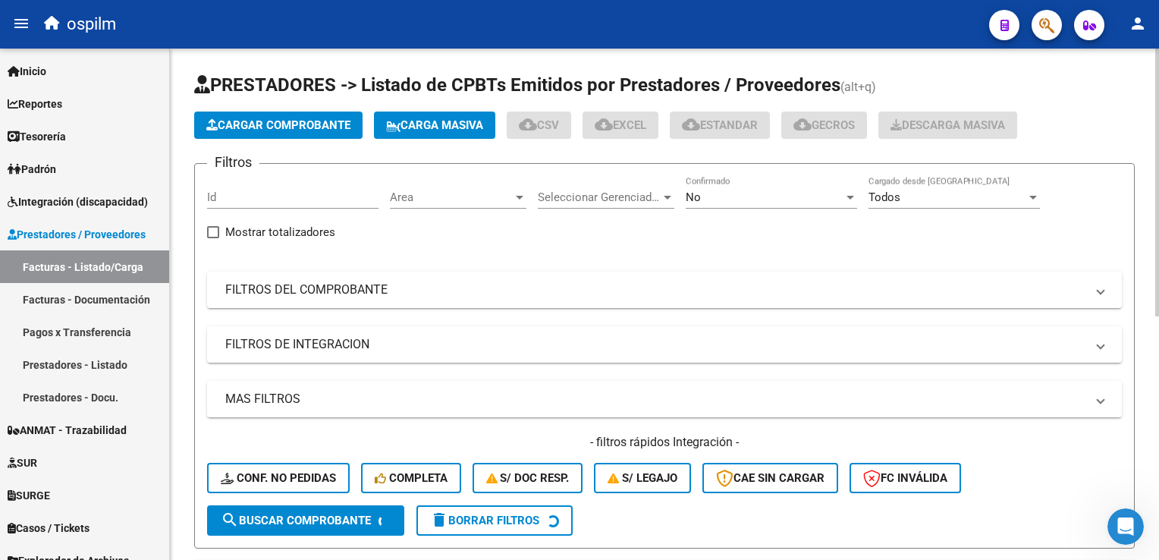
click at [271, 127] on span "Cargar Comprobante" at bounding box center [278, 125] width 144 height 14
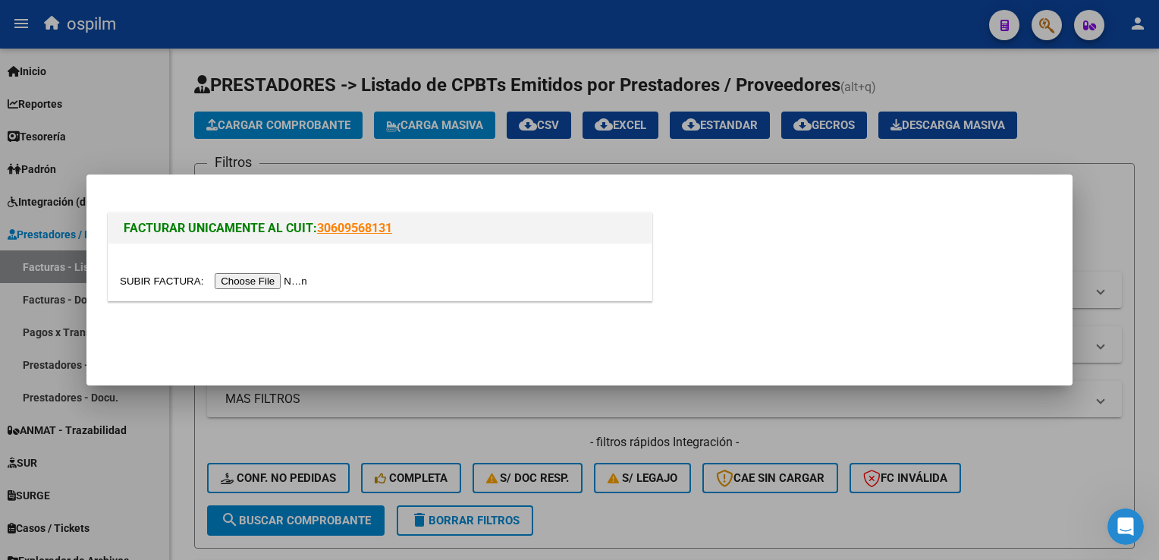
click at [249, 285] on input "file" at bounding box center [216, 281] width 192 height 16
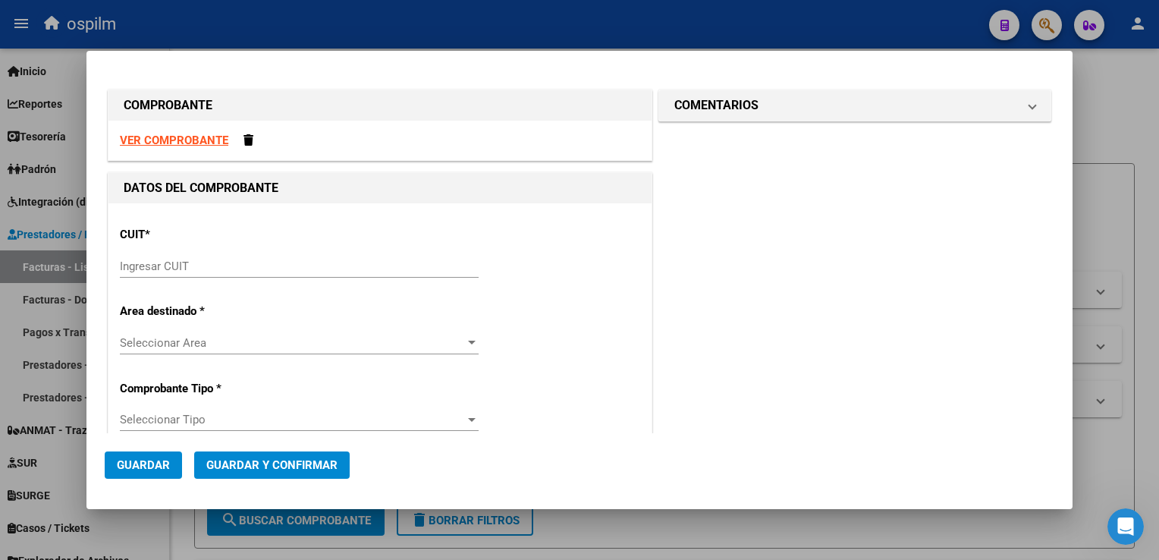
click at [190, 265] on input "Ingresar CUIT" at bounding box center [299, 266] width 359 height 14
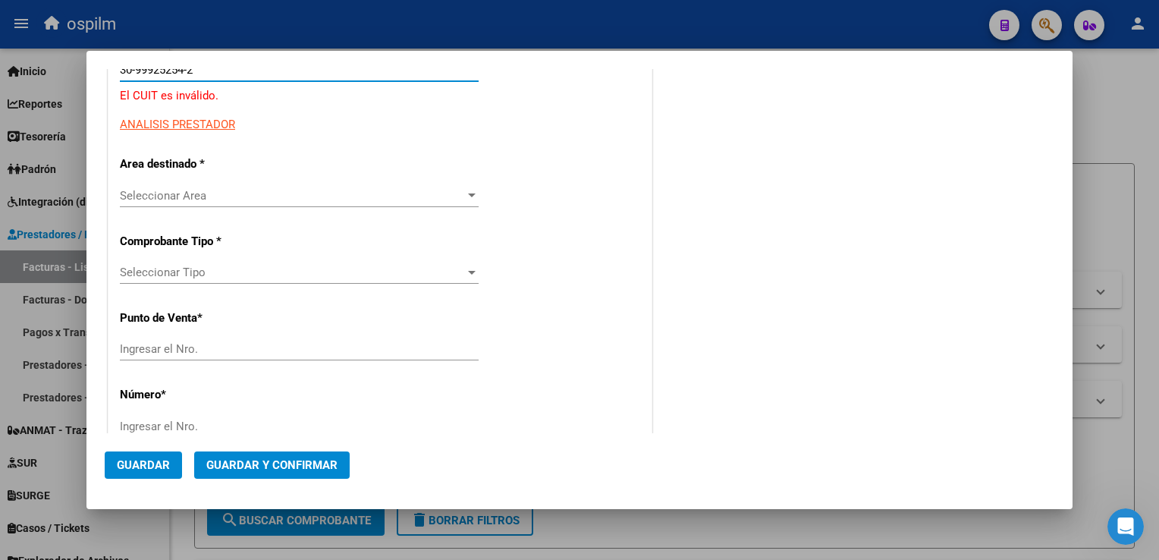
scroll to position [227, 0]
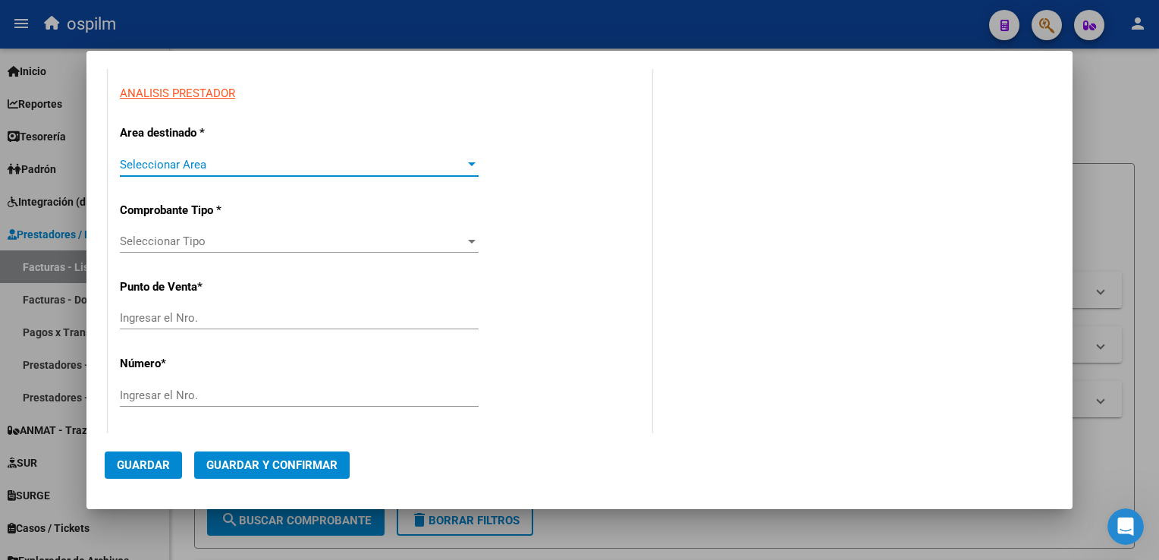
click at [300, 158] on span "Seleccionar Area" at bounding box center [292, 165] width 345 height 14
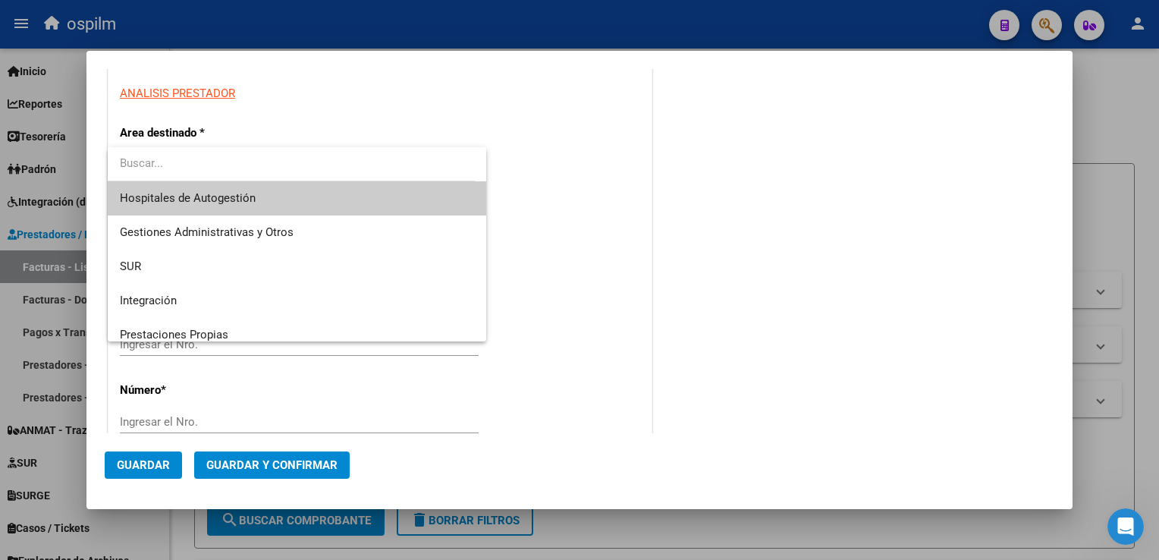
click at [231, 201] on span "Hospitales de Autogestión" at bounding box center [188, 198] width 136 height 14
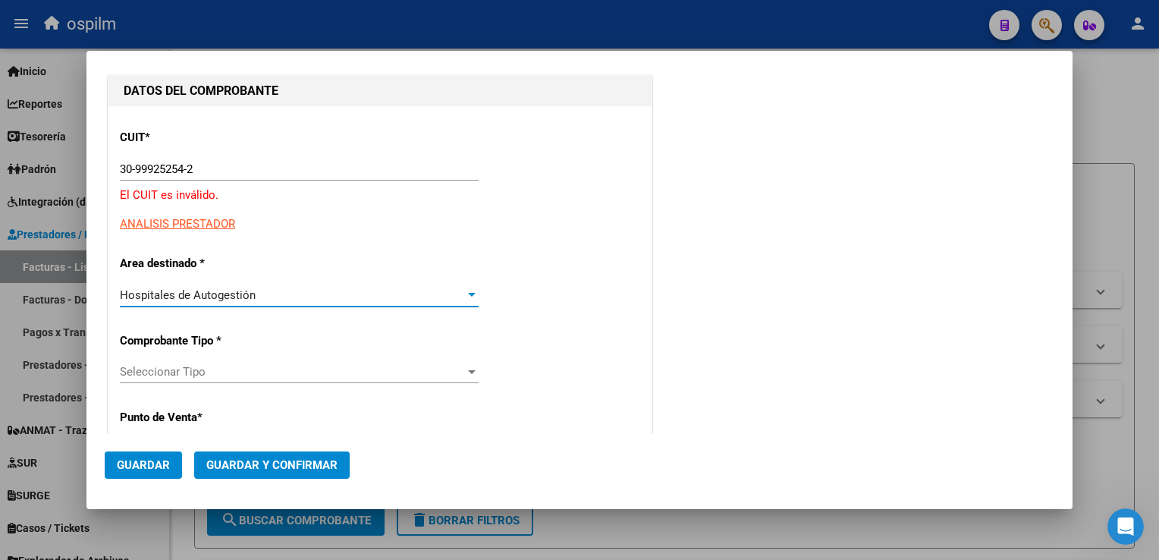
scroll to position [0, 0]
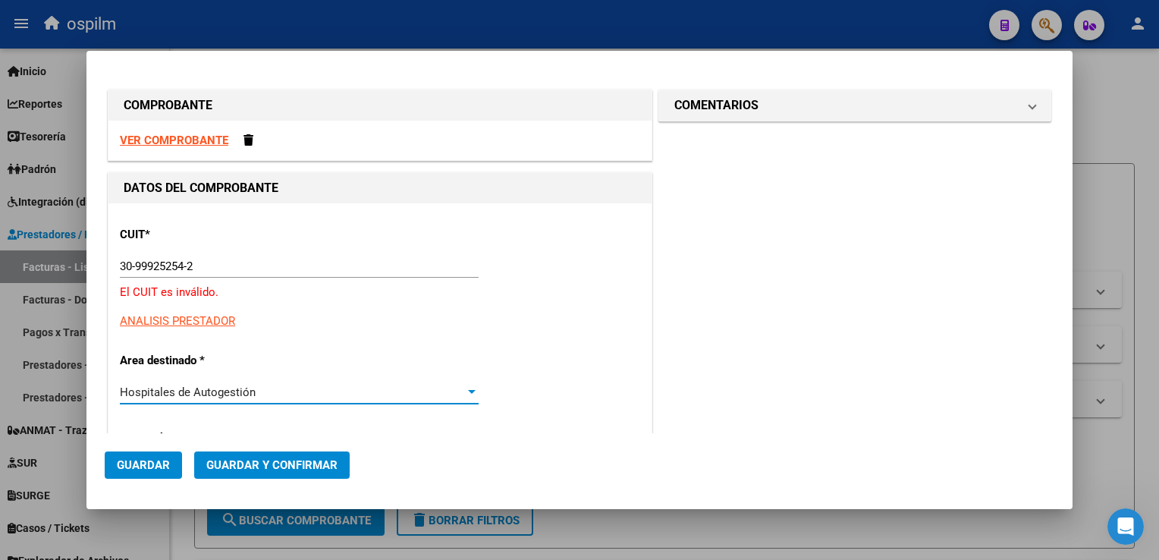
click at [243, 259] on input "30-99925254-2" at bounding box center [299, 266] width 359 height 14
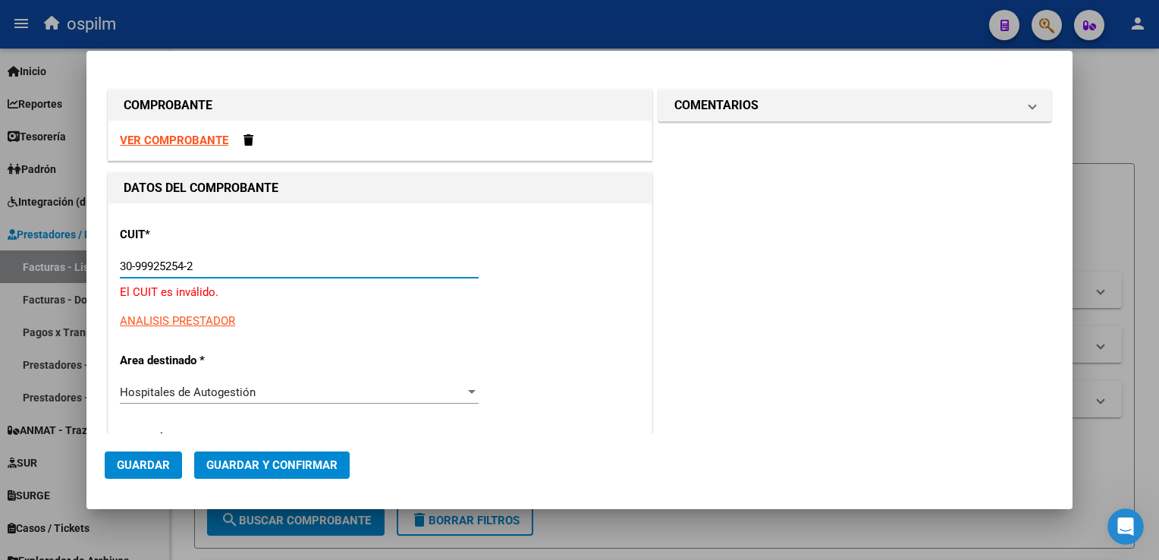
drag, startPoint x: 243, startPoint y: 259, endPoint x: 0, endPoint y: 243, distance: 243.2
click at [0, 243] on html "menu ospilm person Firma Express Inicio Calendario SSS Instructivos Contacto OS…" at bounding box center [579, 280] width 1159 height 560
type input "30-99926254-2"
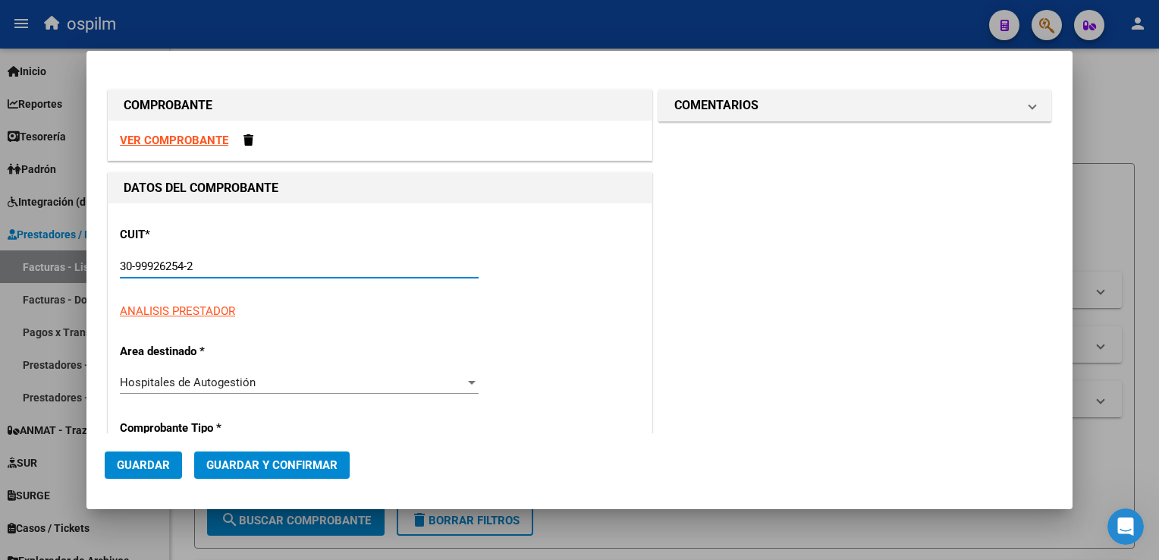
type input "2"
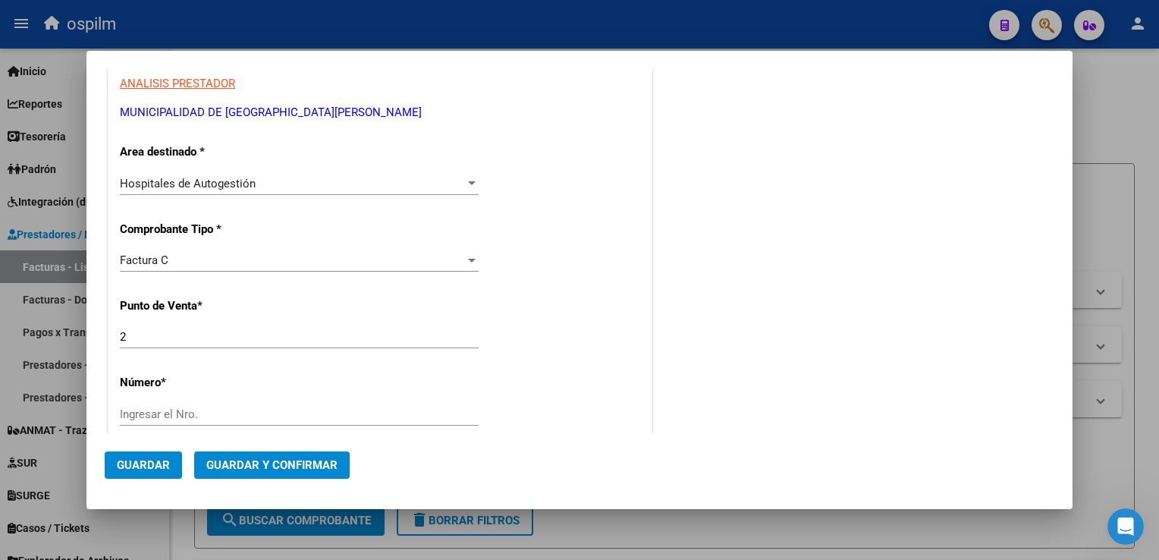
scroll to position [379, 0]
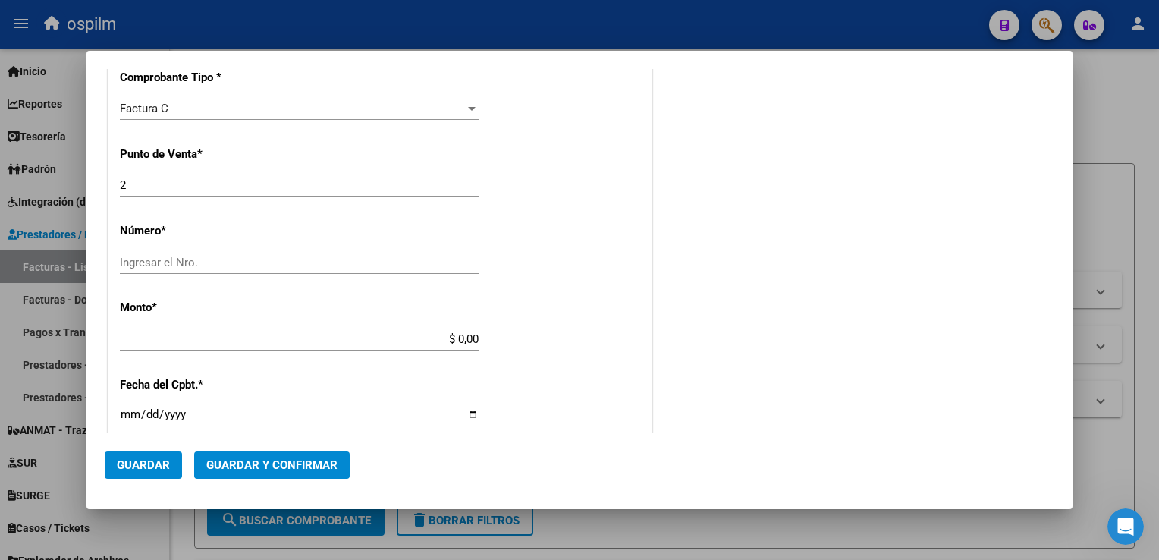
type input "30-99926254-2"
click at [247, 256] on input "Ingresar el Nro." at bounding box center [299, 263] width 359 height 14
type input "108159"
click at [549, 309] on div "CUIT * 30-99926254-2 Ingresar CUIT ANALISIS PRESTADOR MUNICIPALIDAD DE [GEOGRAP…" at bounding box center [379, 361] width 543 height 1075
type input "$ 12.988,00"
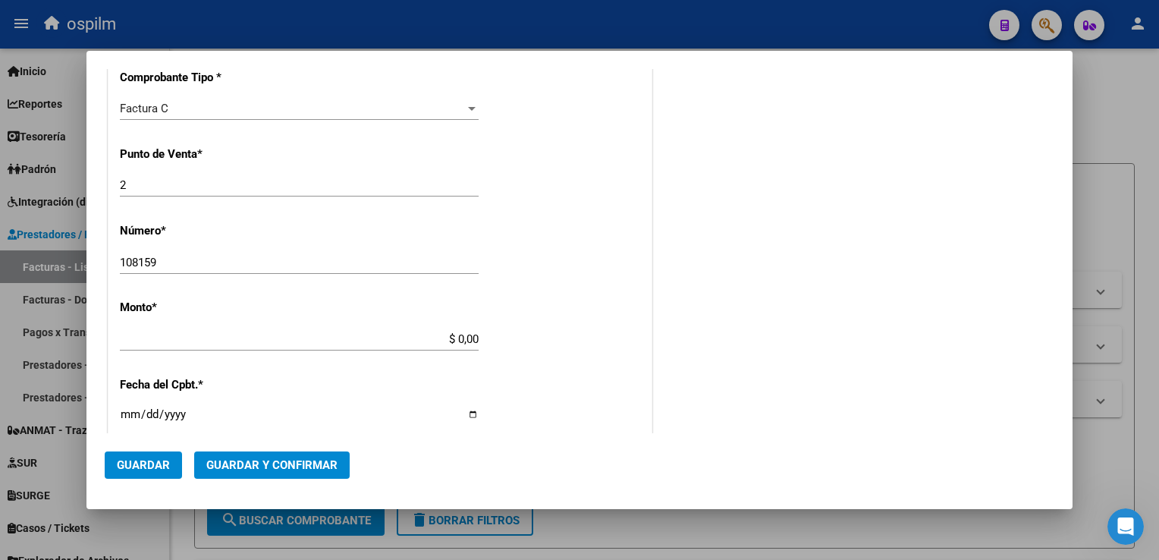
type input "[DATE]"
type input "75352989888686"
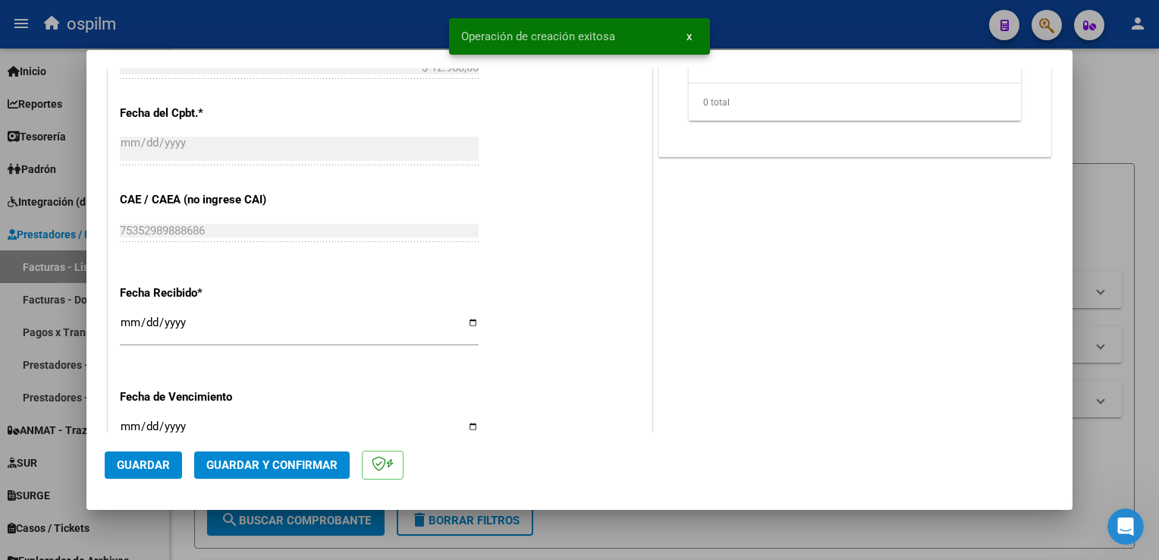
scroll to position [682, 0]
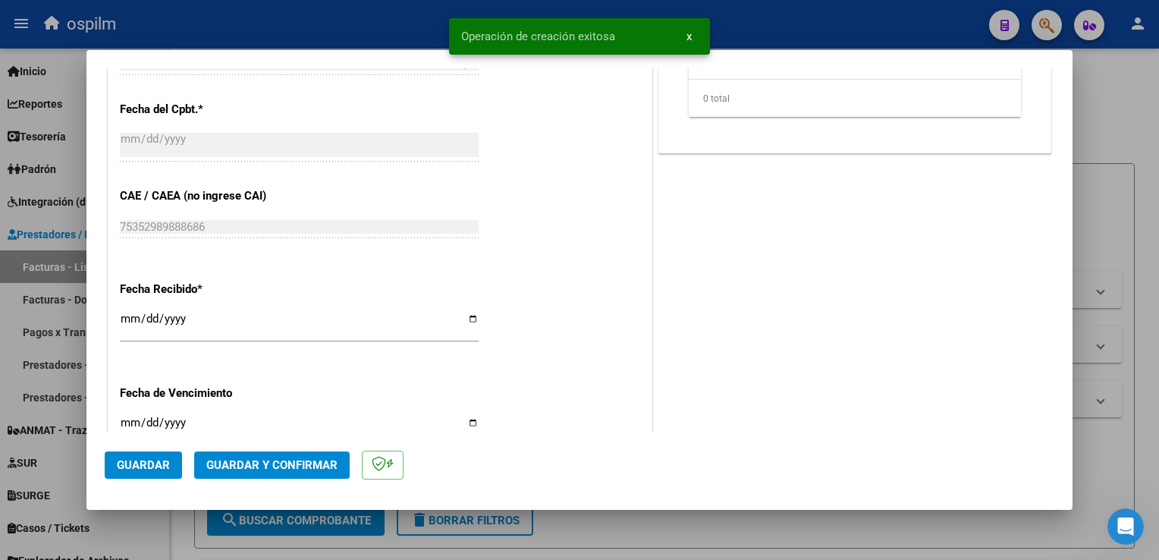
click at [152, 459] on span "Guardar" at bounding box center [143, 465] width 53 height 14
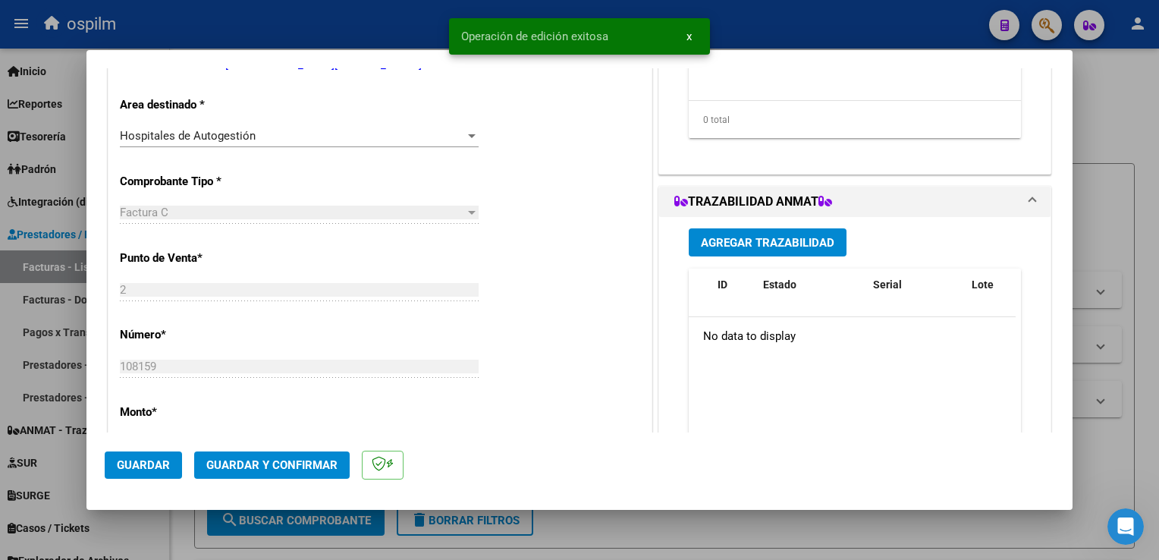
scroll to position [0, 0]
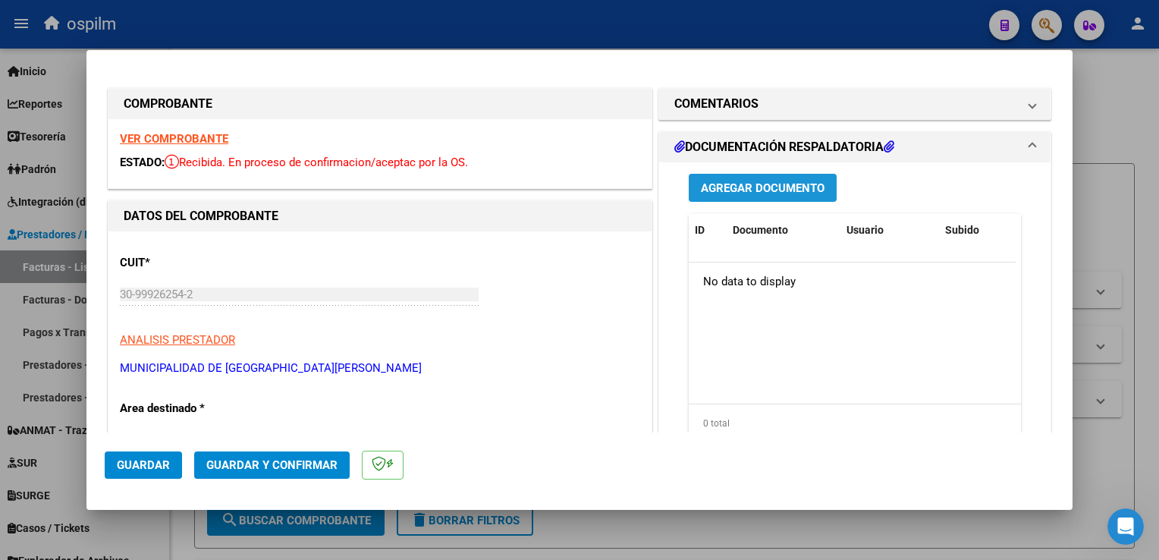
click at [791, 190] on span "Agregar Documento" at bounding box center [763, 188] width 124 height 14
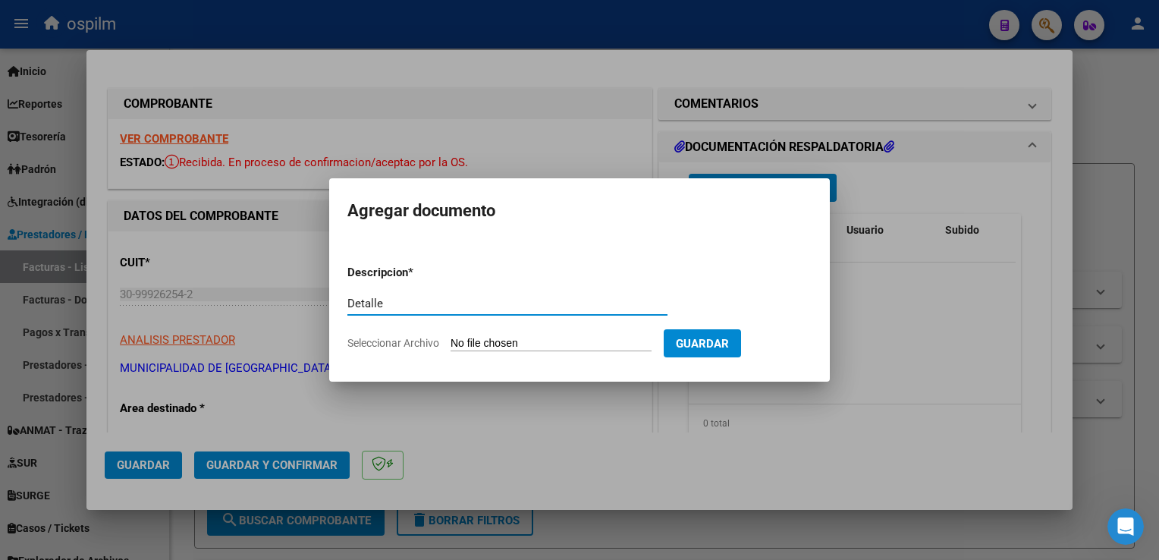
type input "Detalle"
click at [610, 342] on input "Seleccionar Archivo" at bounding box center [550, 344] width 201 height 14
type input "C:\fakepath\img11092025_0016.pdf"
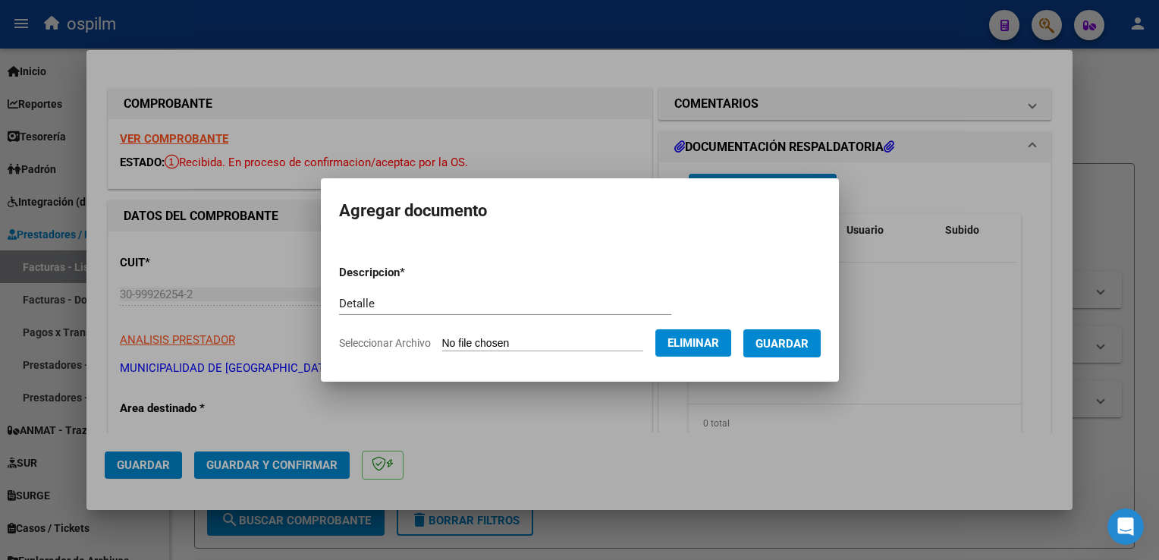
click at [808, 350] on span "Guardar" at bounding box center [781, 344] width 53 height 14
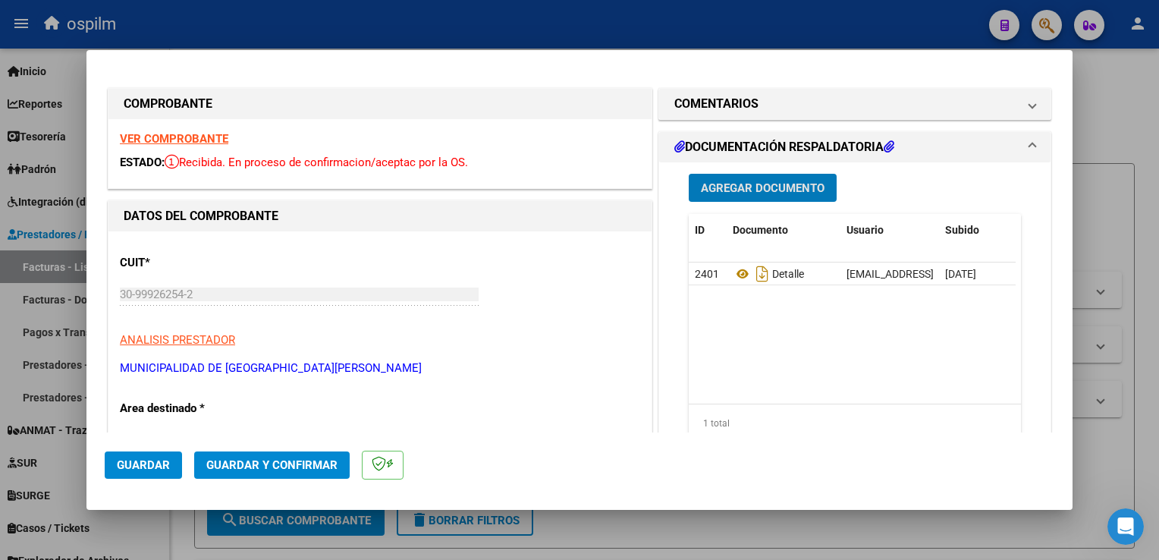
click at [281, 462] on span "Guardar y Confirmar" at bounding box center [271, 465] width 131 height 14
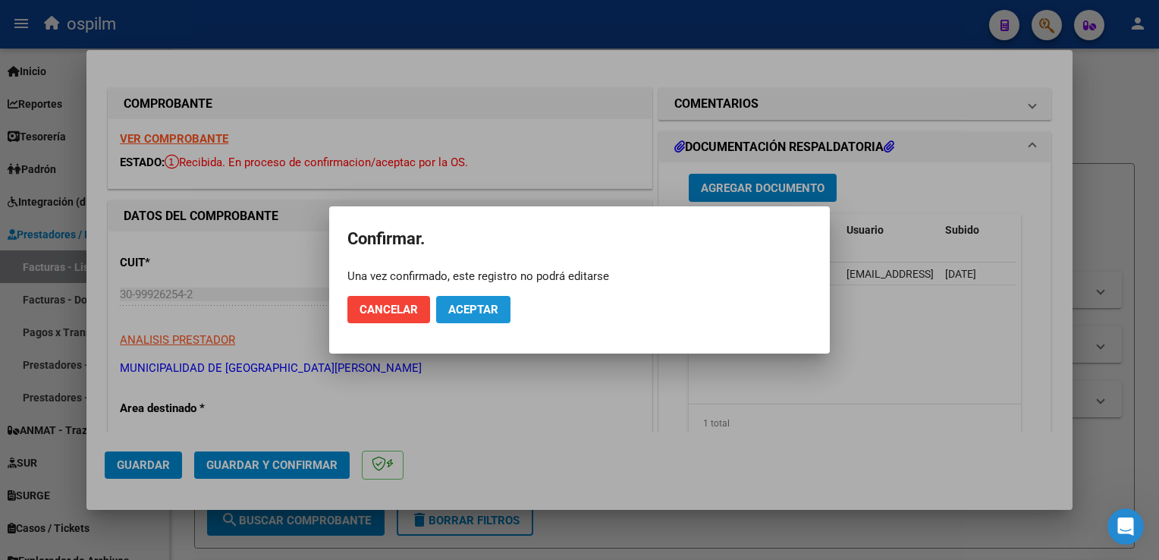
click at [481, 310] on span "Aceptar" at bounding box center [473, 310] width 50 height 14
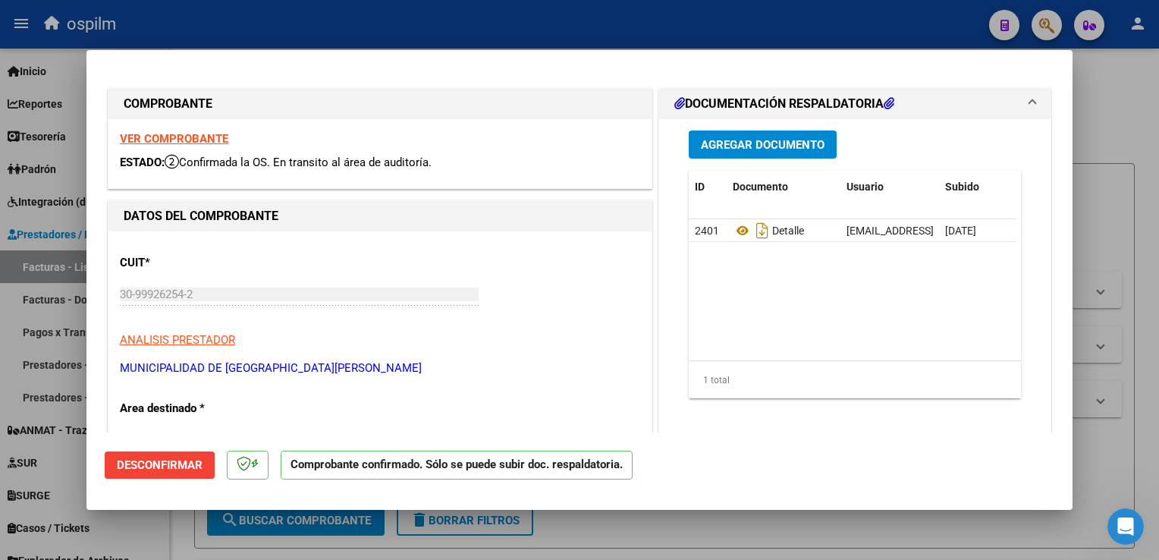
click at [1122, 252] on div at bounding box center [579, 280] width 1159 height 560
type input "$ 0,00"
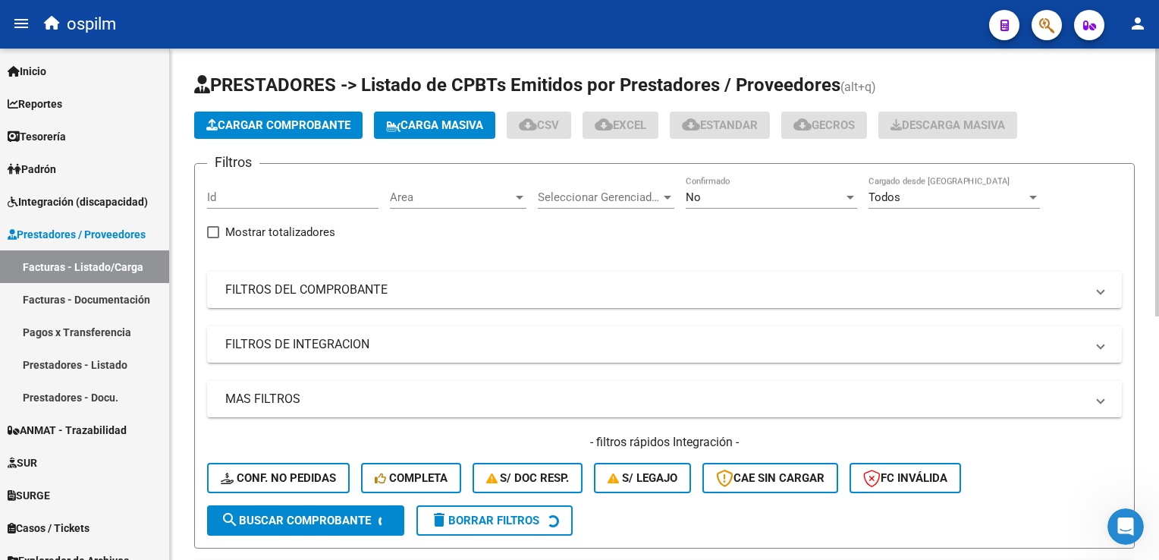
click at [282, 120] on span "Cargar Comprobante" at bounding box center [278, 125] width 144 height 14
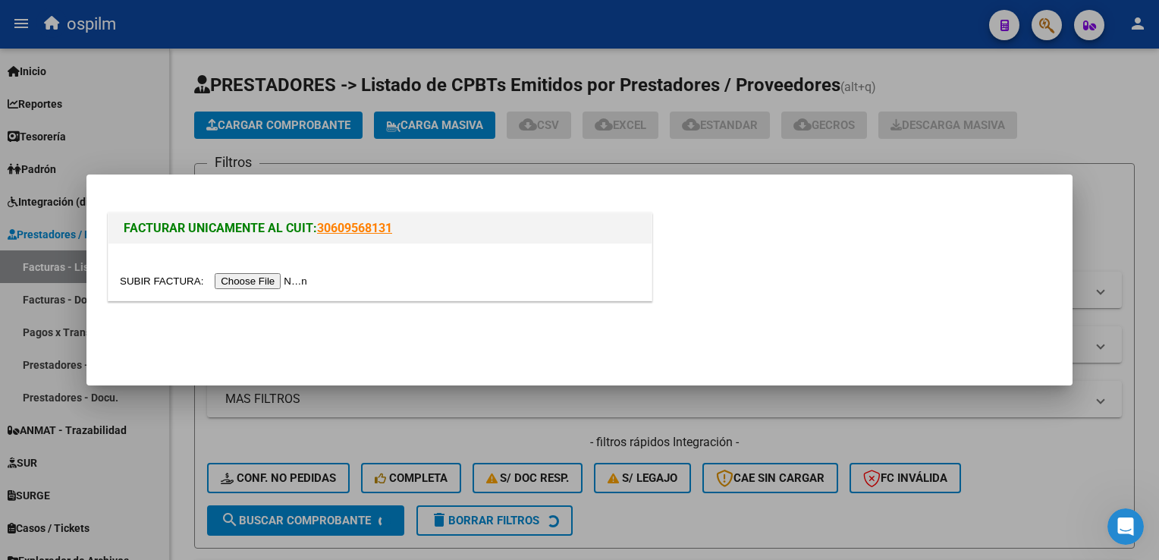
click at [237, 277] on input "file" at bounding box center [216, 281] width 192 height 16
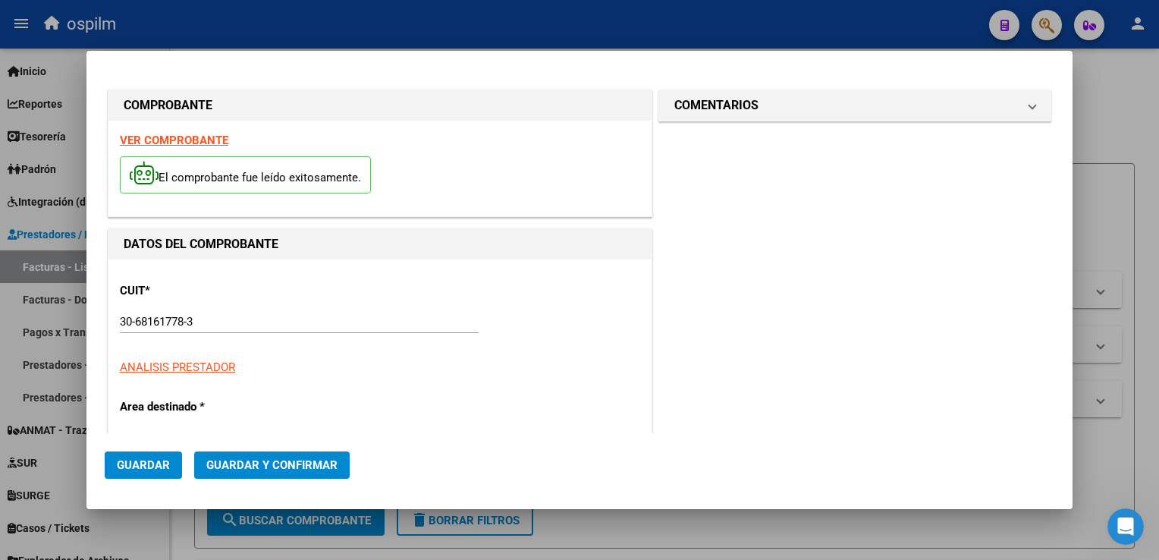
type input "4621"
type input "$ 367.244,18"
type input "[DATE]"
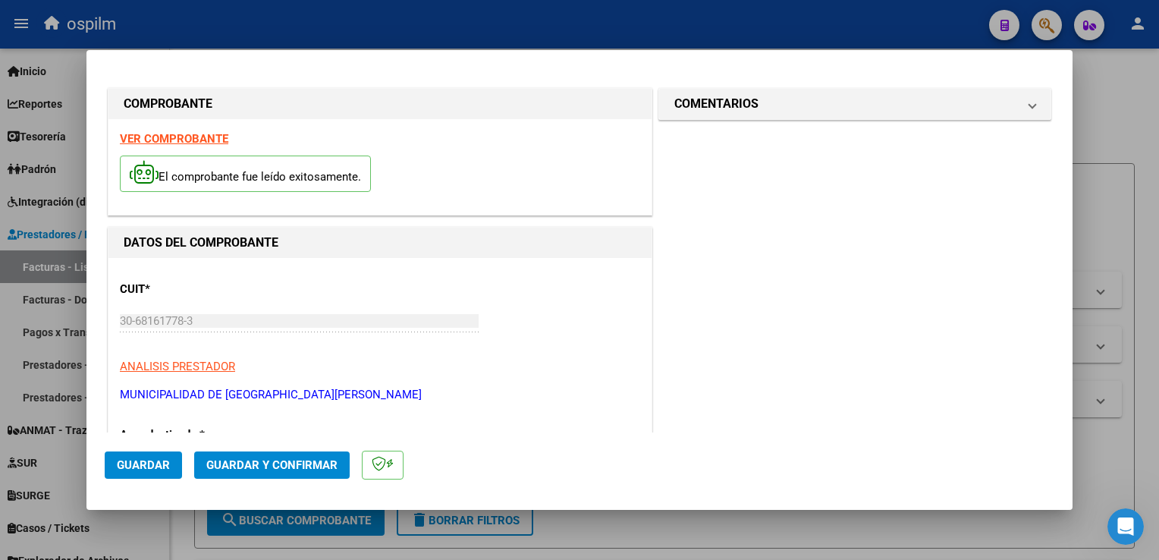
click at [155, 456] on button "Guardar" at bounding box center [143, 464] width 77 height 27
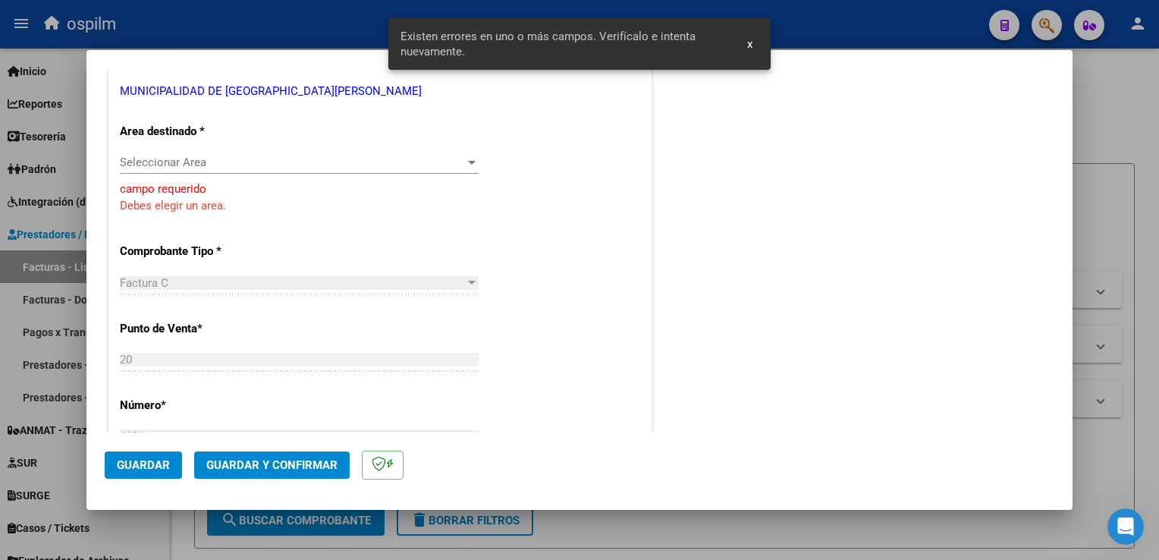
scroll to position [531, 0]
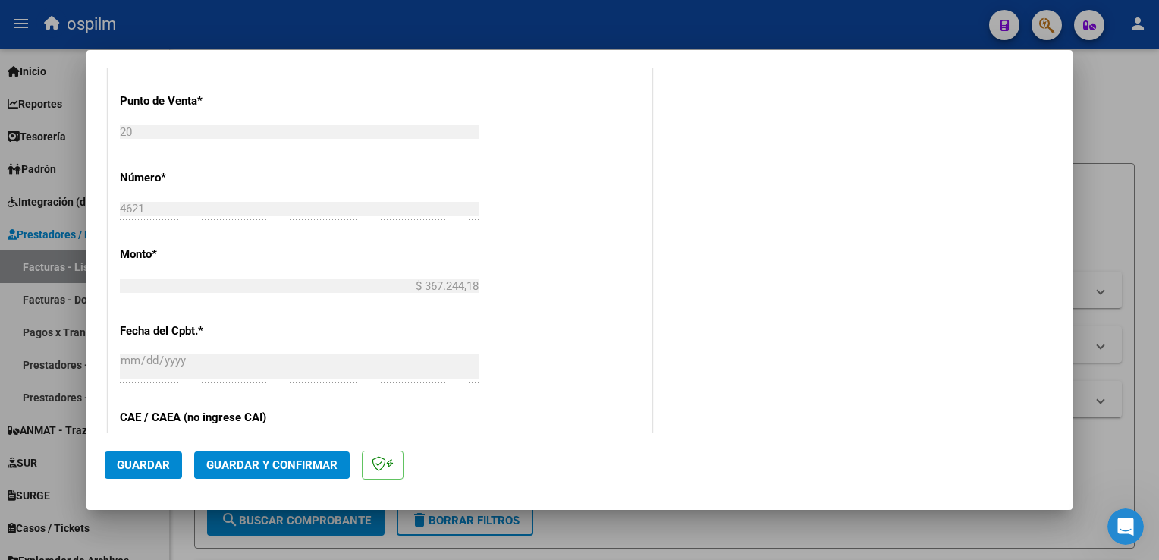
click at [436, 249] on div "CUIT * 30-68161778-3 Ingresar CUIT ANALISIS PRESTADOR MUNICIPALIDAD DE [DATE][G…" at bounding box center [379, 286] width 543 height 1118
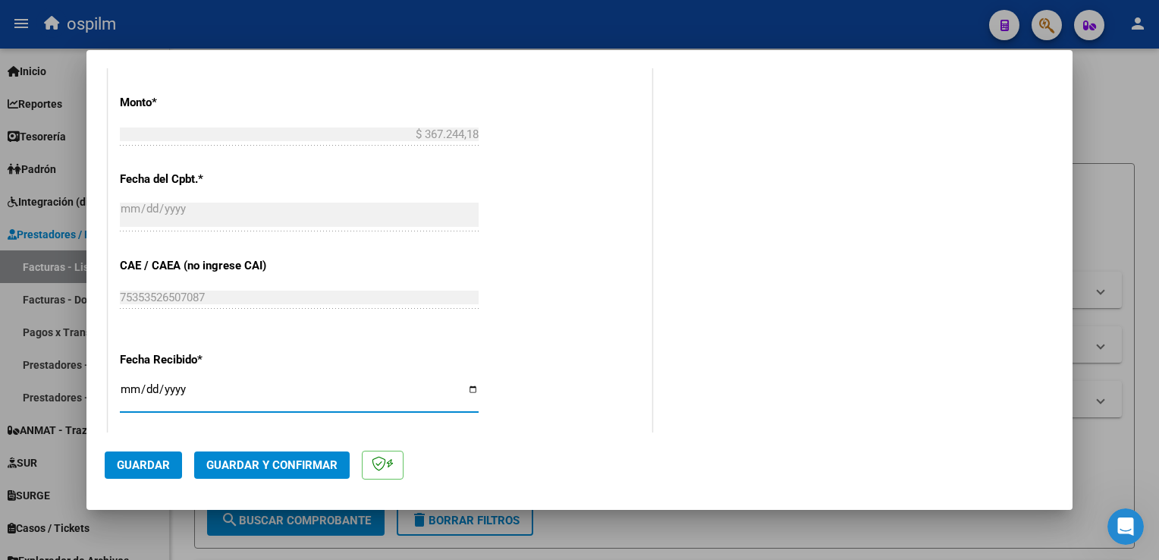
click at [141, 390] on input "[DATE]" at bounding box center [299, 395] width 359 height 24
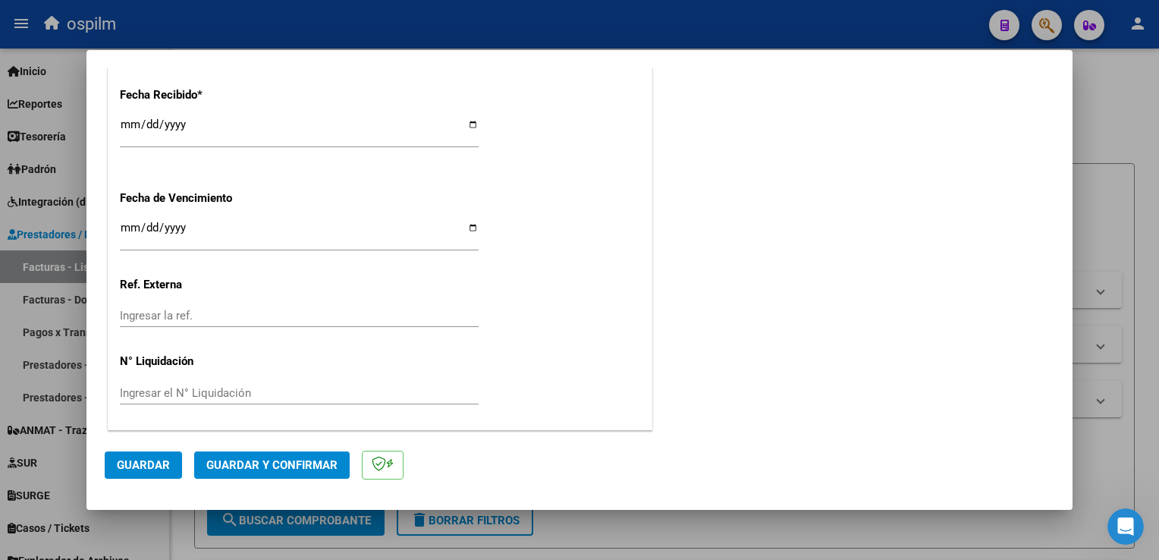
click at [158, 462] on span "Guardar" at bounding box center [143, 465] width 53 height 14
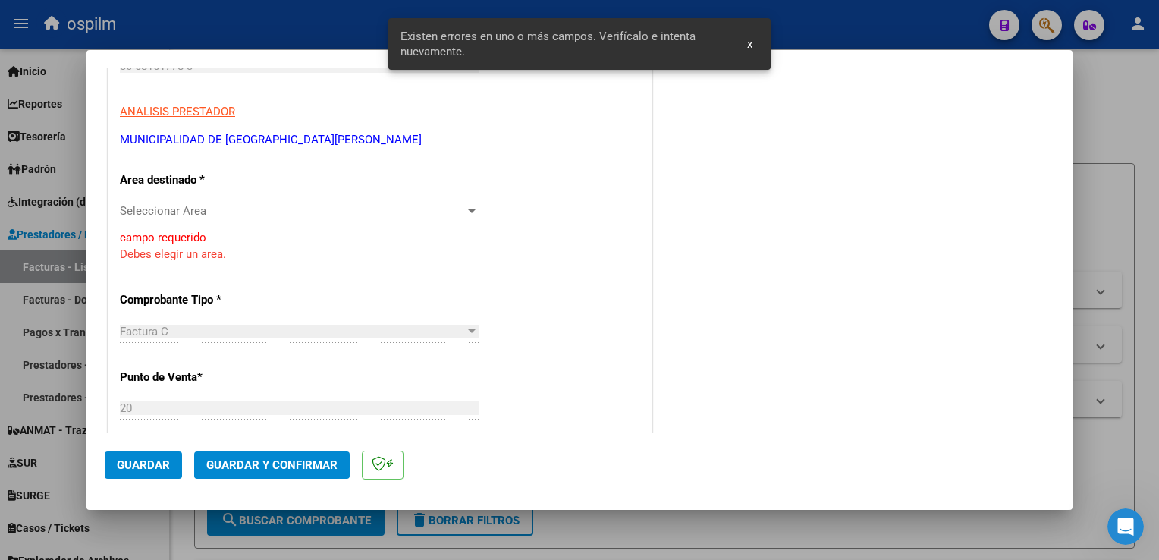
scroll to position [212, 0]
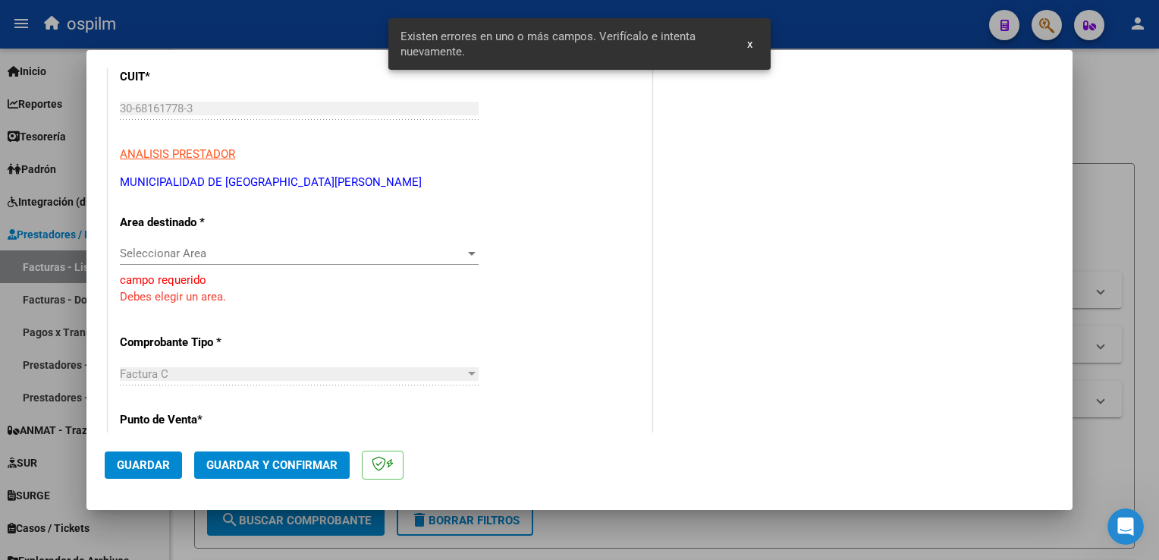
click at [751, 49] on span "x" at bounding box center [749, 44] width 5 height 14
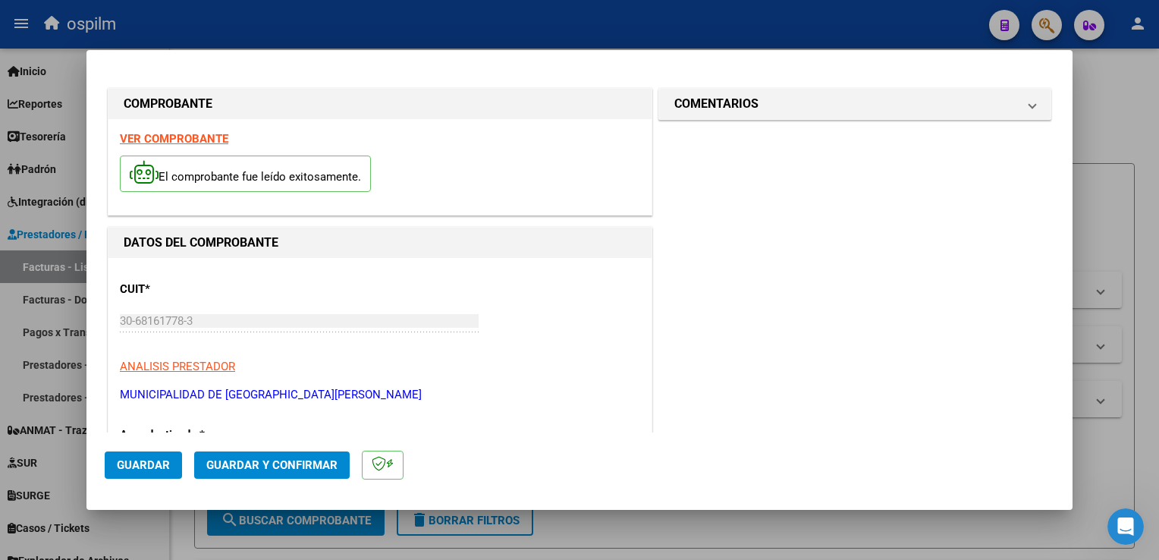
scroll to position [227, 0]
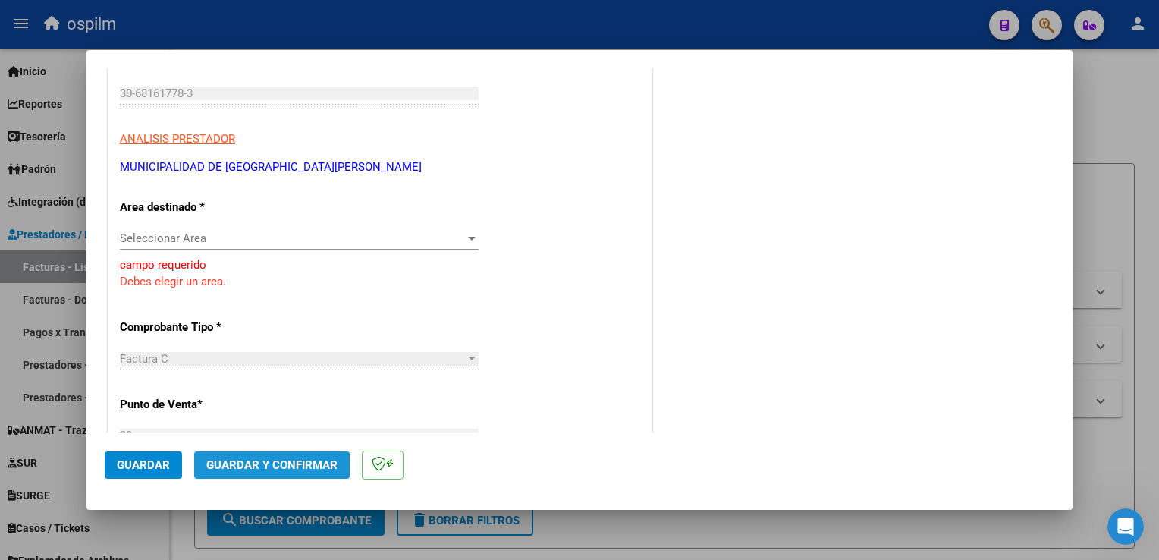
click at [248, 467] on span "Guardar y Confirmar" at bounding box center [271, 465] width 131 height 14
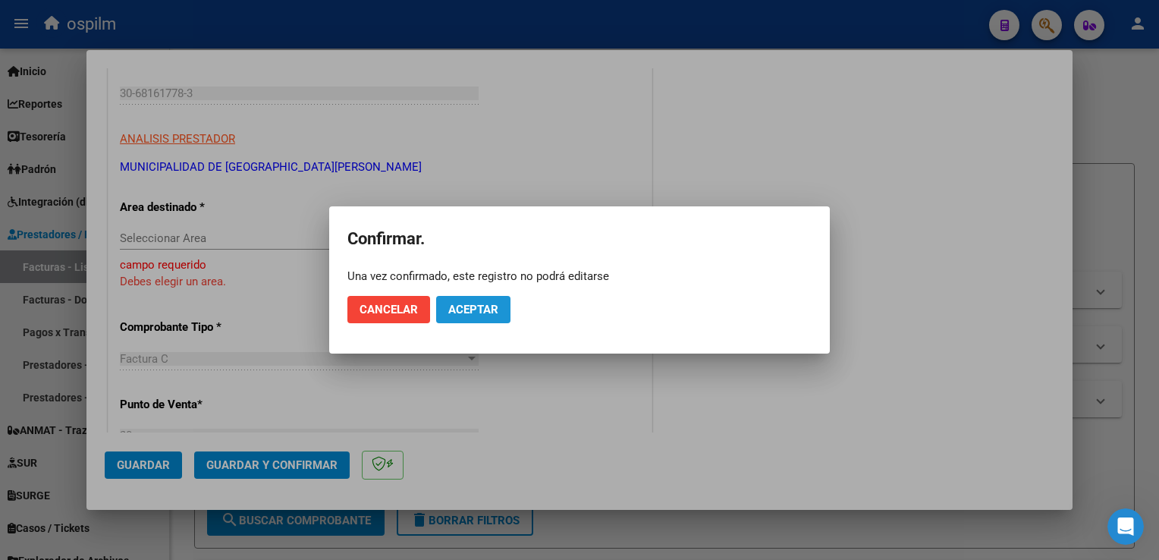
click at [474, 313] on span "Aceptar" at bounding box center [473, 310] width 50 height 14
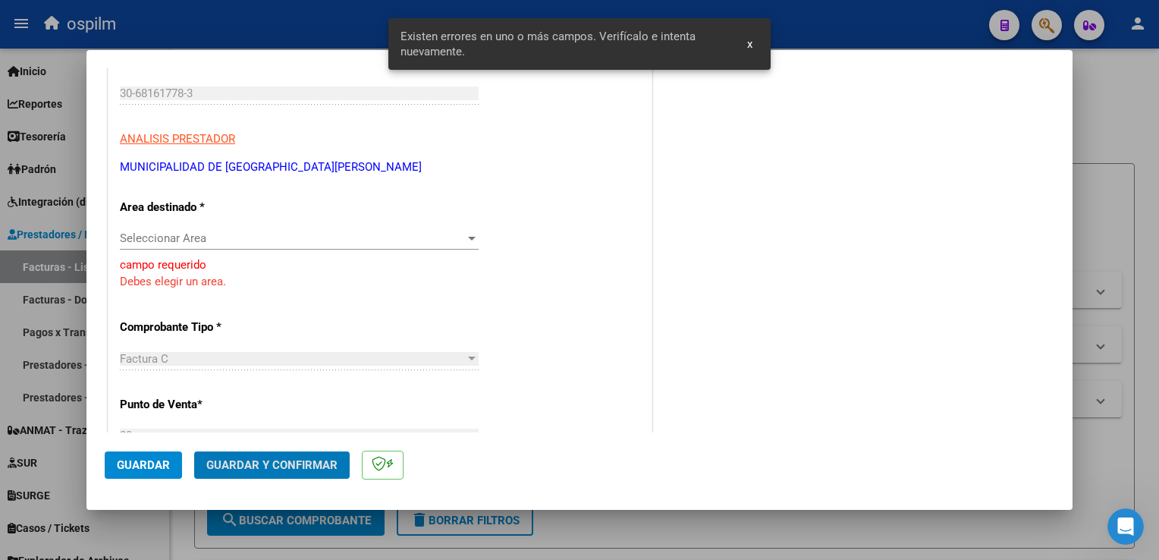
scroll to position [212, 0]
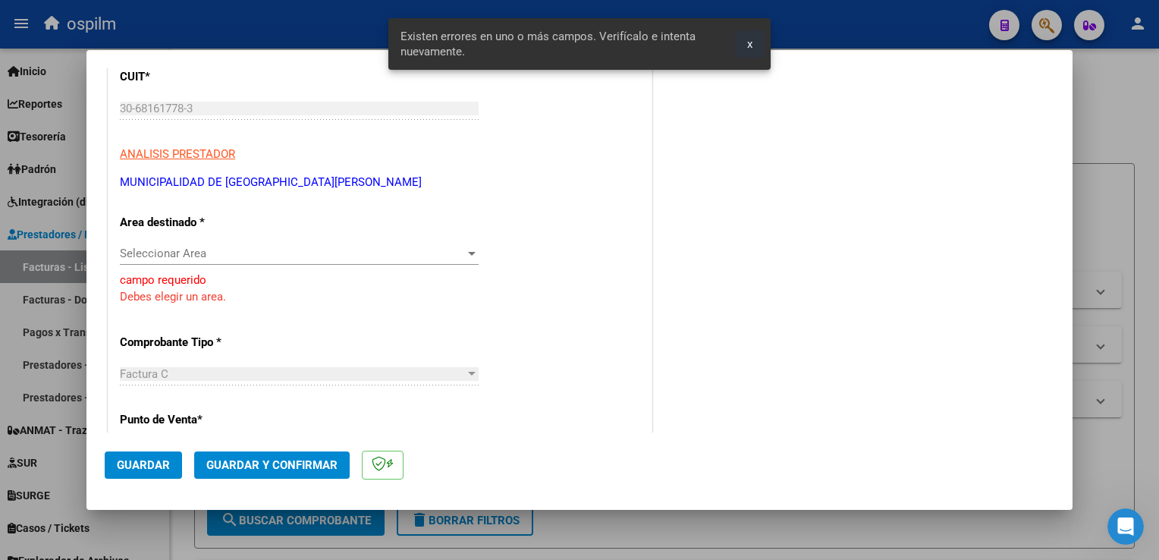
drag, startPoint x: 749, startPoint y: 42, endPoint x: 634, endPoint y: 447, distance: 421.0
click at [749, 43] on span "x" at bounding box center [749, 44] width 5 height 14
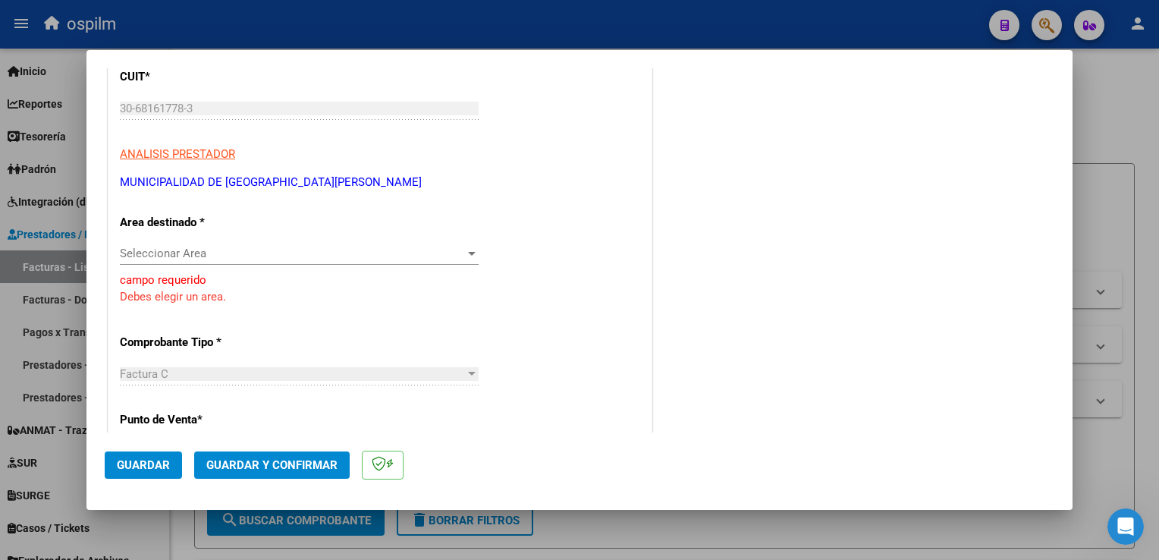
scroll to position [0, 0]
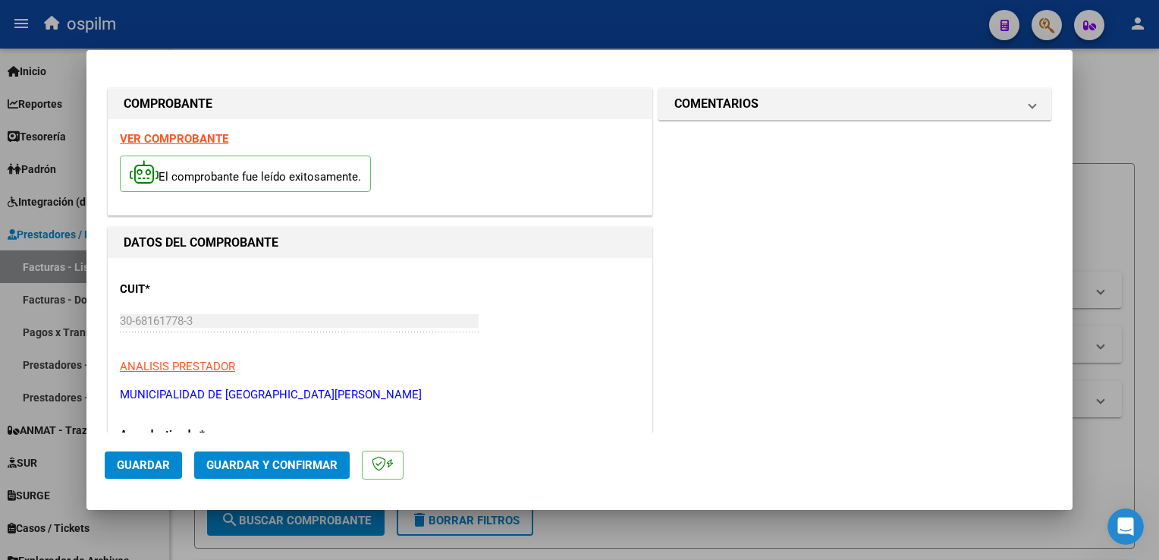
click at [774, 109] on mat-panel-title "COMENTARIOS" at bounding box center [845, 104] width 343 height 18
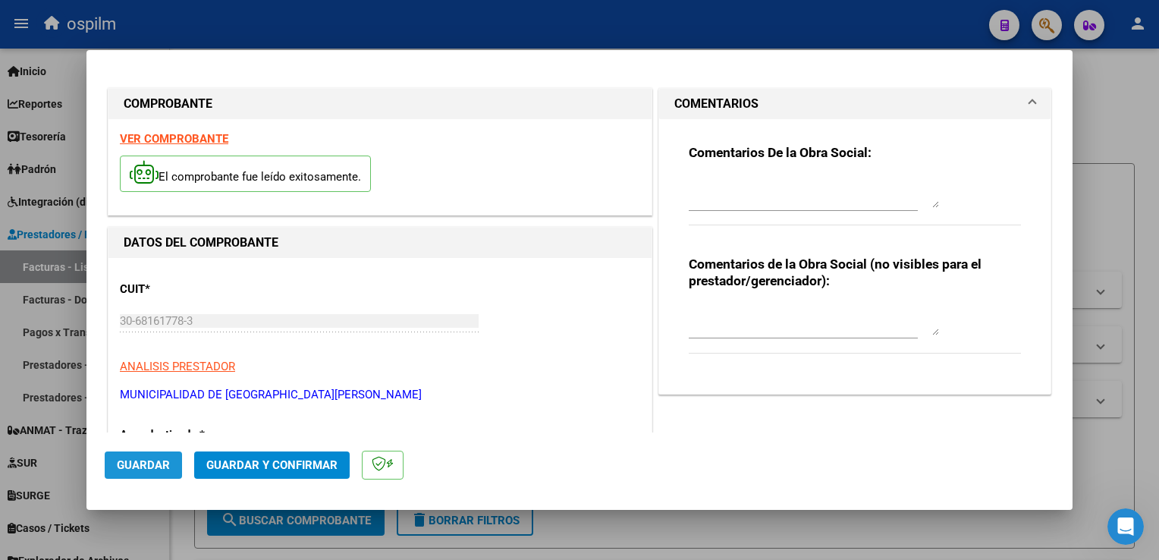
click at [159, 468] on span "Guardar" at bounding box center [143, 465] width 53 height 14
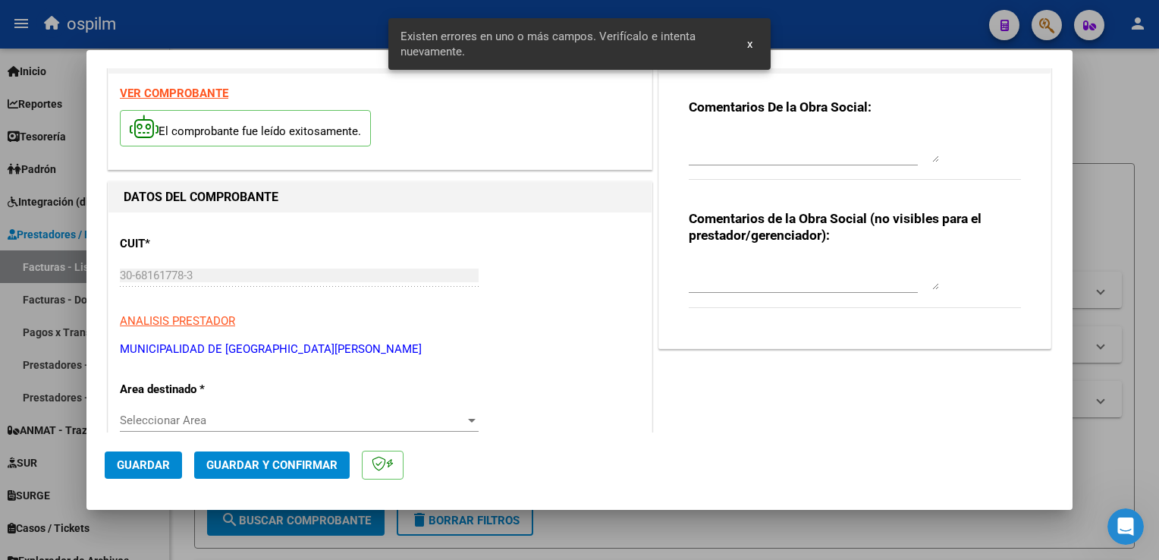
scroll to position [212, 0]
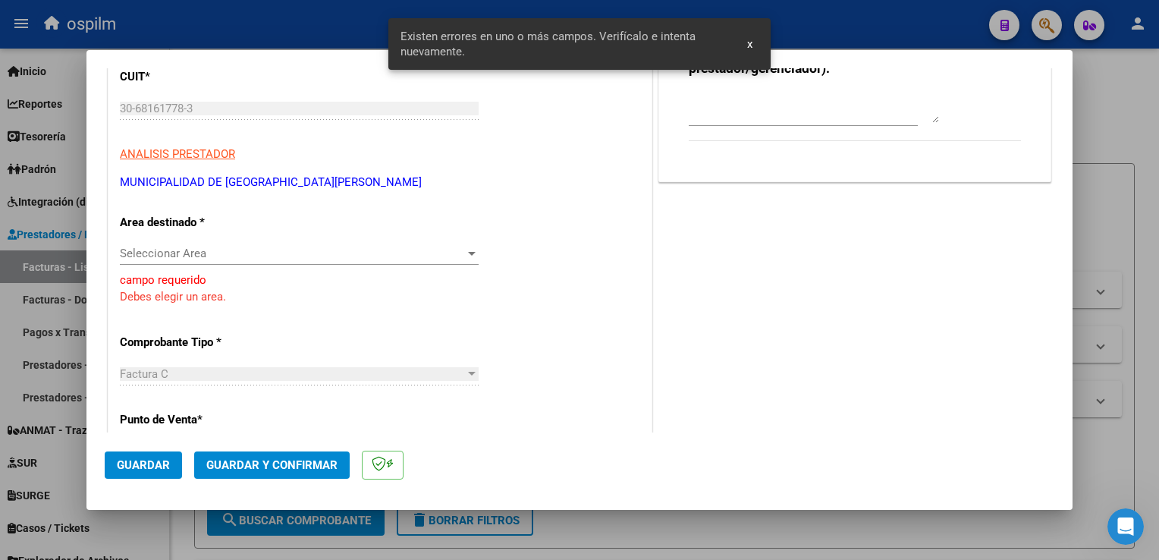
drag, startPoint x: 750, startPoint y: 44, endPoint x: 806, endPoint y: 59, distance: 58.1
click at [750, 44] on span "x" at bounding box center [749, 44] width 5 height 14
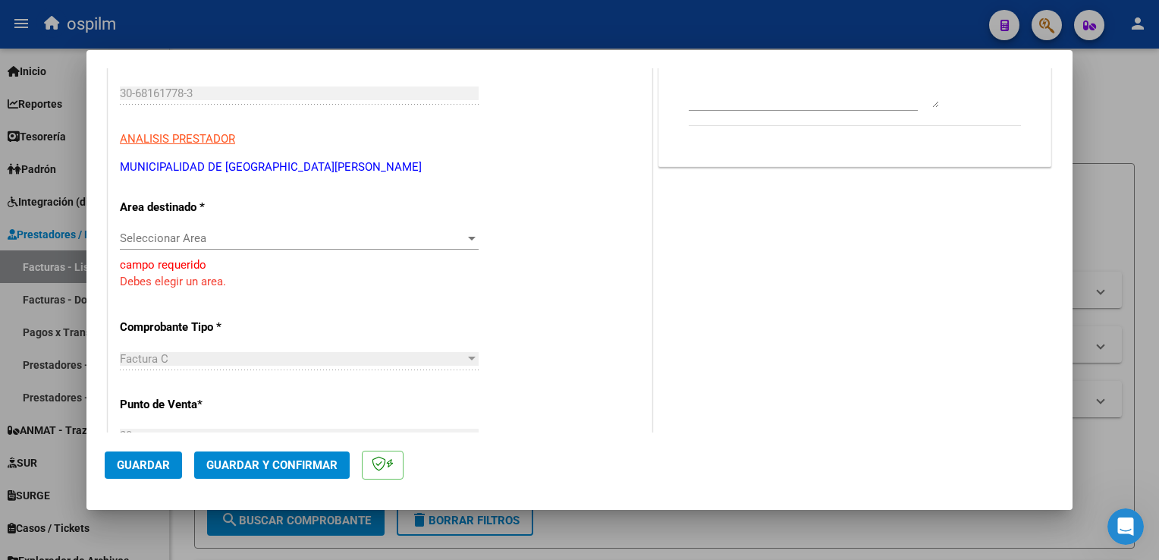
scroll to position [455, 0]
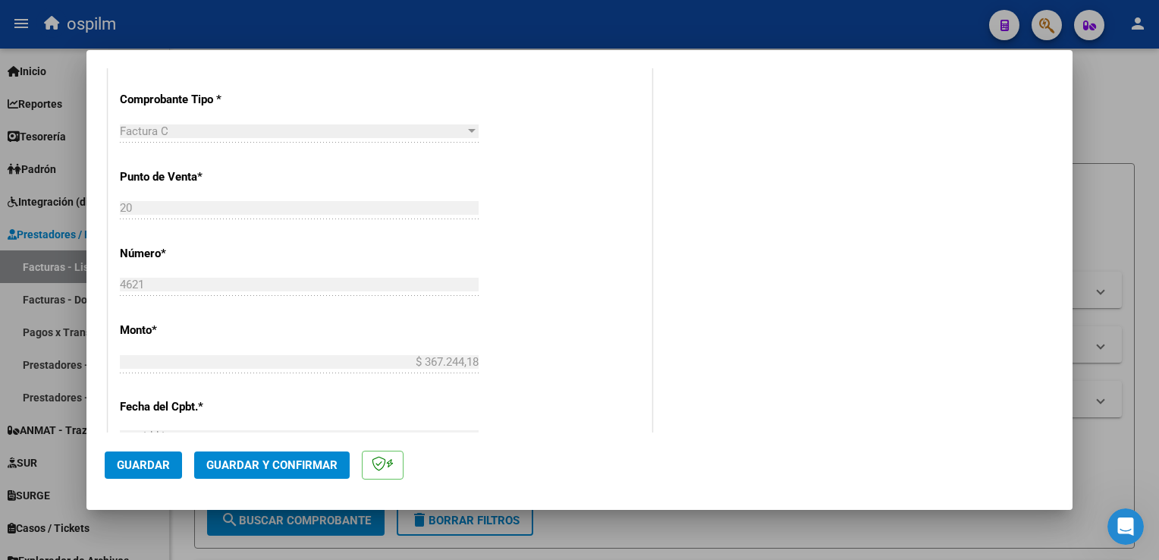
click at [394, 340] on div "CUIT * 30-68161778-3 Ingresar CUIT ANALISIS PRESTADOR MUNICIPALIDAD DE [DATE][G…" at bounding box center [379, 362] width 543 height 1118
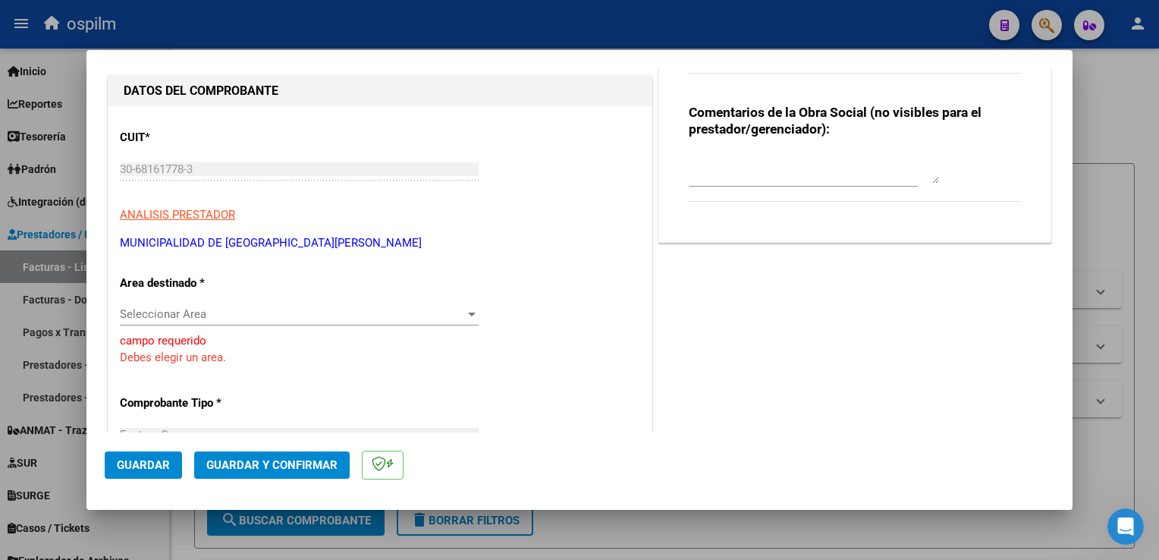
click at [231, 322] on div "Seleccionar Area Seleccionar Area" at bounding box center [299, 314] width 359 height 23
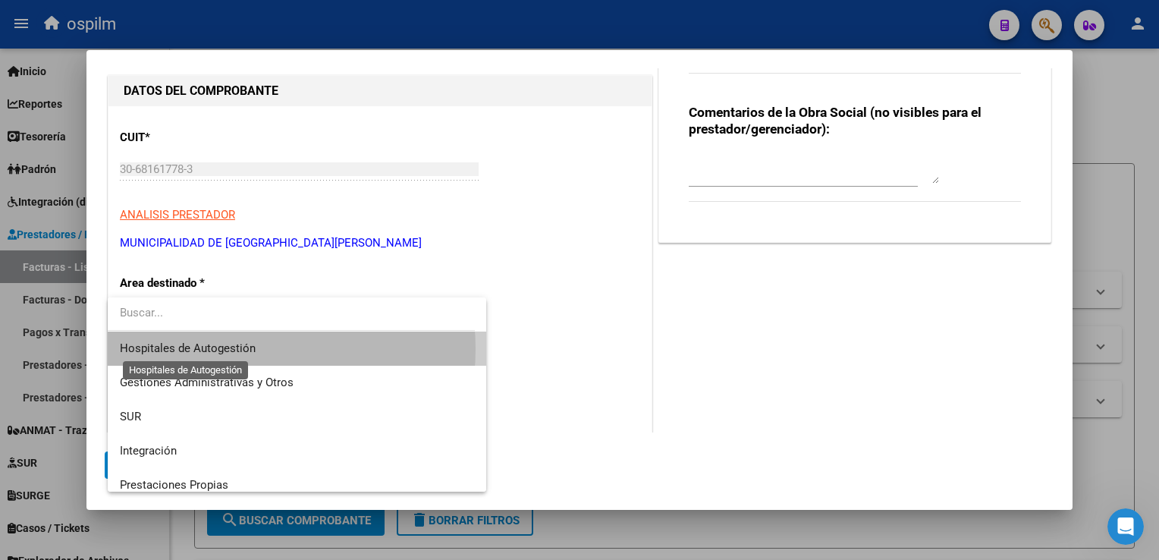
click at [227, 349] on span "Hospitales de Autogestión" at bounding box center [188, 348] width 136 height 14
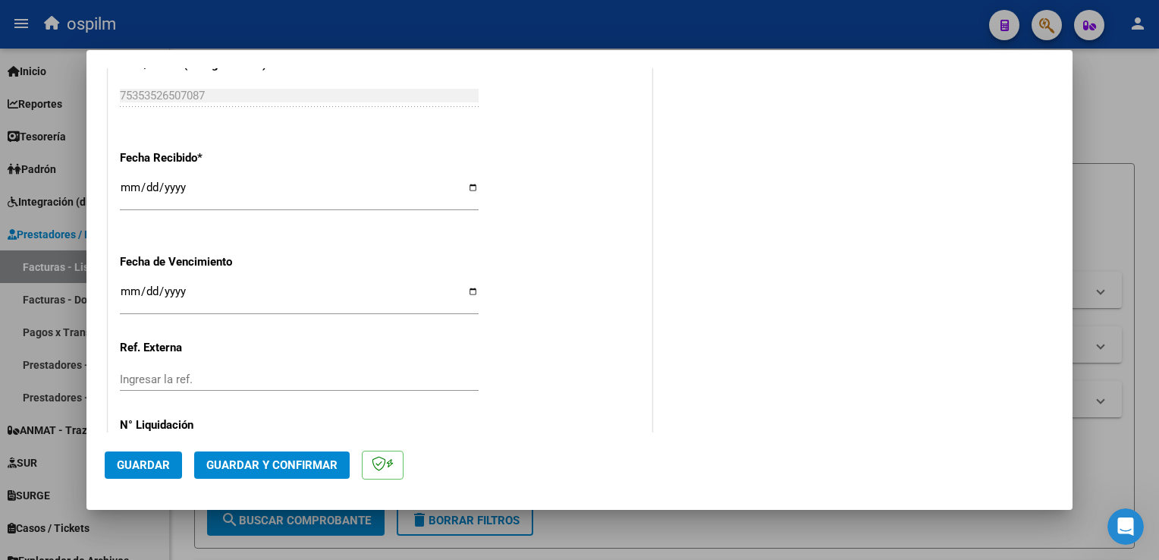
scroll to position [904, 0]
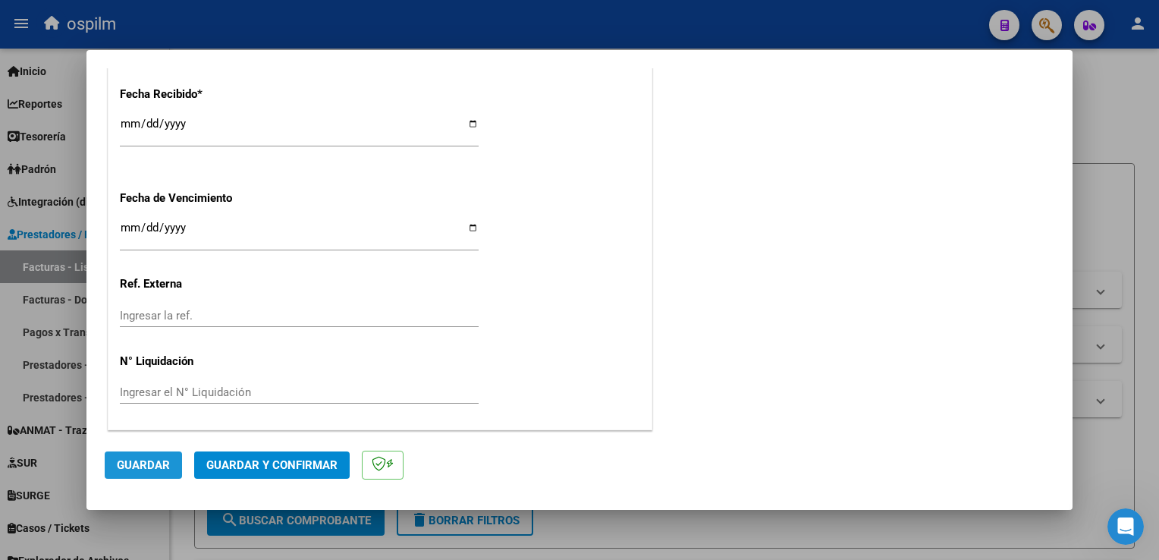
click at [158, 464] on span "Guardar" at bounding box center [143, 465] width 53 height 14
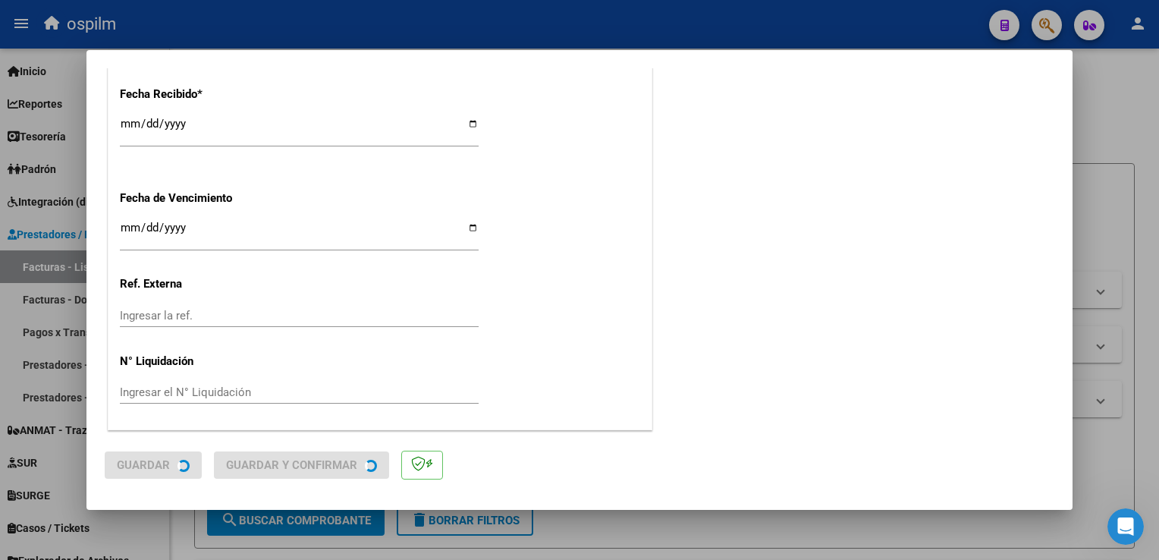
scroll to position [0, 0]
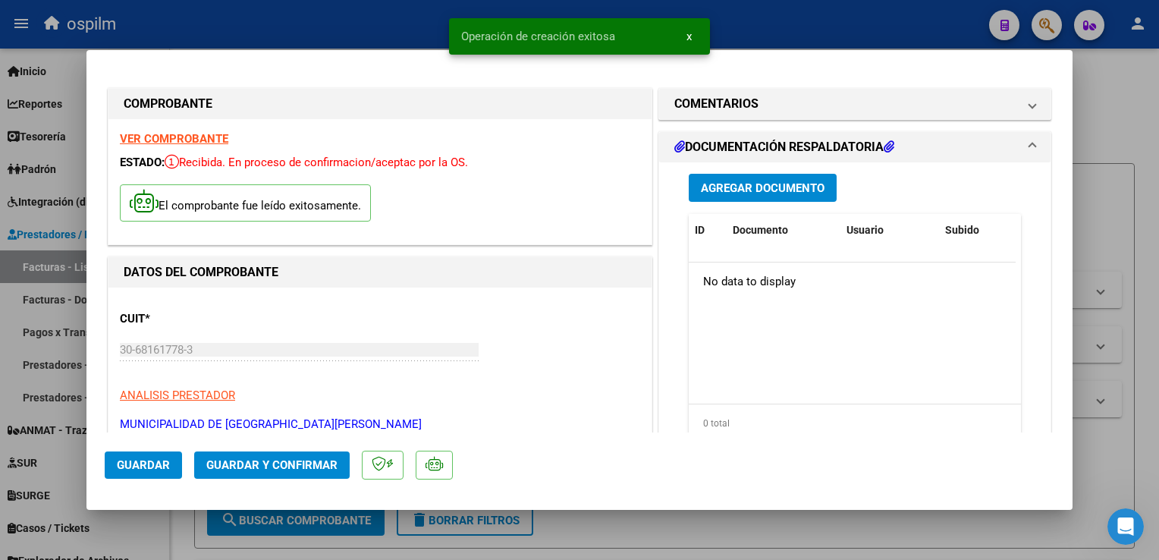
click at [764, 187] on span "Agregar Documento" at bounding box center [763, 188] width 124 height 14
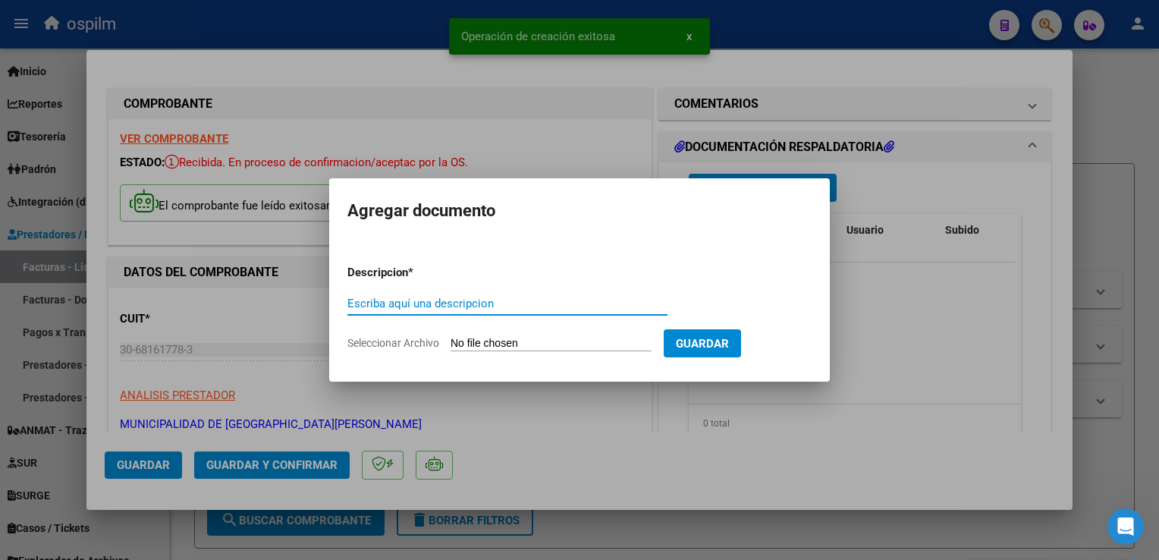
click at [416, 311] on div "Escriba aquí una descripcion" at bounding box center [507, 303] width 320 height 23
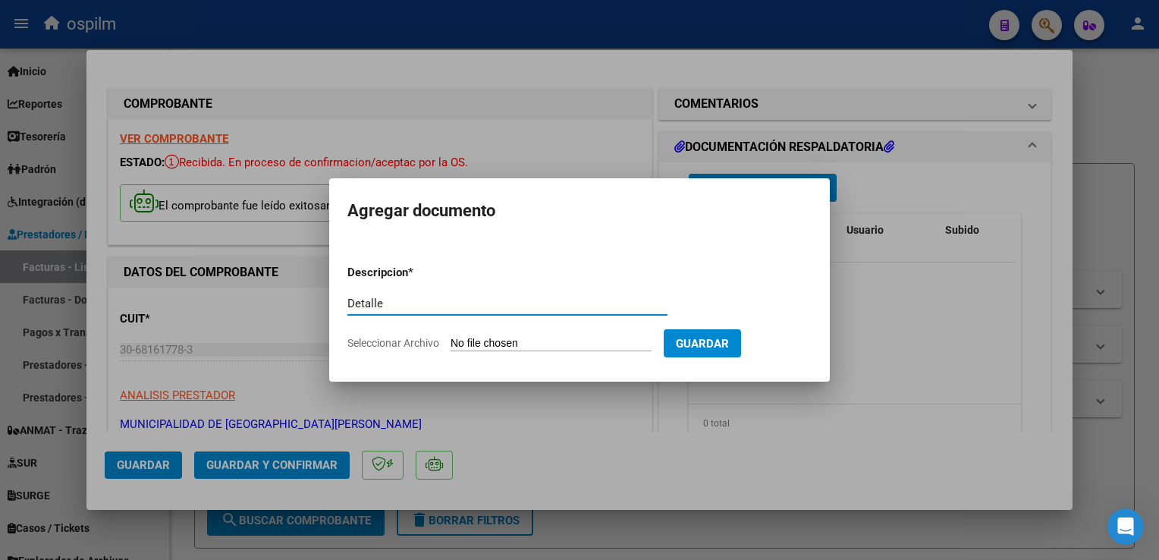
type input "Detalle"
click at [529, 329] on form "Descripcion * Detalle Escriba aquí una descripcion Seleccionar Archivo Guardar" at bounding box center [579, 308] width 464 height 111
click at [533, 347] on input "Seleccionar Archivo" at bounding box center [550, 344] width 201 height 14
type input "C:\fakepath\img11092025_0018.pdf"
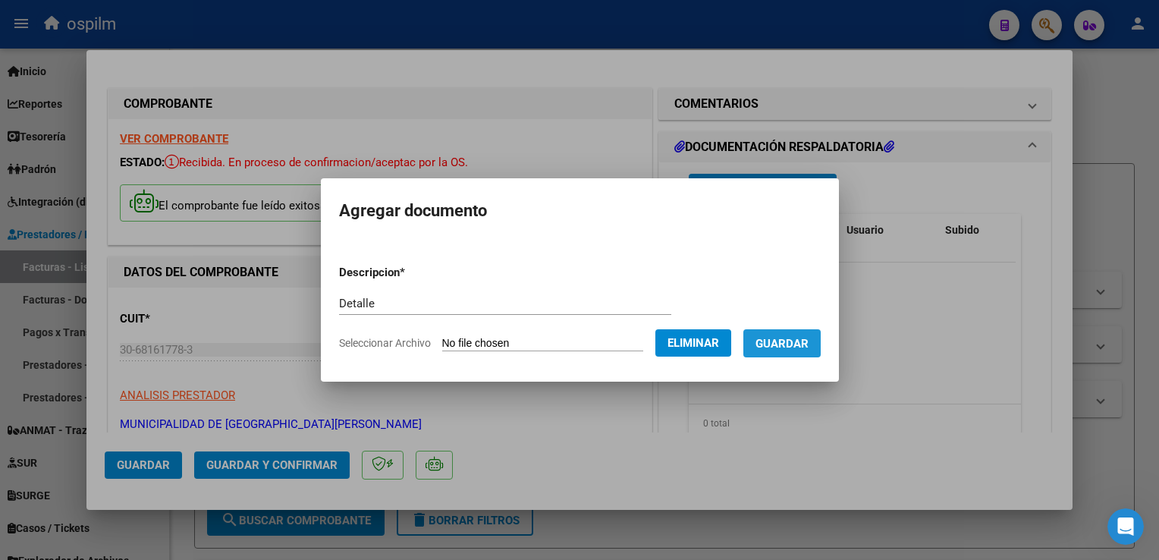
click at [789, 341] on span "Guardar" at bounding box center [781, 344] width 53 height 14
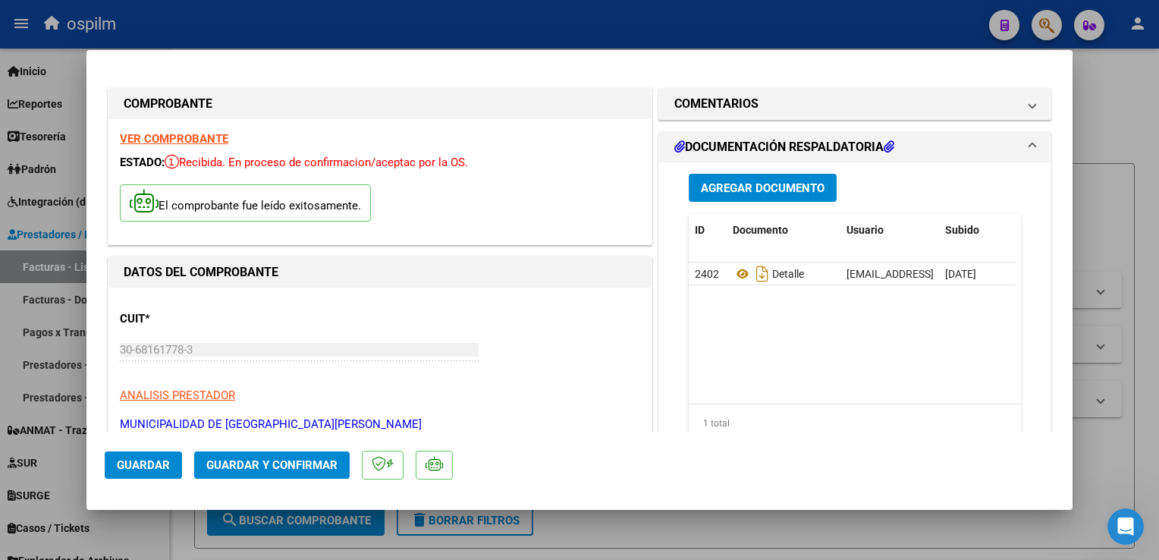
click at [273, 479] on mat-dialog-actions "Guardar Guardar y Confirmar" at bounding box center [579, 462] width 949 height 60
click at [272, 473] on button "Guardar y Confirmar" at bounding box center [271, 464] width 155 height 27
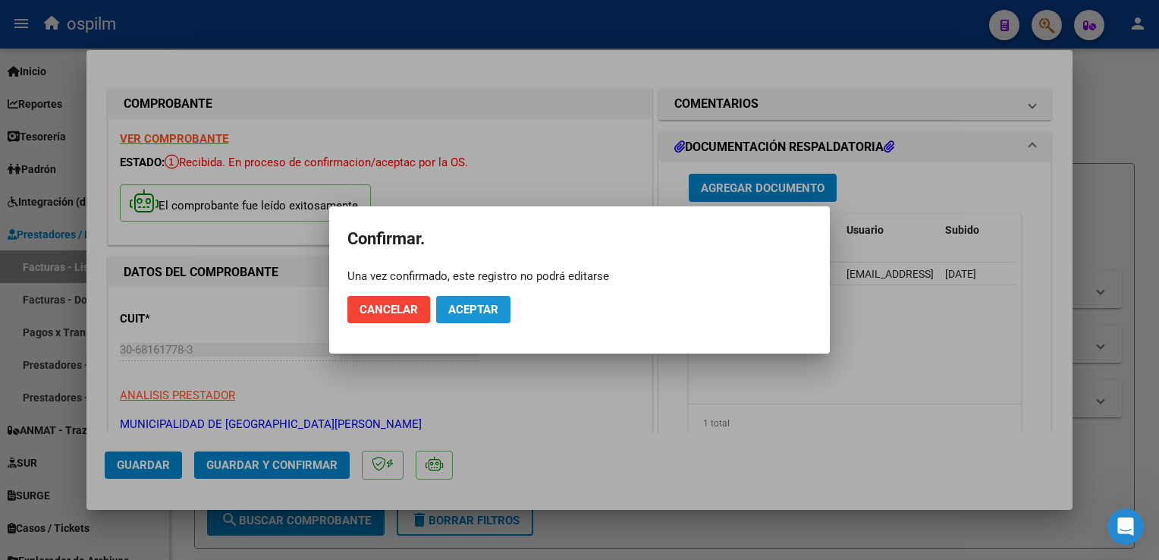
click at [470, 313] on span "Aceptar" at bounding box center [473, 310] width 50 height 14
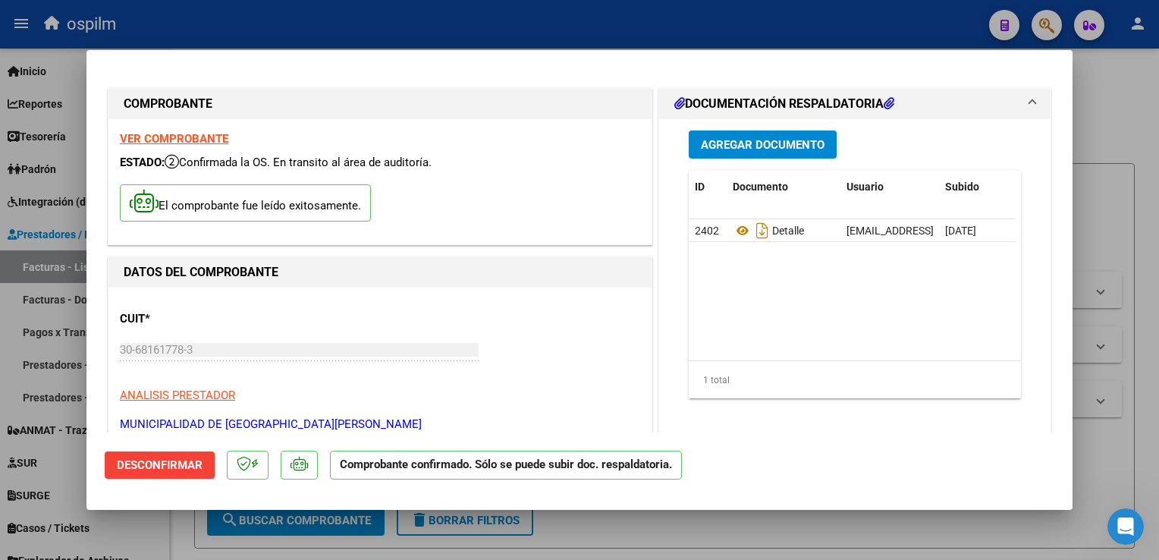
click at [1106, 299] on div at bounding box center [579, 280] width 1159 height 560
type input "$ 0,00"
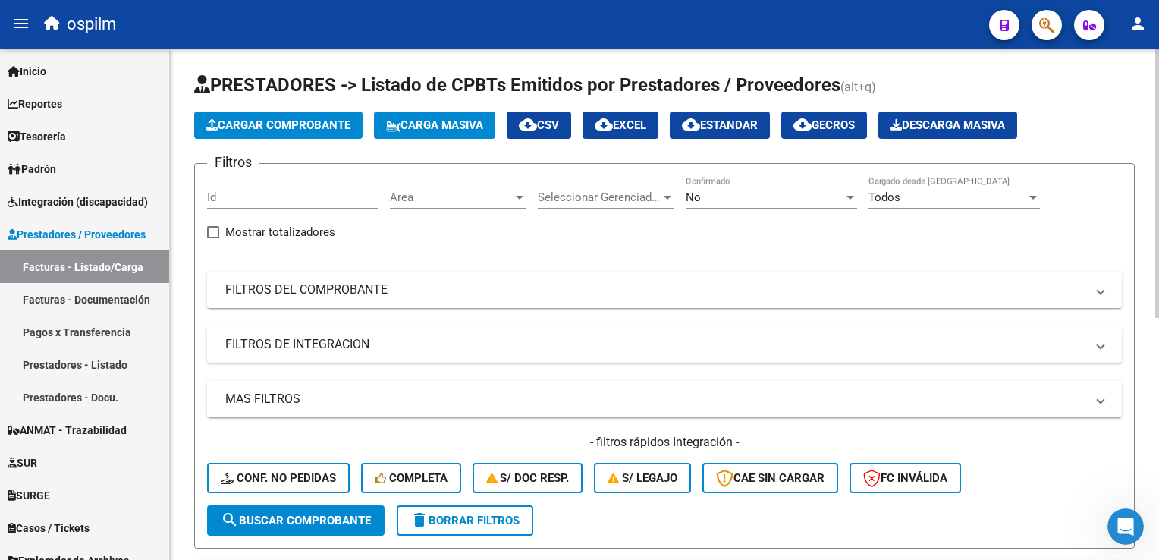
click at [256, 117] on button "Cargar Comprobante" at bounding box center [278, 124] width 168 height 27
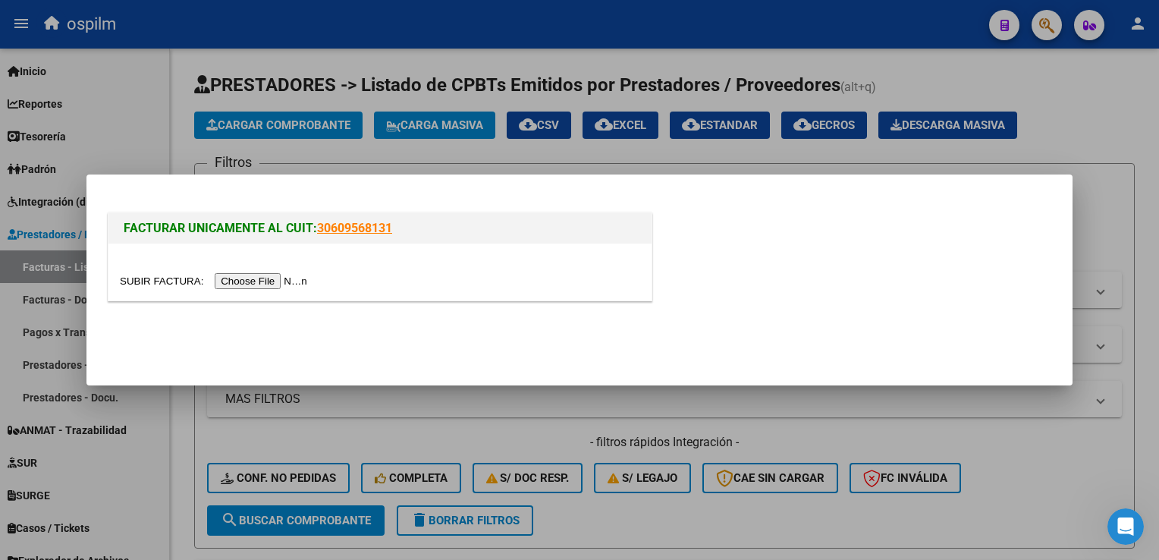
click at [243, 286] on input "file" at bounding box center [216, 281] width 192 height 16
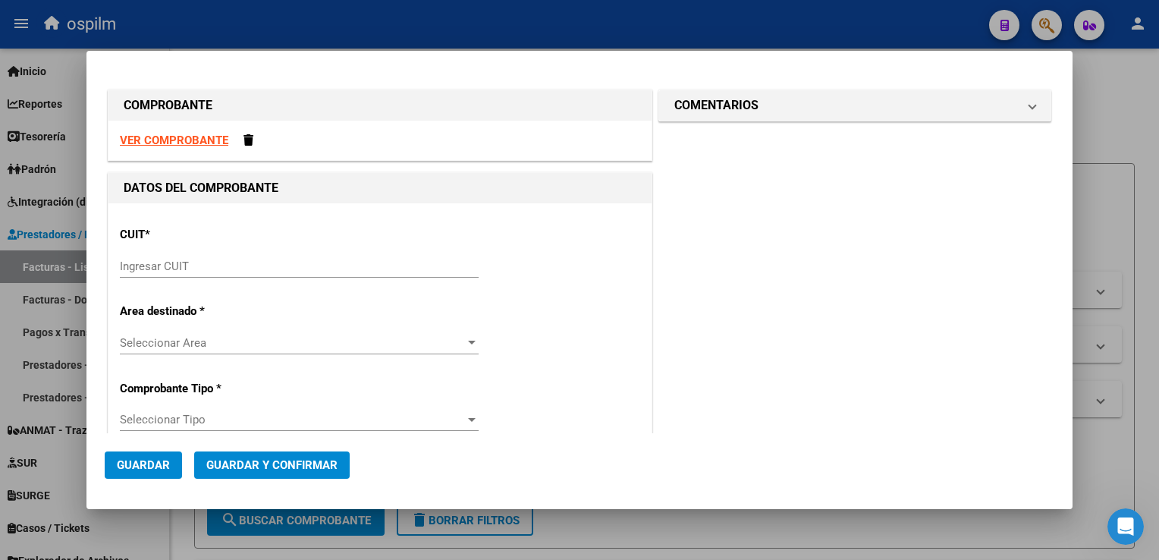
click at [296, 259] on input "Ingresar CUIT" at bounding box center [299, 266] width 359 height 14
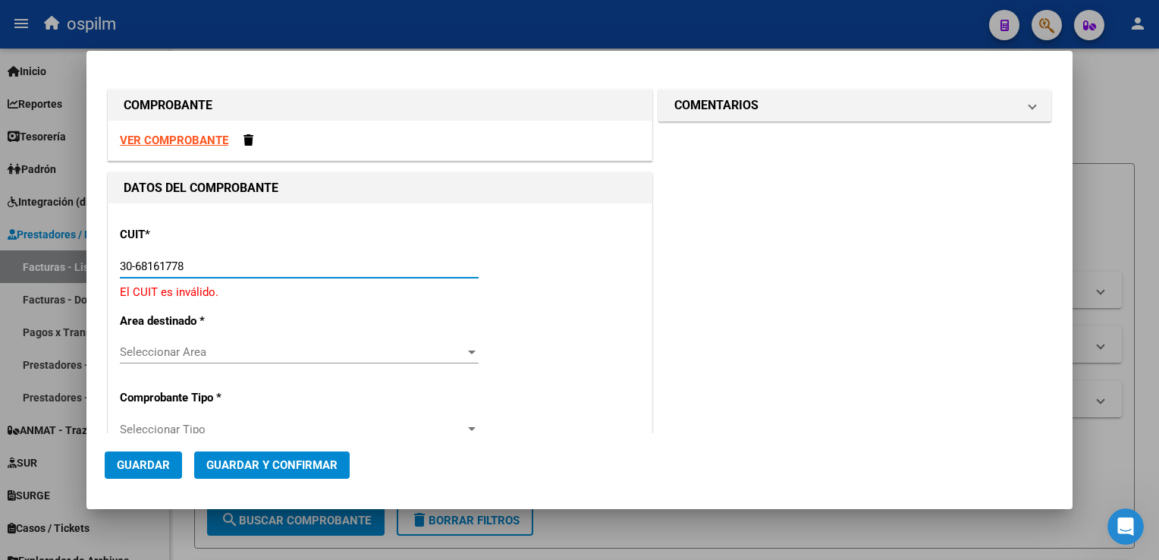
type input "30-68161778-3"
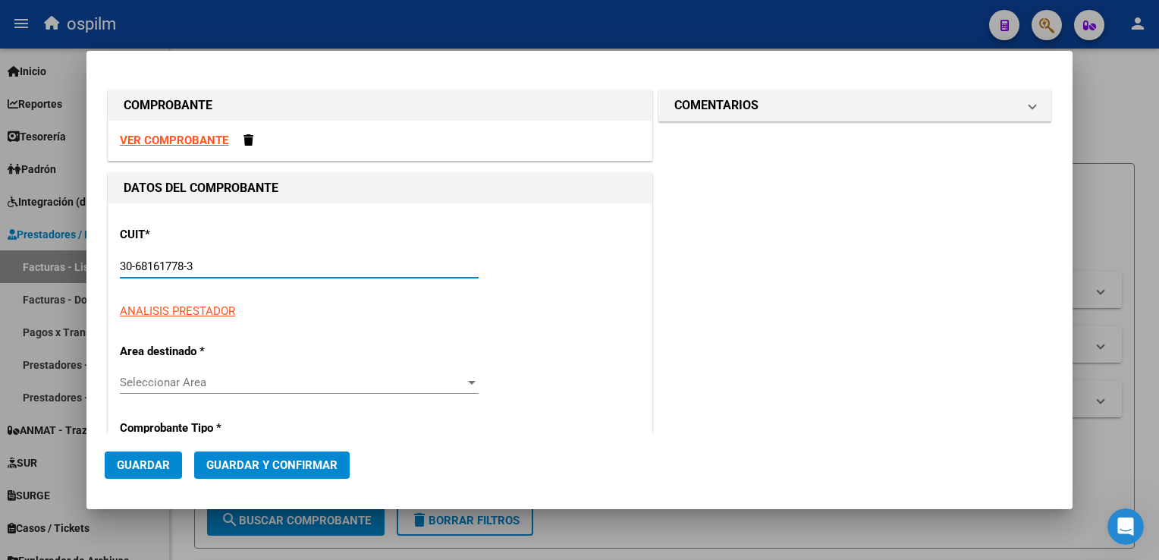
type input "20"
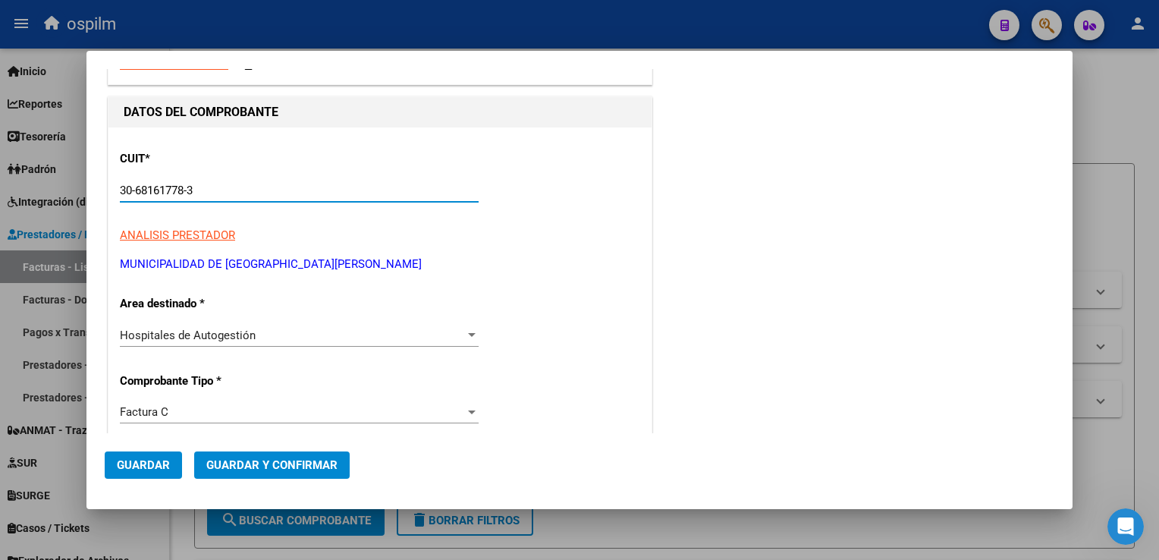
scroll to position [227, 0]
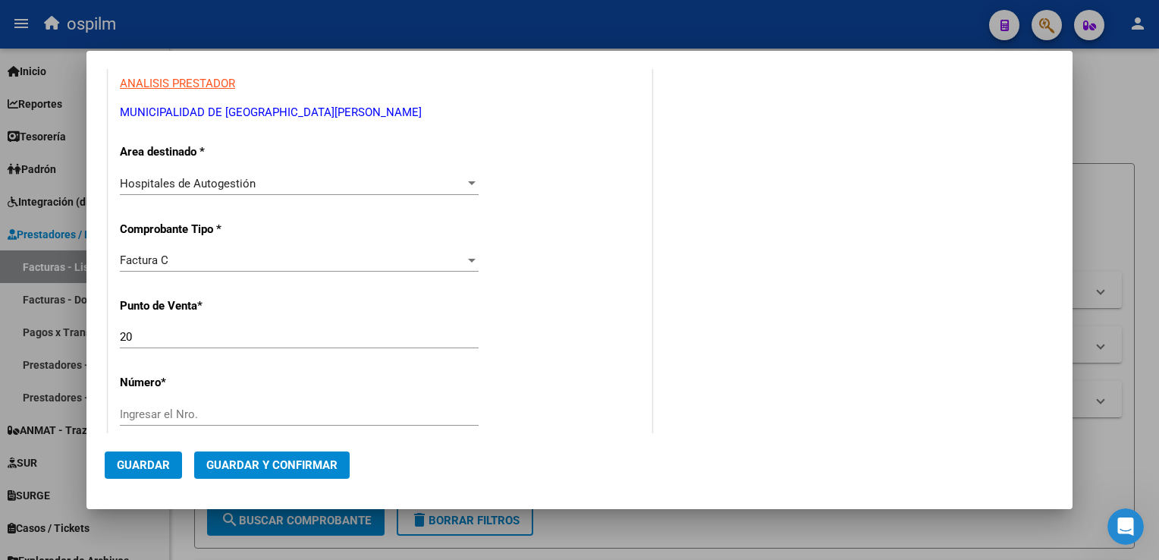
type input "30-68161778-3"
drag, startPoint x: 156, startPoint y: 331, endPoint x: 93, endPoint y: 330, distance: 63.0
click at [93, 330] on mat-dialog-content "COMPROBANTE VER COMPROBANTE DATOS DEL COMPROBANTE CUIT * 30-68161778-3 Ingresar…" at bounding box center [579, 251] width 986 height 364
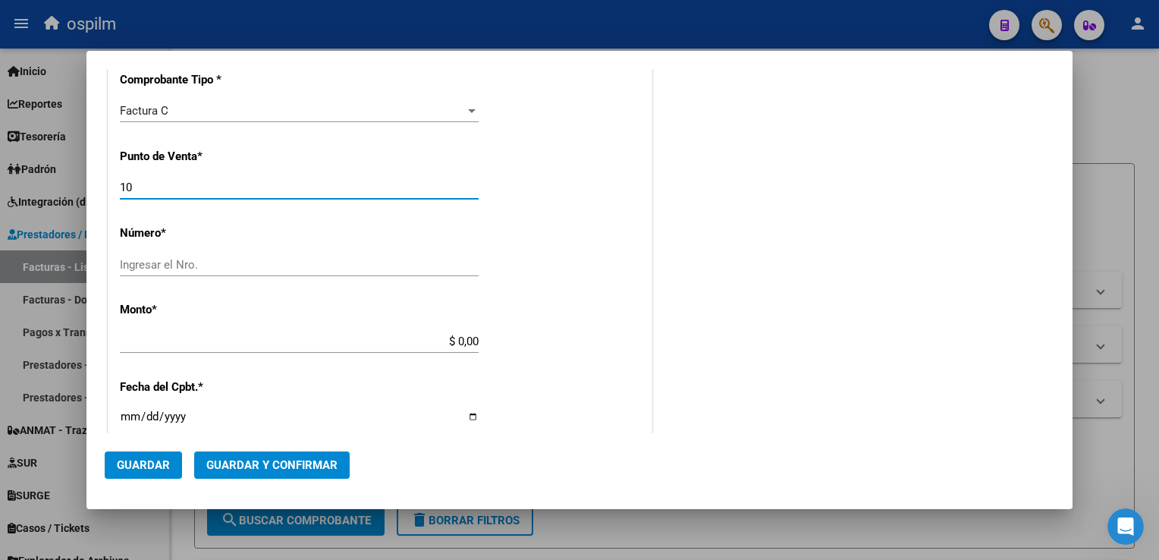
scroll to position [379, 0]
type input "10"
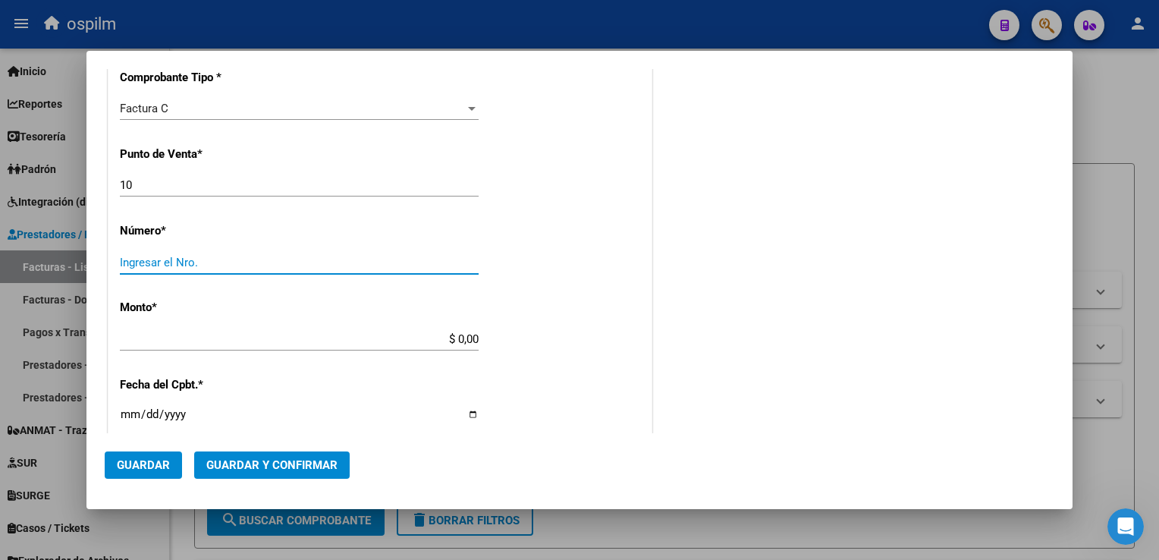
click at [224, 256] on input "Ingresar el Nro." at bounding box center [299, 263] width 359 height 14
type input "6901"
click at [546, 287] on div "CUIT * 30-68161778-3 Ingresar CUIT ANALISIS PRESTADOR MUNICIPALIDAD DE [DATE][G…" at bounding box center [379, 361] width 543 height 1075
type input "$ 809.661,84"
type input "[DATE]"
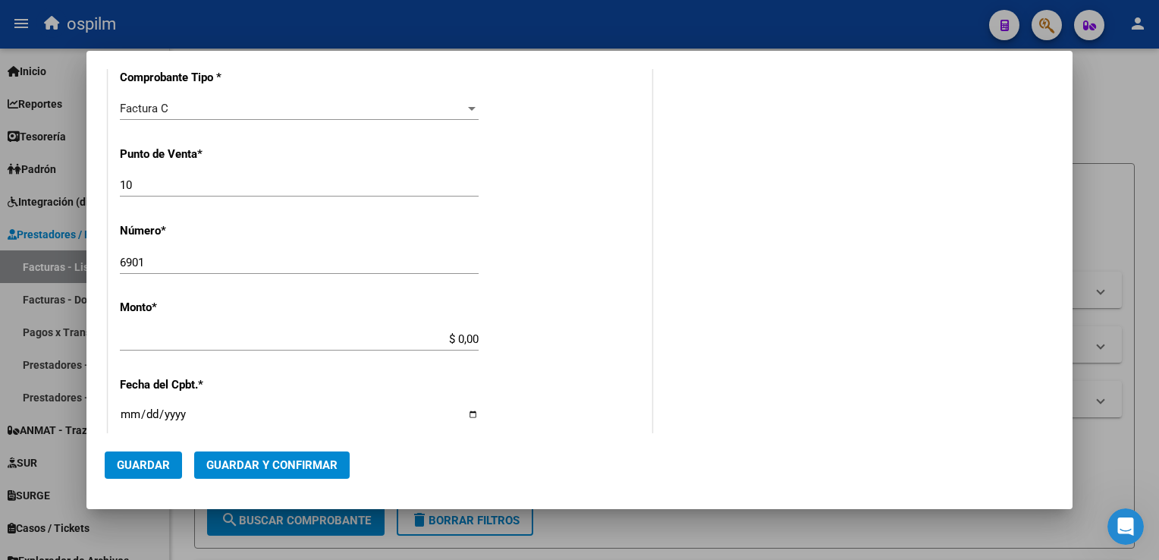
type input "75353526508193"
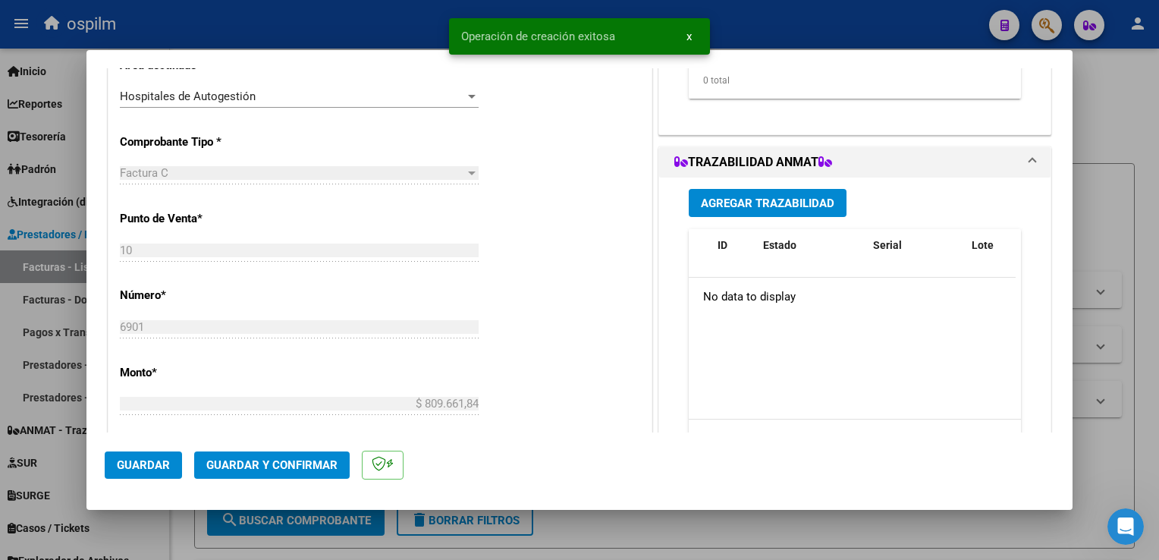
scroll to position [0, 0]
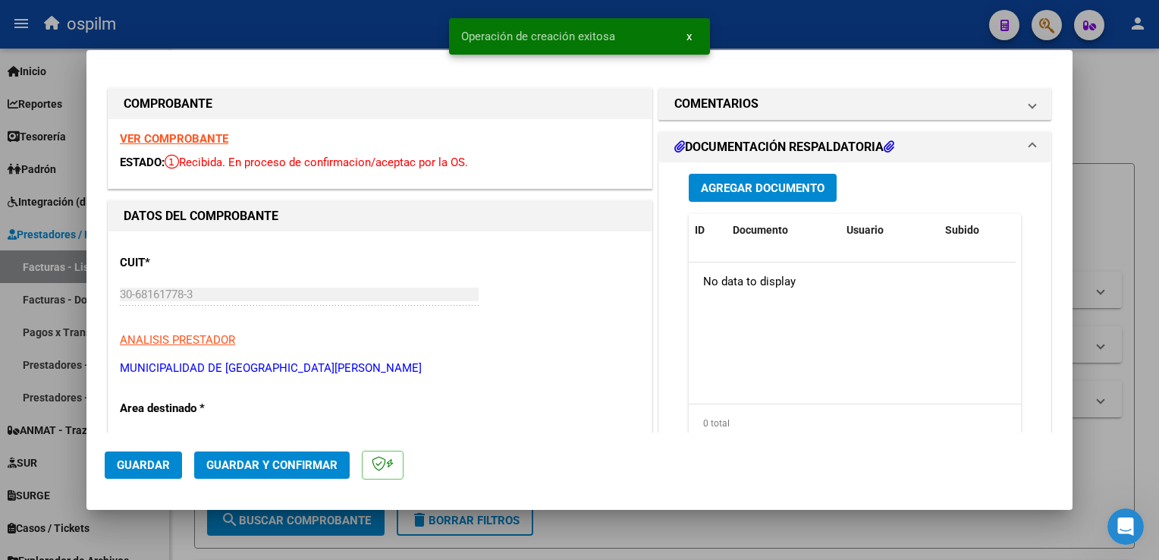
click at [761, 199] on button "Agregar Documento" at bounding box center [763, 188] width 148 height 28
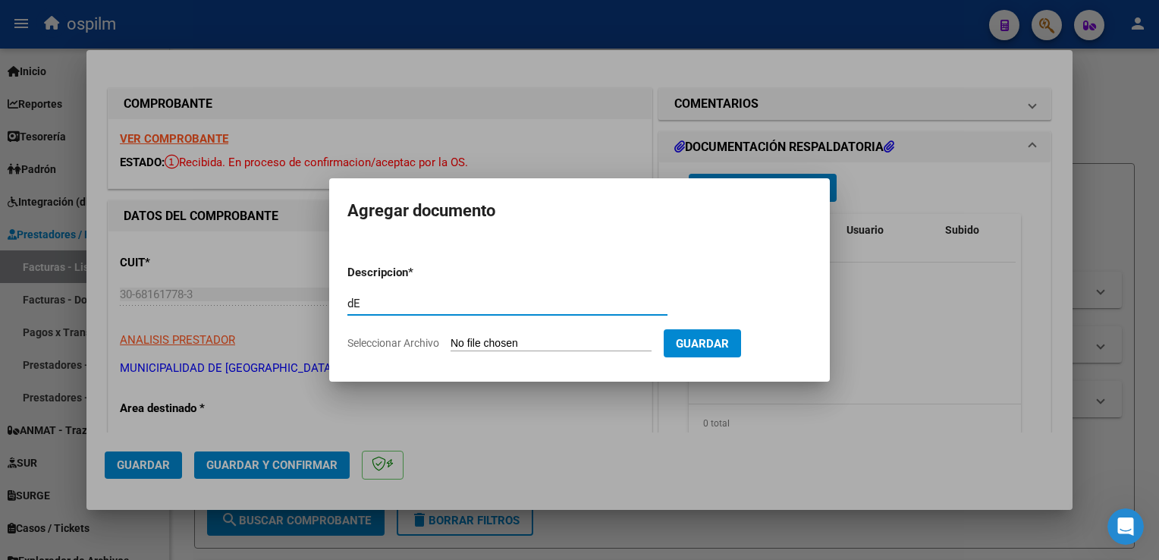
type input "d"
type input "Detalle"
click at [610, 341] on input "Seleccionar Archivo" at bounding box center [550, 344] width 201 height 14
type input "C:\fakepath\img11092025_0019.pdf"
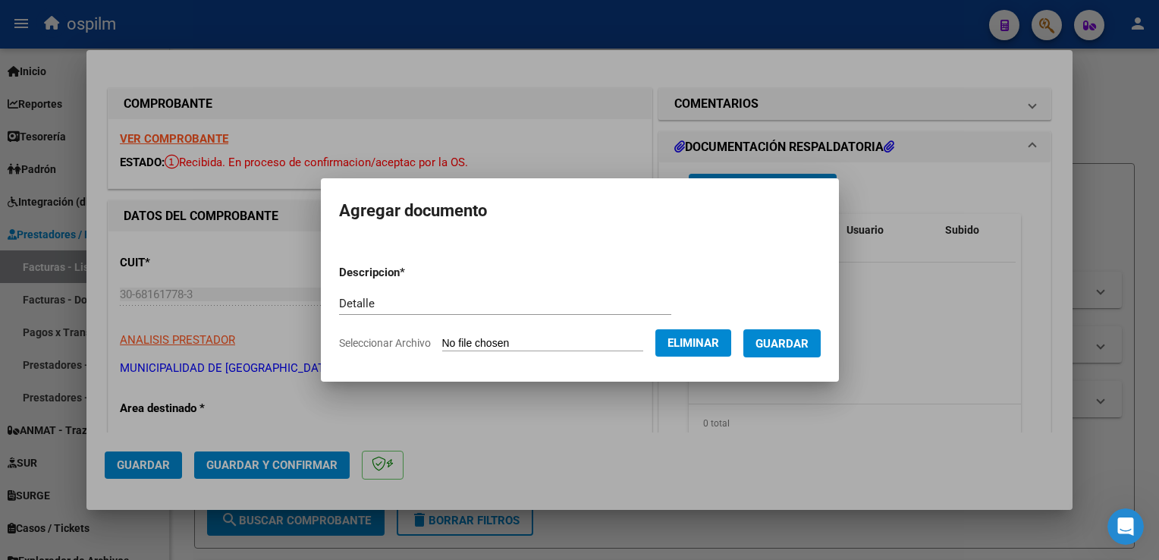
click at [785, 342] on span "Guardar" at bounding box center [781, 344] width 53 height 14
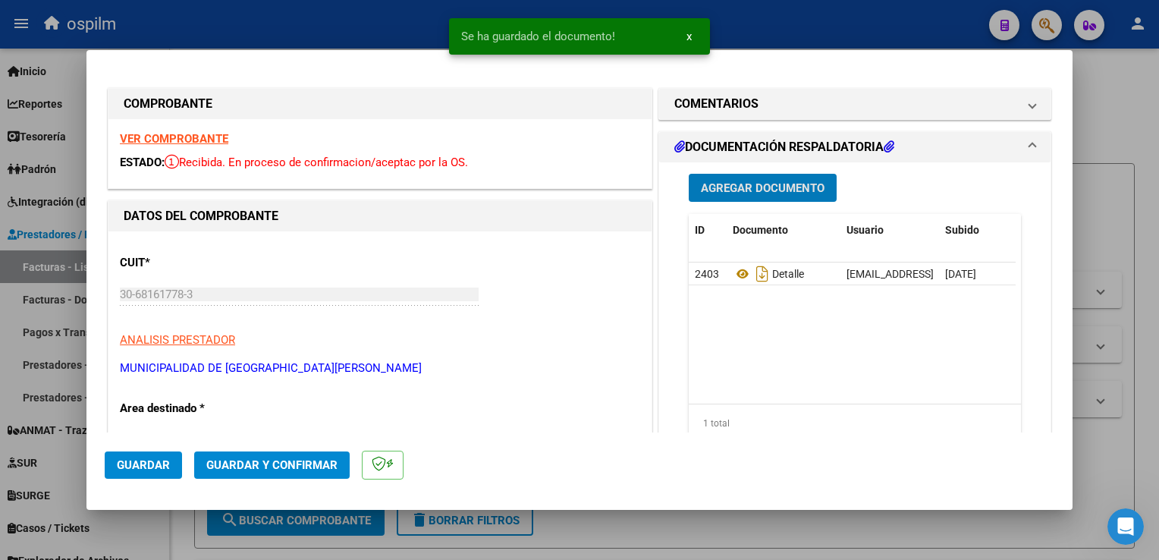
click at [773, 187] on span "Agregar Documento" at bounding box center [763, 188] width 124 height 14
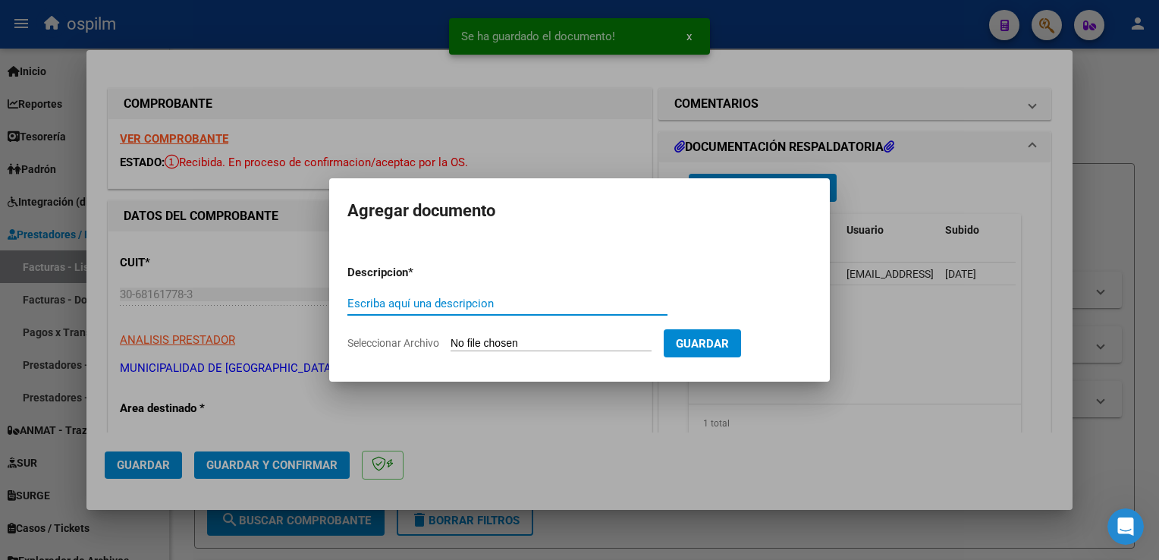
click at [362, 305] on input "Escriba aquí una descripcion" at bounding box center [507, 303] width 320 height 14
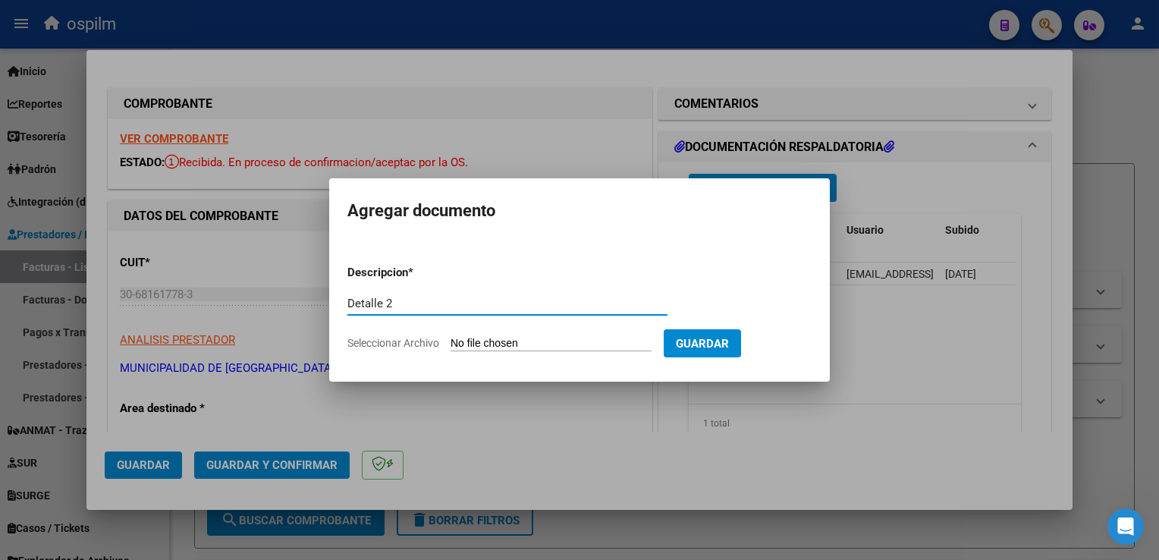
type input "Detalle 2"
click at [592, 344] on input "Seleccionar Archivo" at bounding box center [550, 344] width 201 height 14
type input "C:\fakepath\img11092025_0020.pdf"
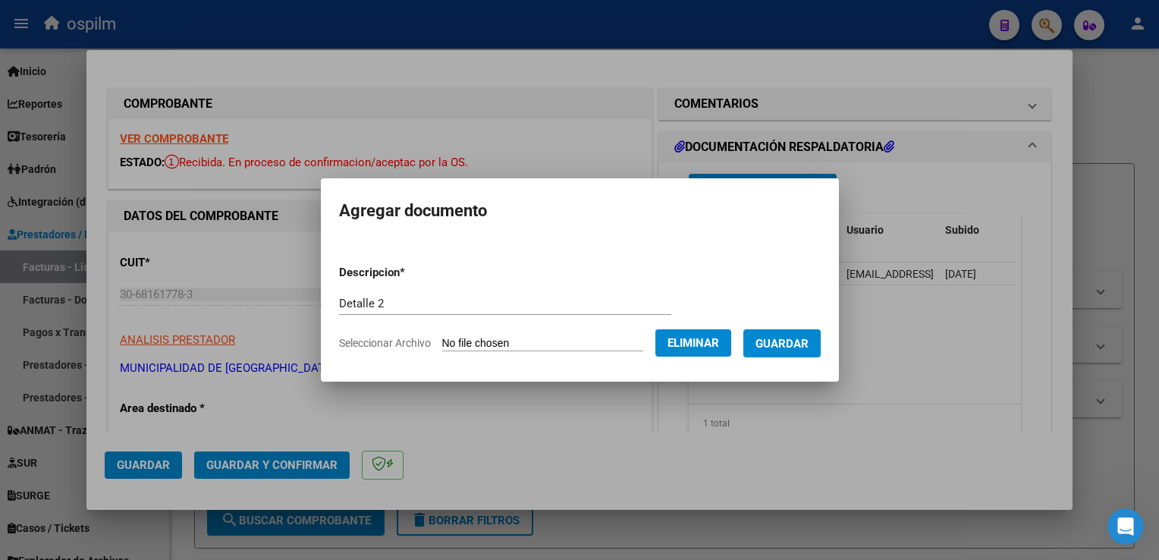
click at [793, 353] on button "Guardar" at bounding box center [781, 343] width 77 height 28
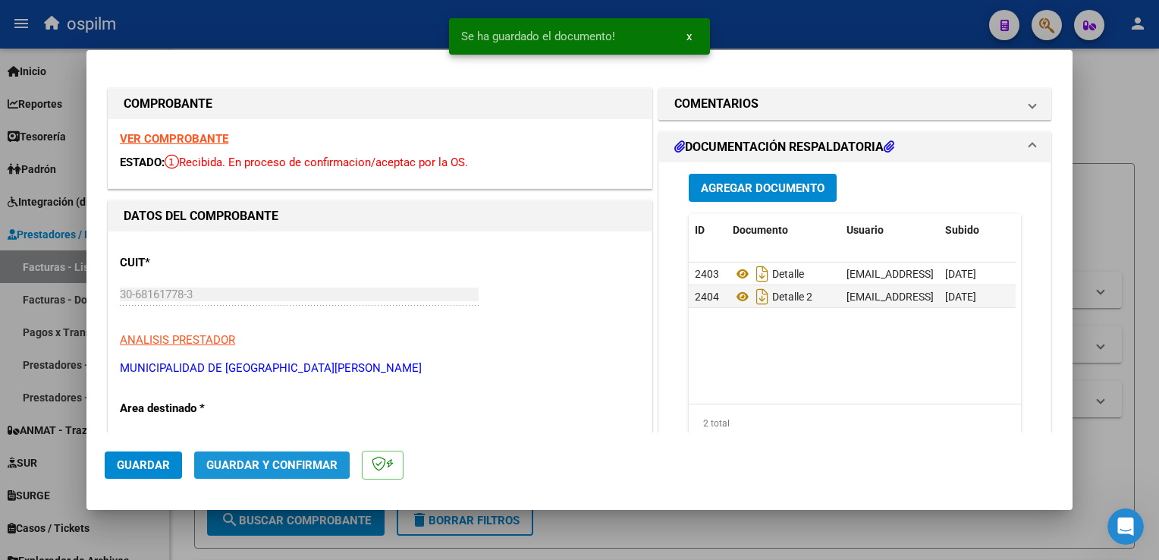
click at [270, 458] on span "Guardar y Confirmar" at bounding box center [271, 465] width 131 height 14
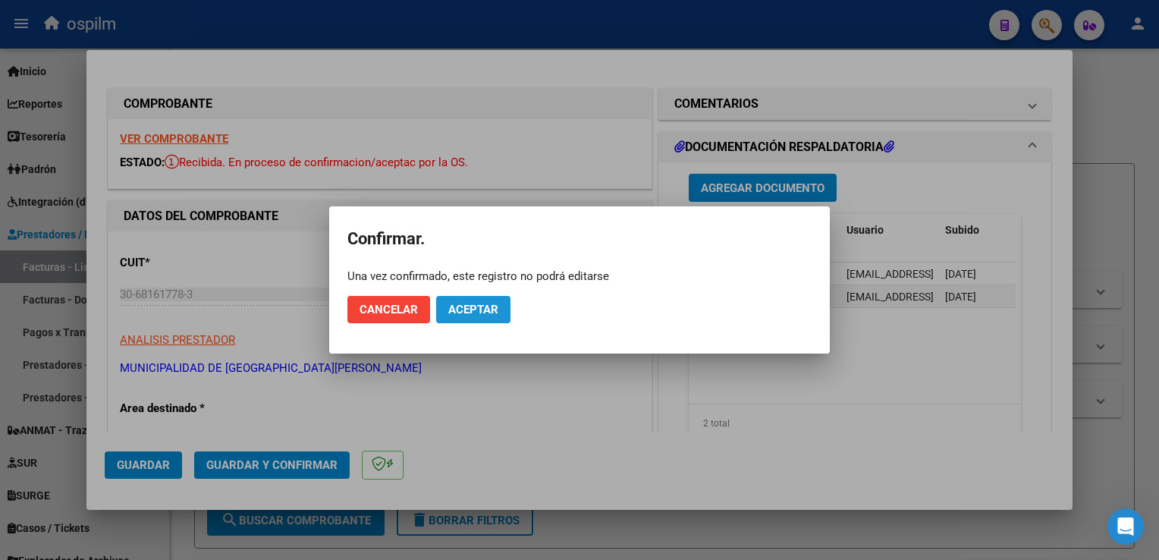
click at [464, 317] on button "Aceptar" at bounding box center [473, 309] width 74 height 27
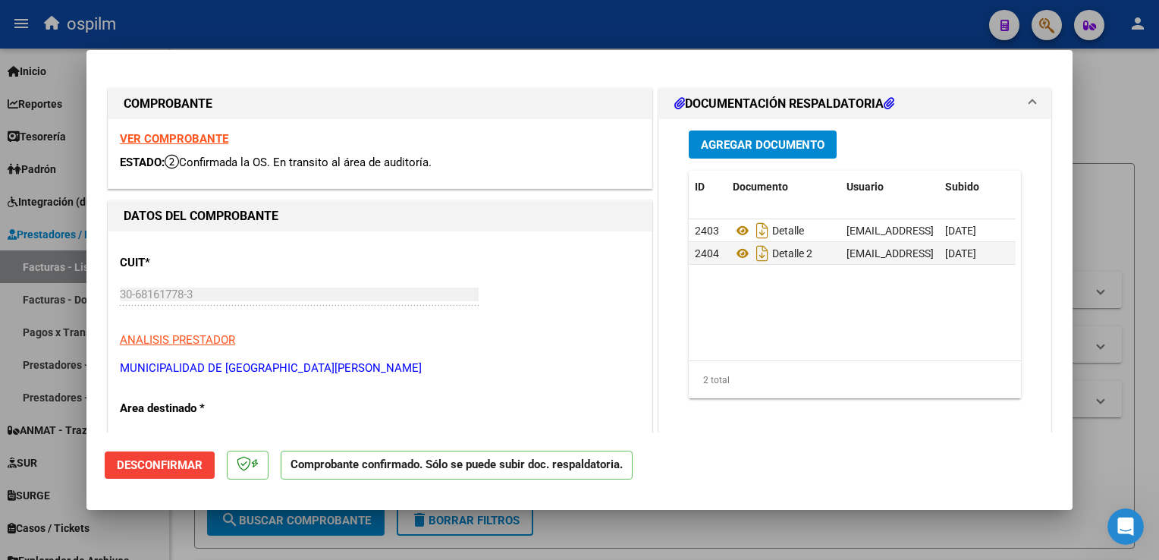
click at [1150, 309] on div at bounding box center [579, 280] width 1159 height 560
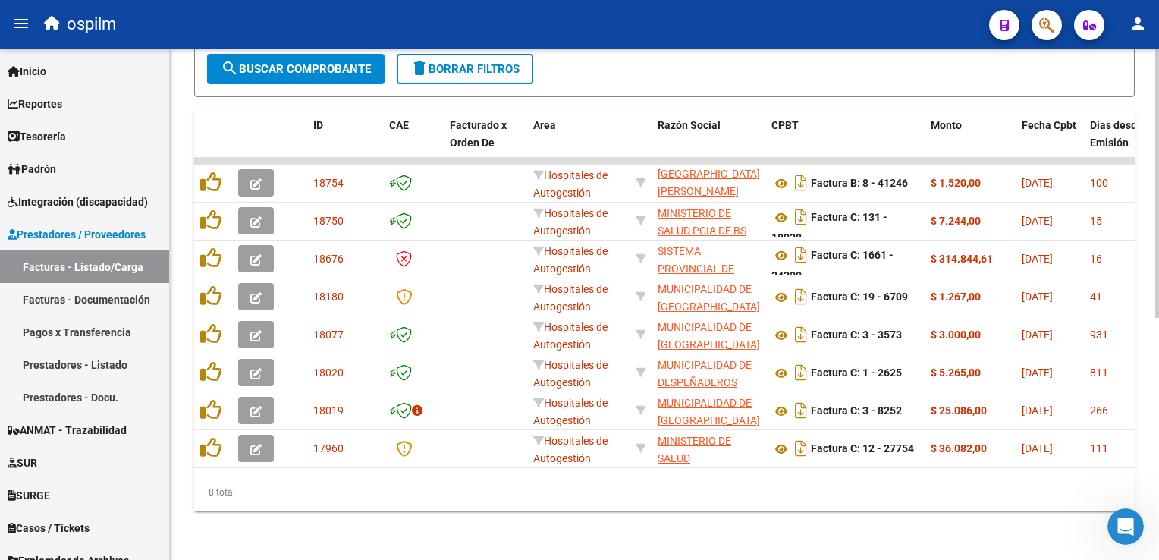
scroll to position [76, 0]
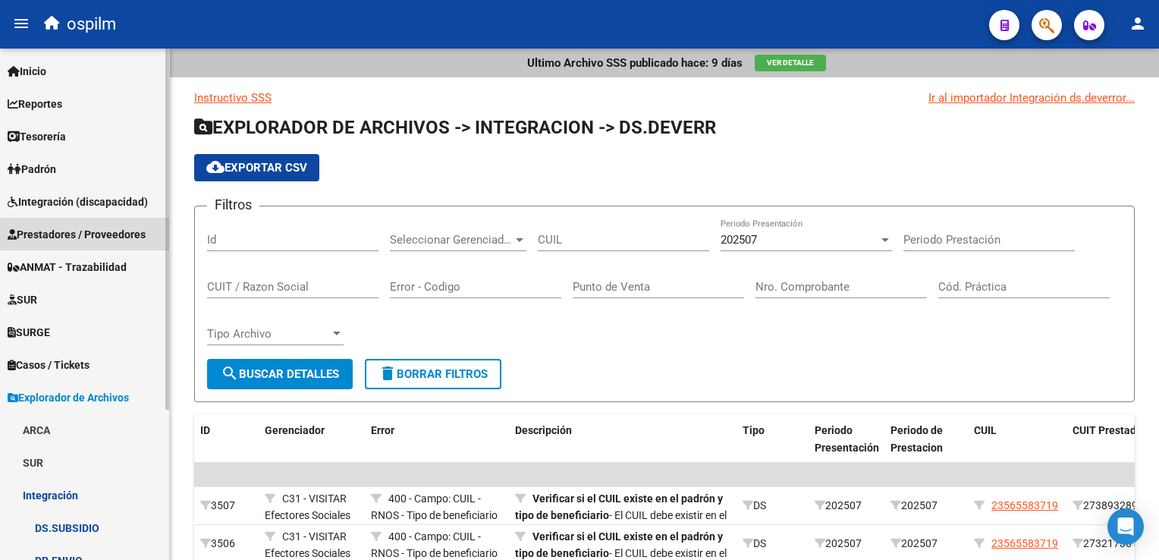
click at [79, 234] on span "Prestadores / Proveedores" at bounding box center [77, 234] width 138 height 17
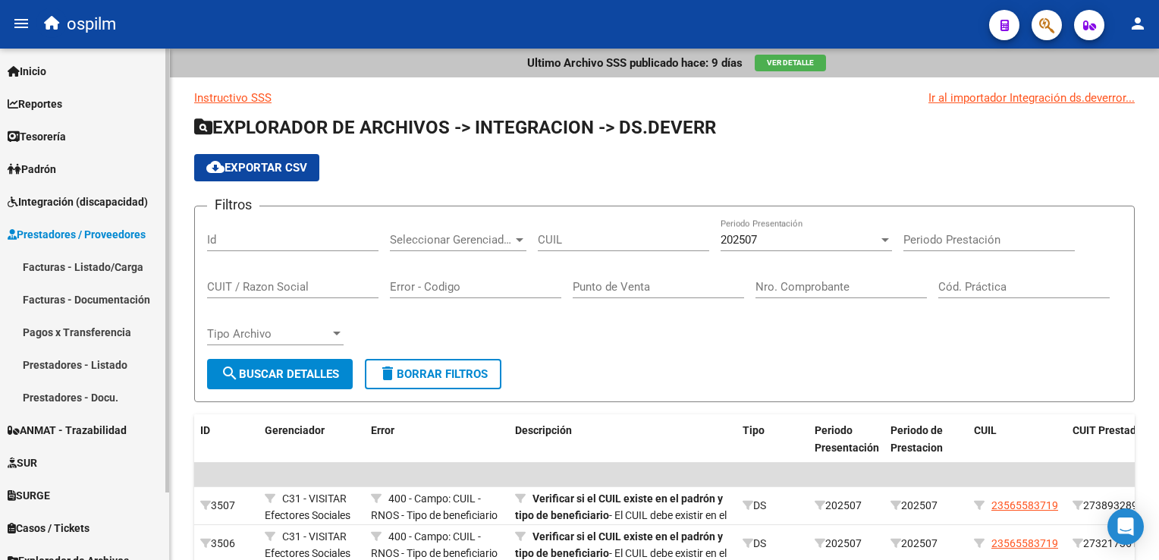
click at [82, 261] on link "Facturas - Listado/Carga" at bounding box center [84, 266] width 169 height 33
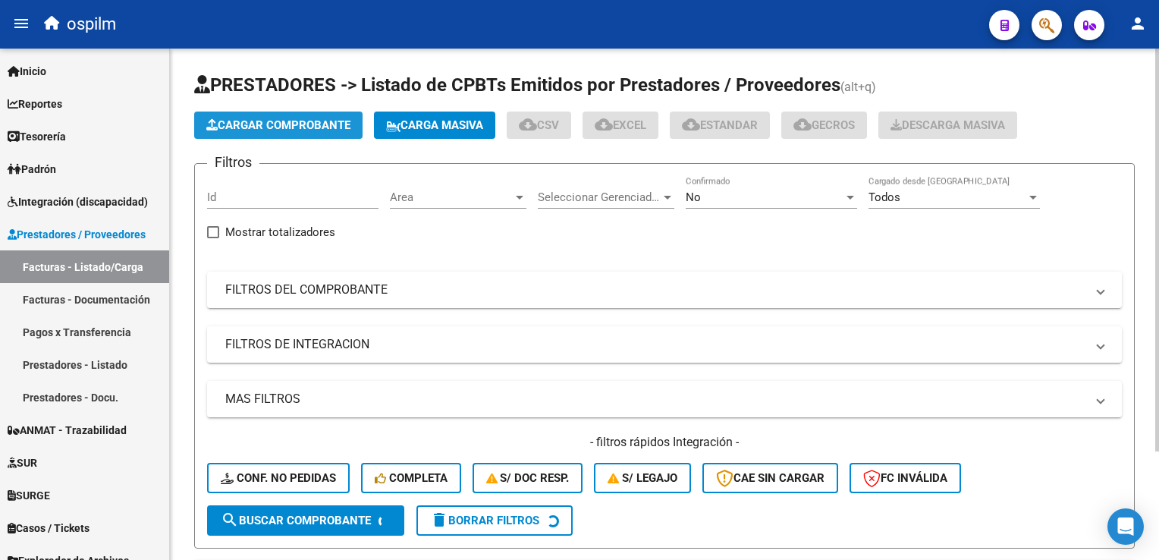
click at [296, 121] on span "Cargar Comprobante" at bounding box center [278, 125] width 144 height 14
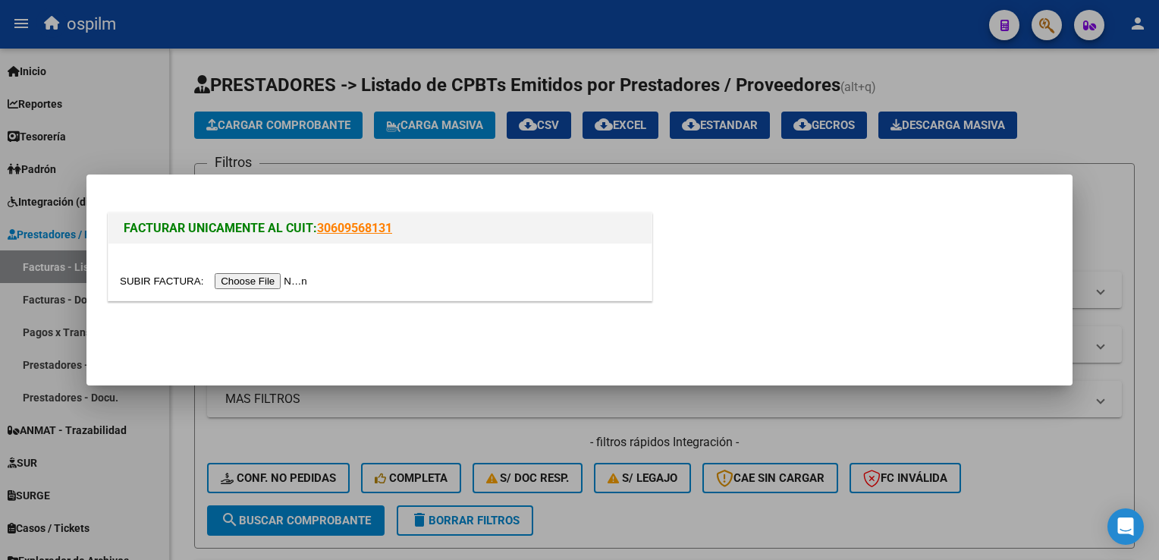
click at [239, 277] on input "file" at bounding box center [216, 281] width 192 height 16
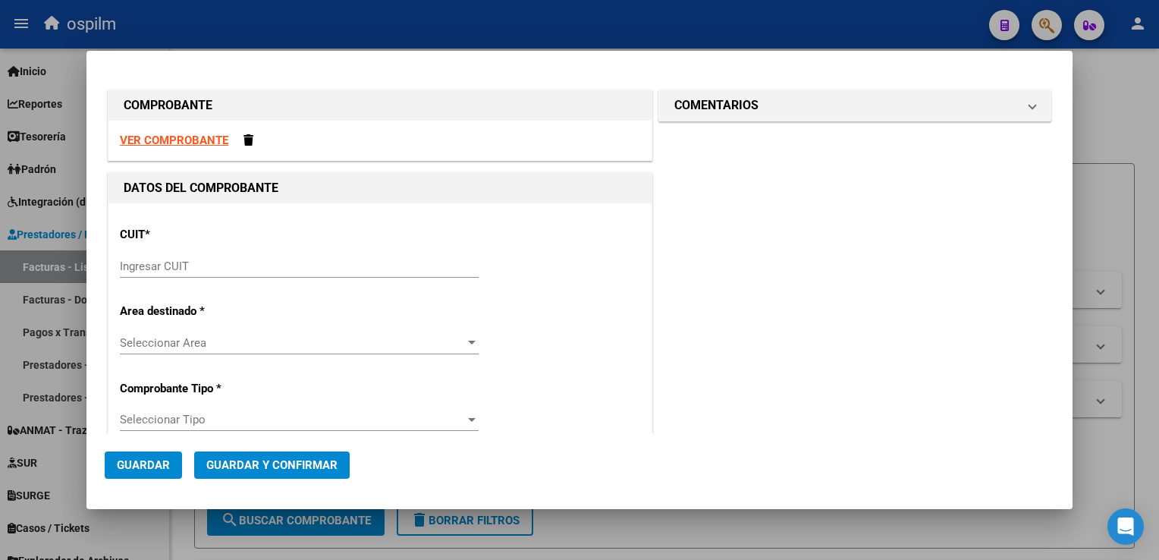
click at [256, 268] on input "Ingresar CUIT" at bounding box center [299, 266] width 359 height 14
click at [180, 265] on input "Ingresar CUIT" at bounding box center [299, 266] width 359 height 14
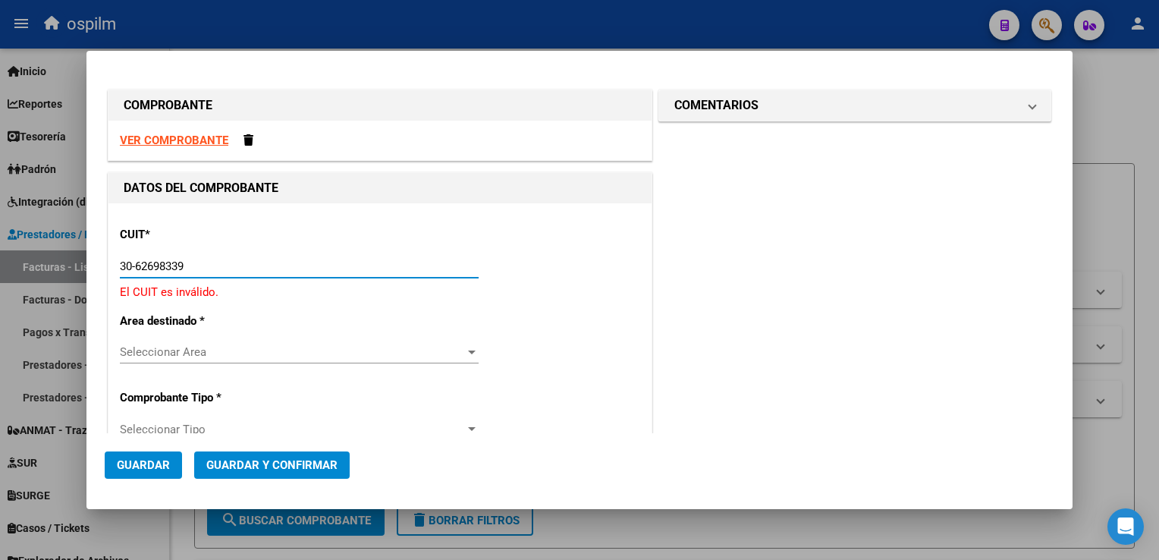
type input "30-62698339-8"
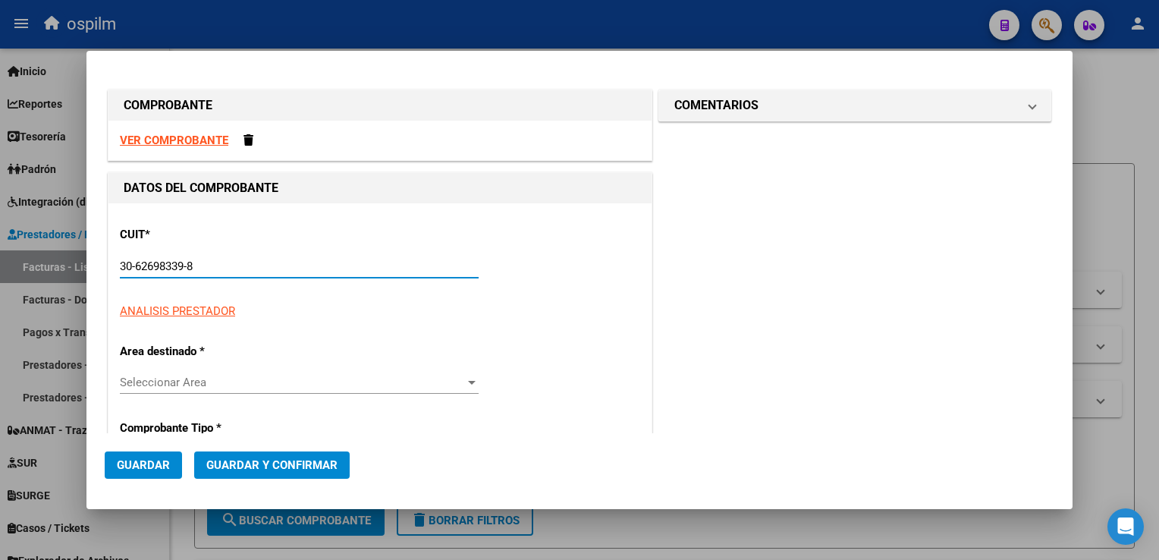
type input "162"
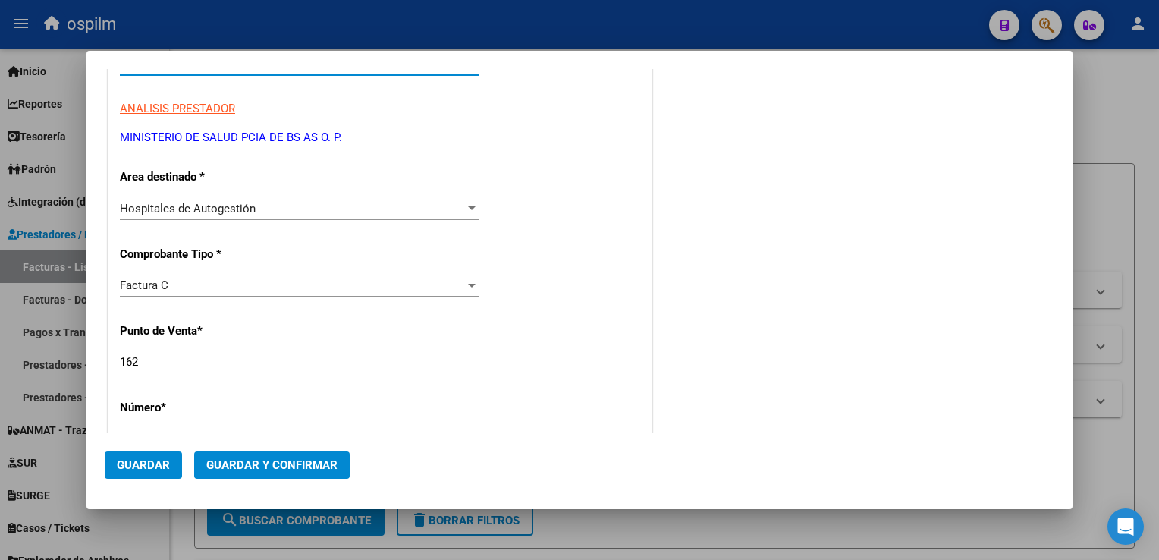
scroll to position [227, 0]
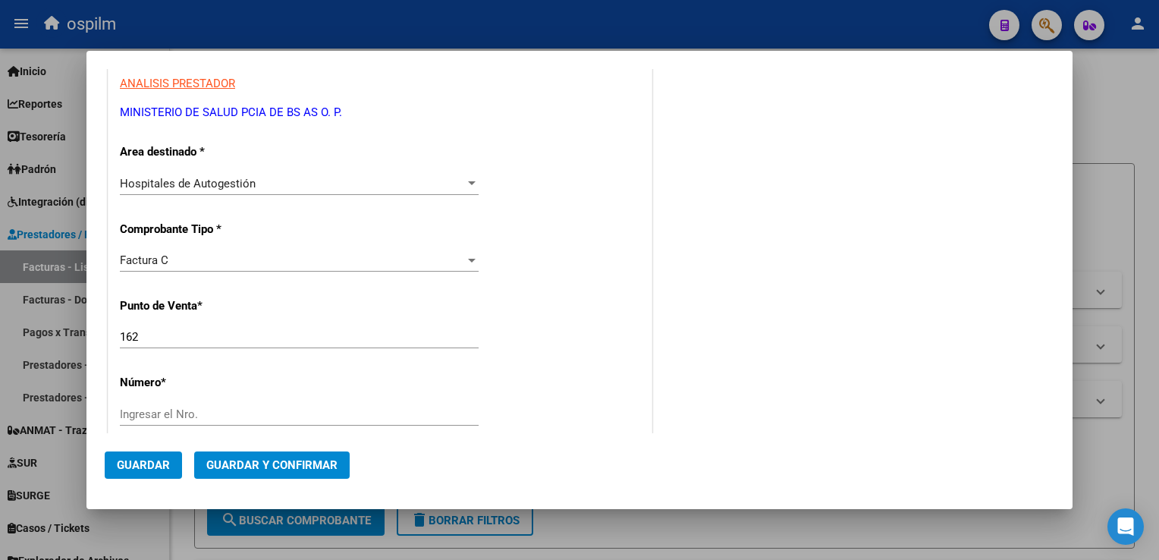
type input "30-62698339-8"
click at [184, 344] on div "162 Ingresar el Nro." at bounding box center [299, 336] width 359 height 23
type input "160"
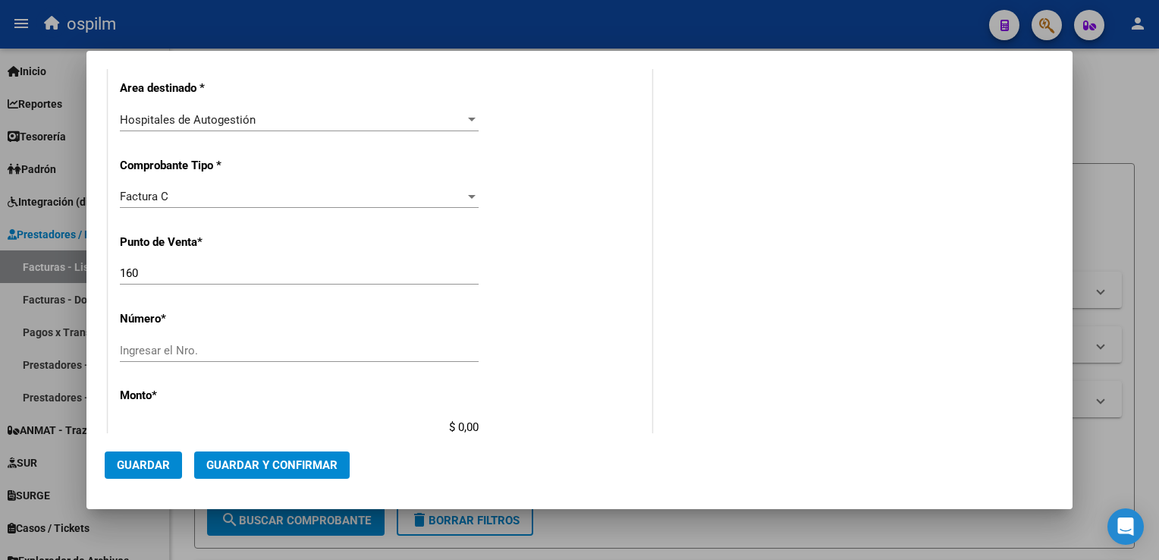
scroll to position [303, 0]
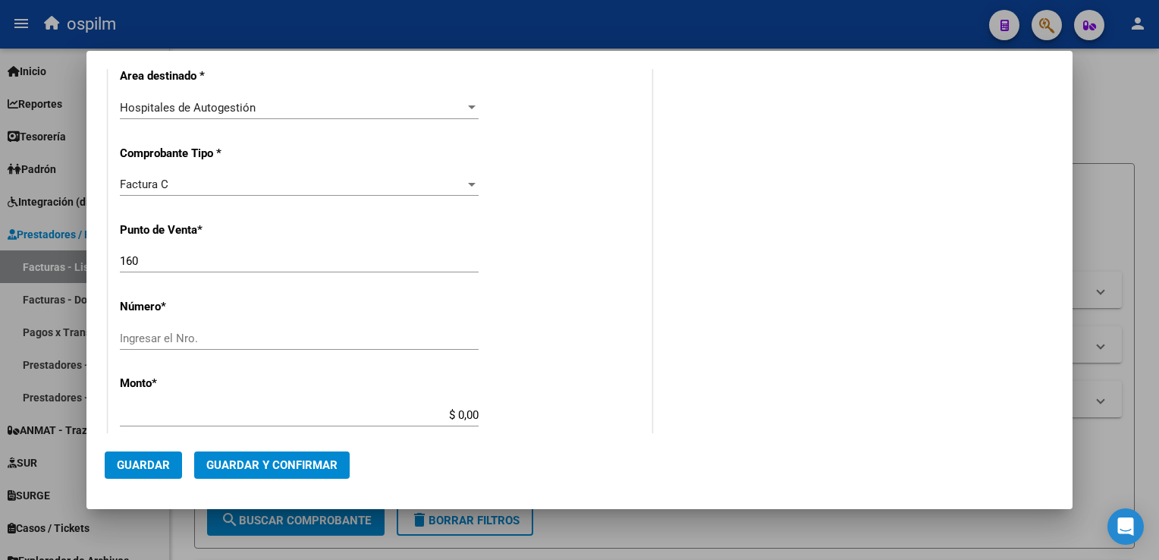
click at [177, 343] on input "Ingresar el Nro." at bounding box center [299, 338] width 359 height 14
type input "10447"
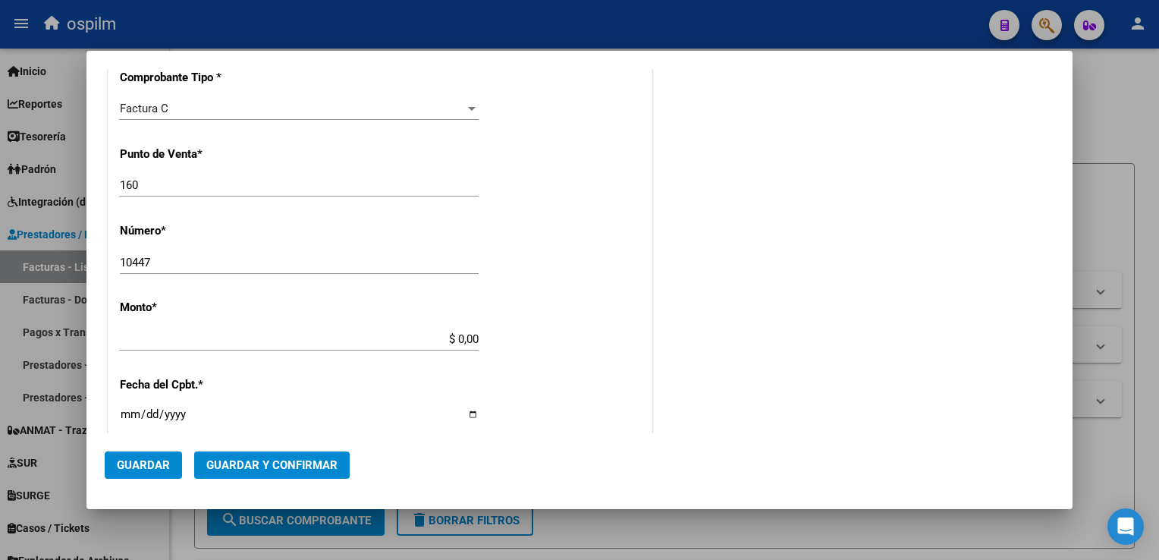
click at [246, 314] on p "Monto *" at bounding box center [198, 307] width 156 height 17
type input "$ 227.423,00"
type input "2025-08-28"
type input "75358908511333"
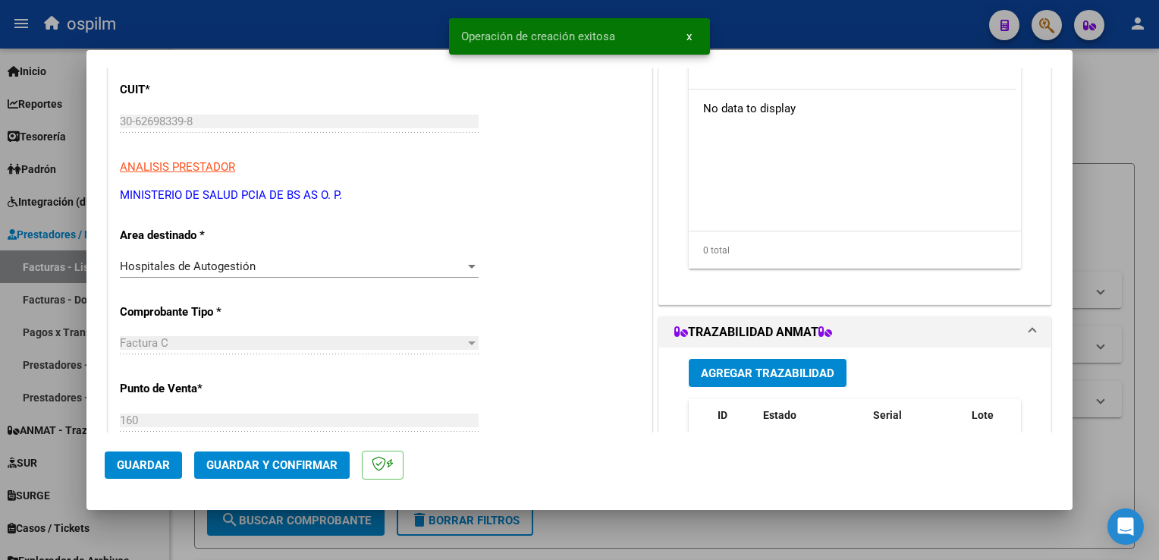
scroll to position [0, 0]
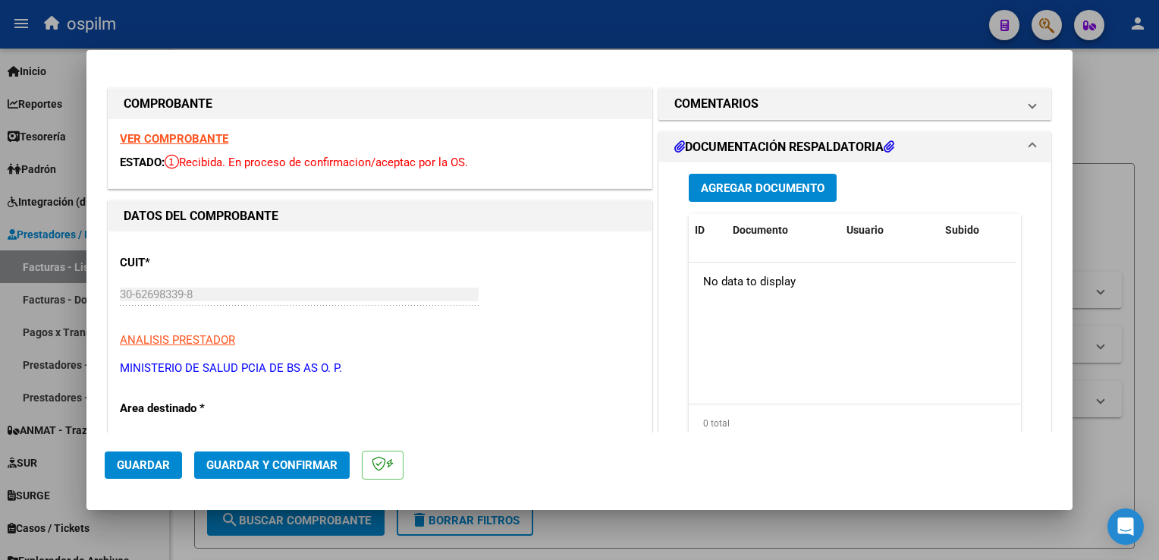
click at [758, 188] on span "Agregar Documento" at bounding box center [763, 188] width 124 height 14
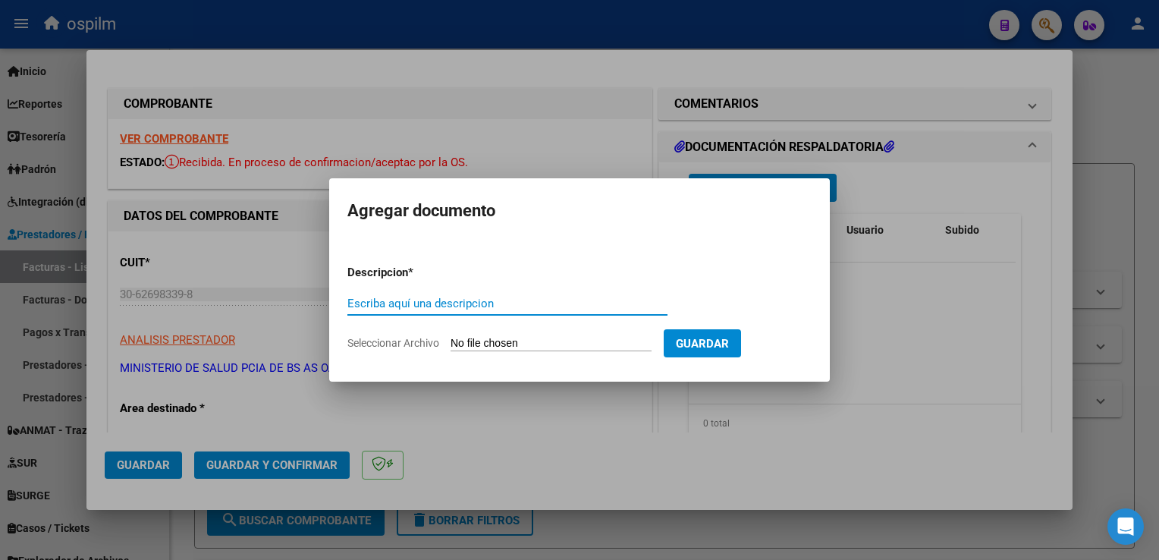
click at [361, 298] on input "Escriba aquí una descripcion" at bounding box center [507, 303] width 320 height 14
type input "Detalle"
click at [562, 340] on input "Seleccionar Archivo" at bounding box center [550, 344] width 201 height 14
type input "C:\fakepath\img11092025_0022.pdf"
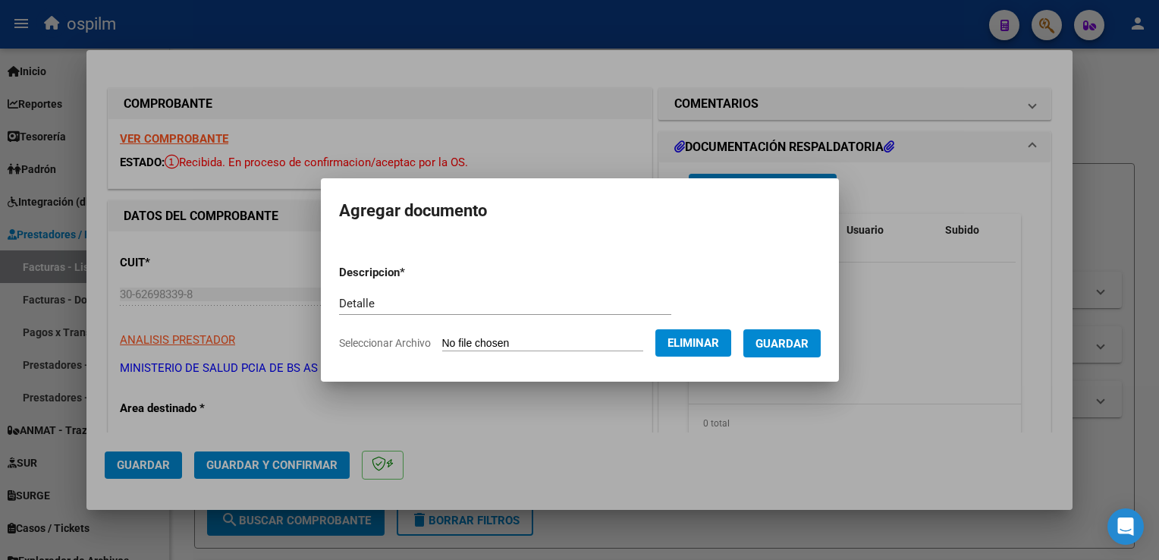
click at [773, 341] on span "Guardar" at bounding box center [781, 344] width 53 height 14
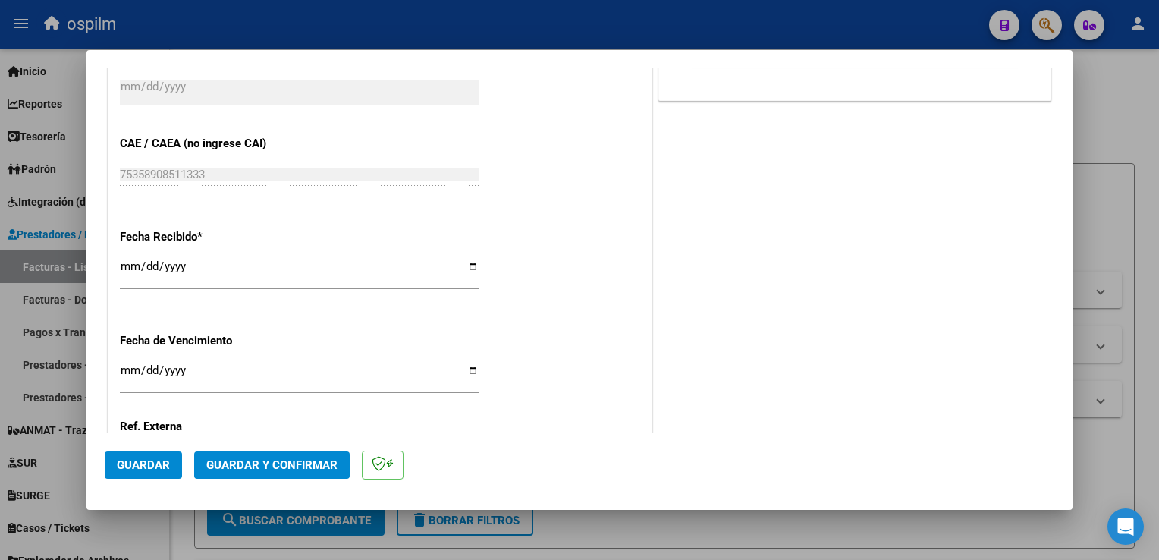
scroll to position [834, 0]
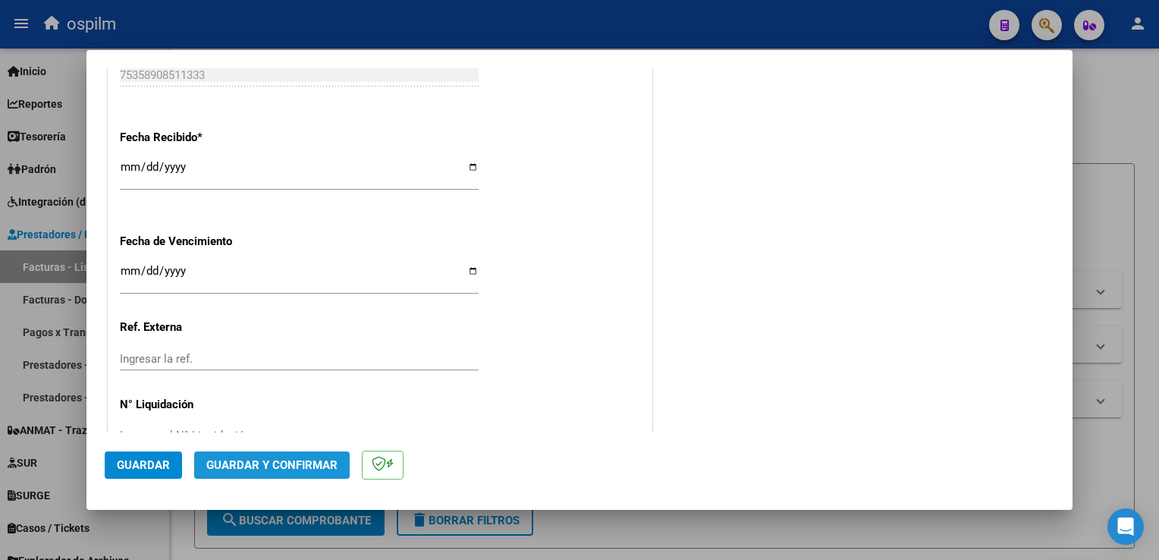
click at [295, 467] on span "Guardar y Confirmar" at bounding box center [271, 465] width 131 height 14
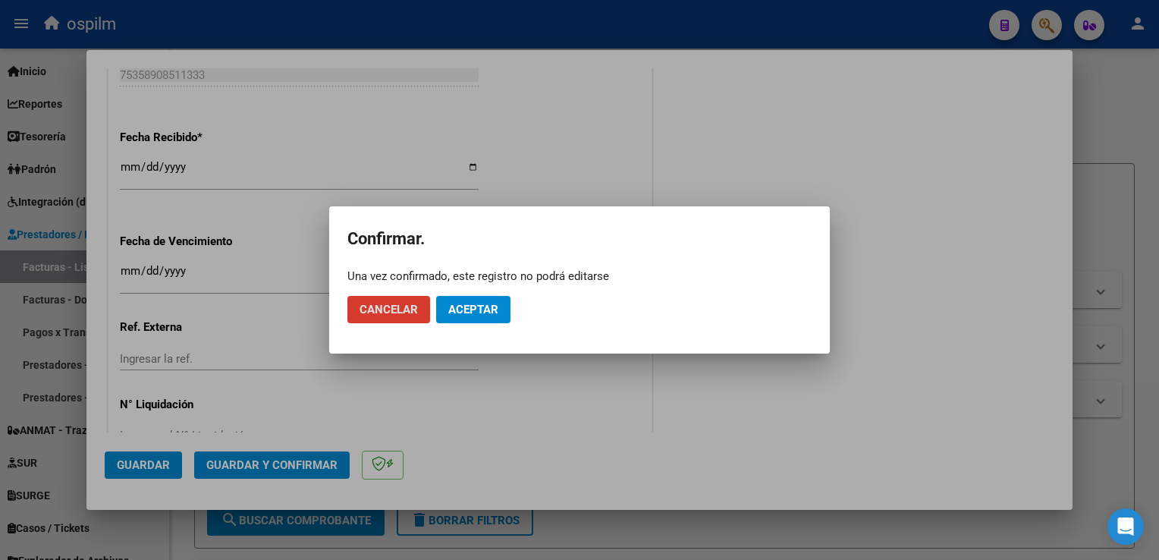
click at [485, 308] on span "Aceptar" at bounding box center [473, 310] width 50 height 14
